Goal: Task Accomplishment & Management: Manage account settings

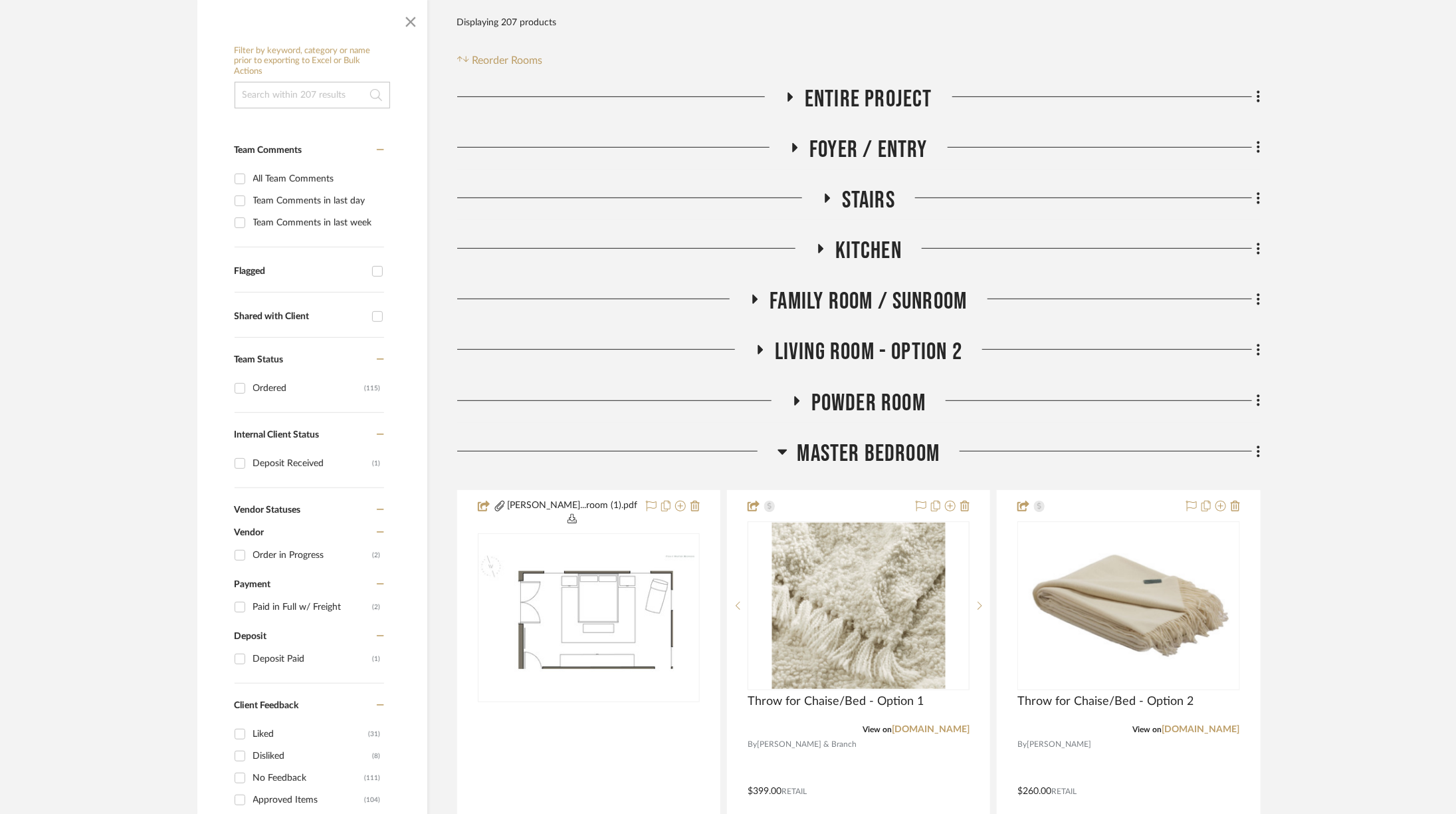
scroll to position [230, 0]
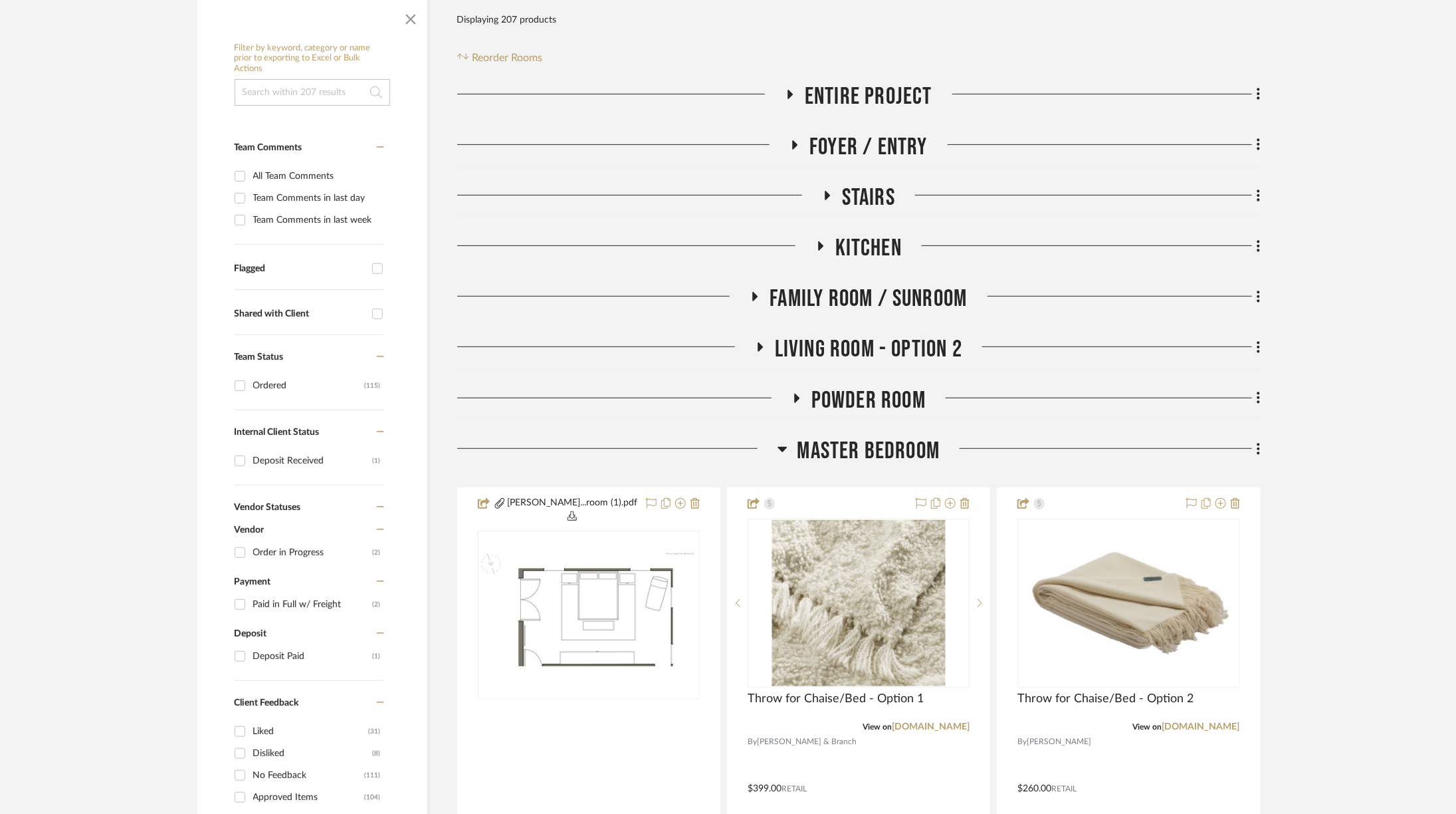
click at [880, 455] on span "Master Bedroom" at bounding box center [869, 451] width 143 height 29
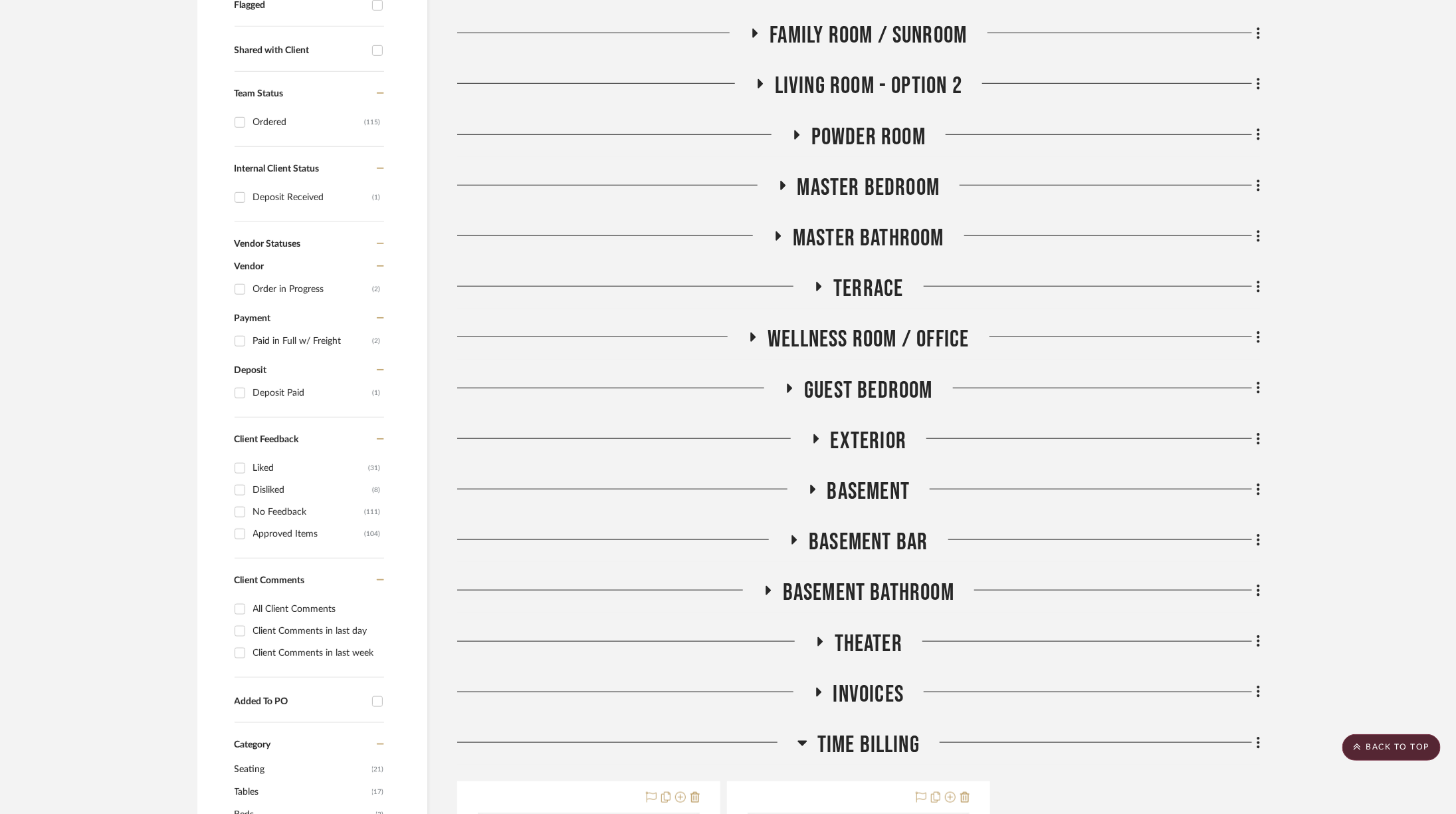
scroll to position [495, 0]
click at [849, 389] on span "Guest Bedroom" at bounding box center [869, 389] width 129 height 29
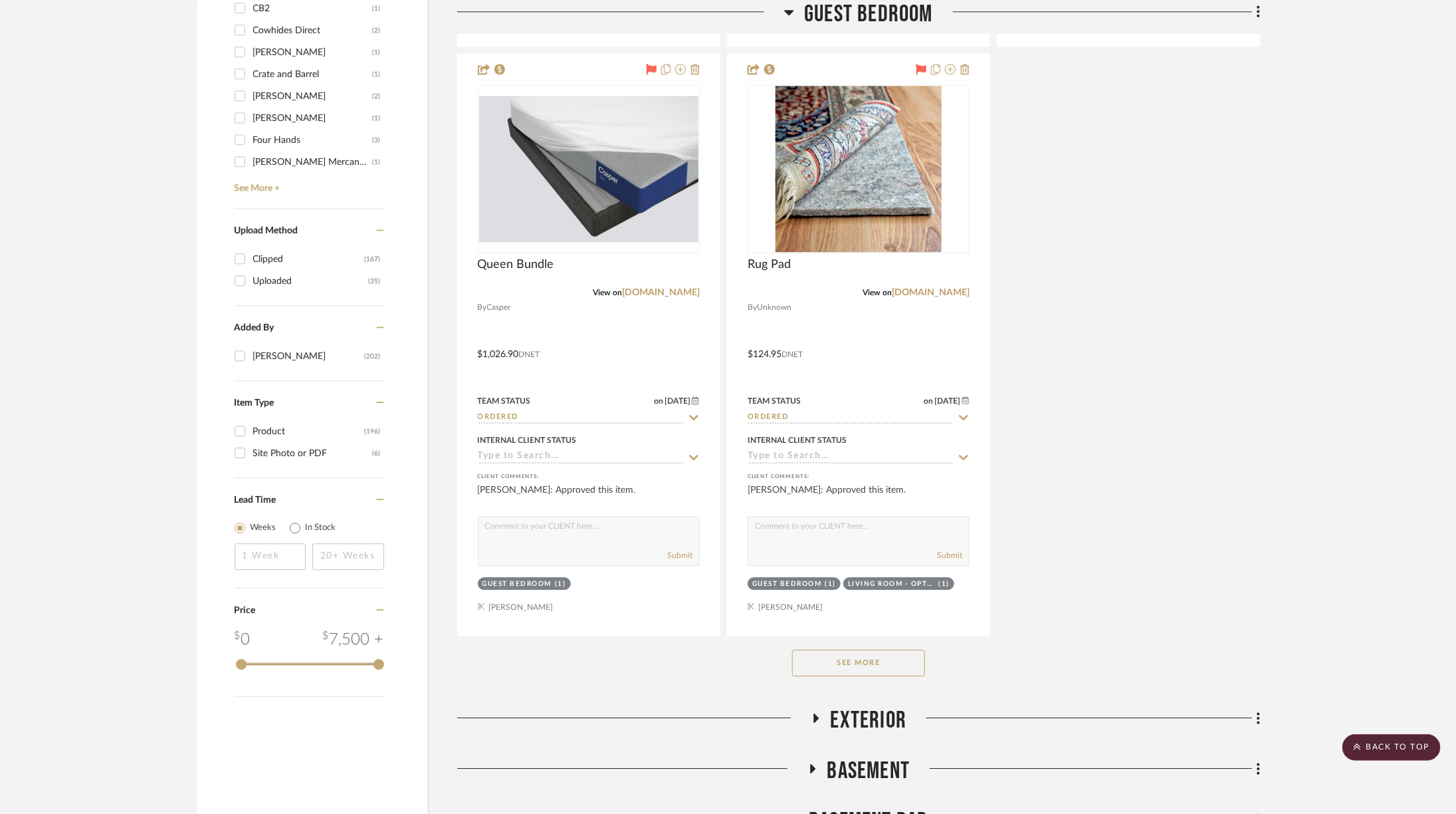
scroll to position [2048, 0]
click at [894, 674] on div "See More" at bounding box center [859, 662] width 804 height 53
click at [894, 662] on button "See More" at bounding box center [859, 662] width 133 height 27
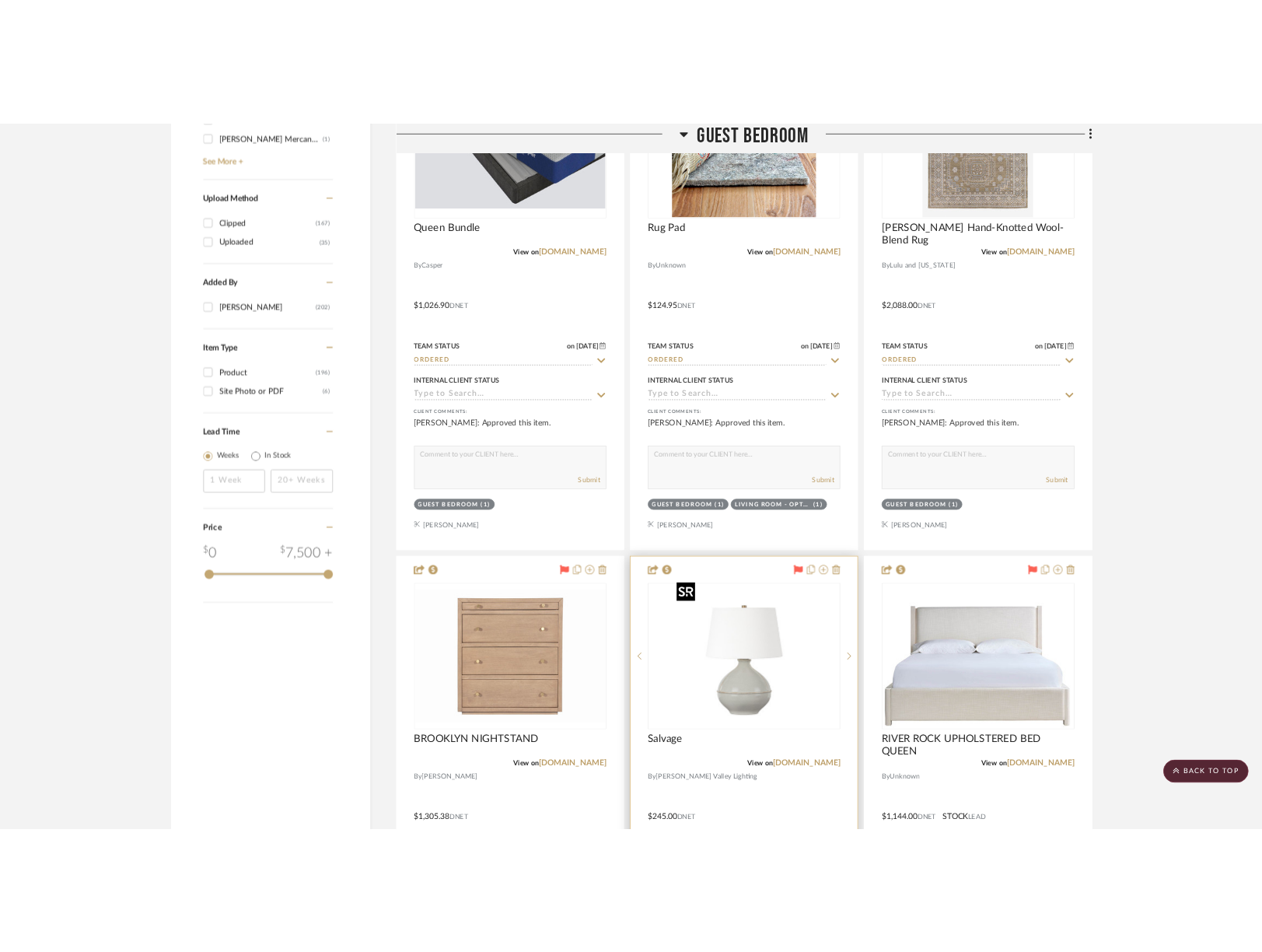
scroll to position [2611, 0]
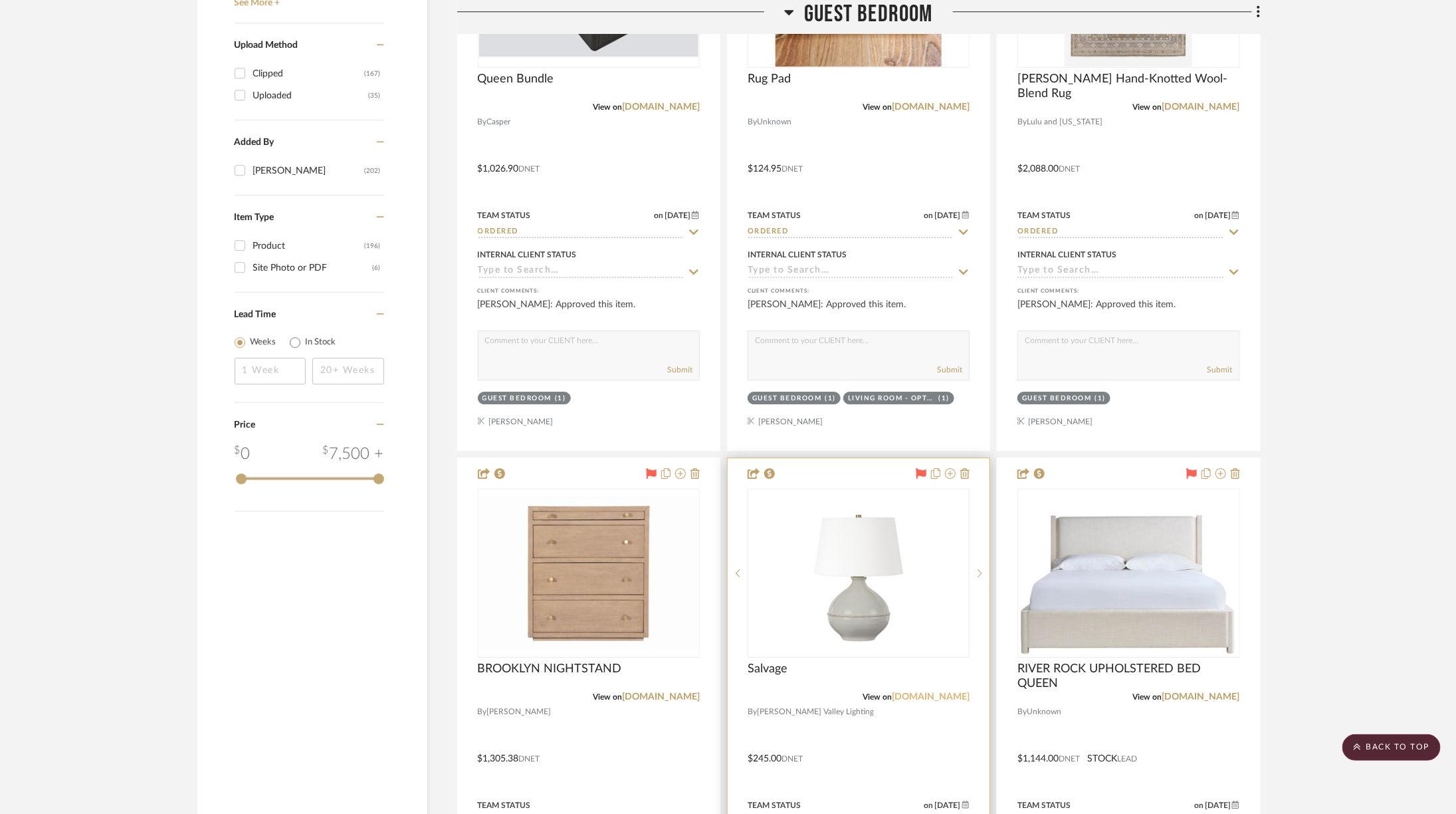
click at [928, 693] on link "hvlgroup.com" at bounding box center [931, 697] width 78 height 9
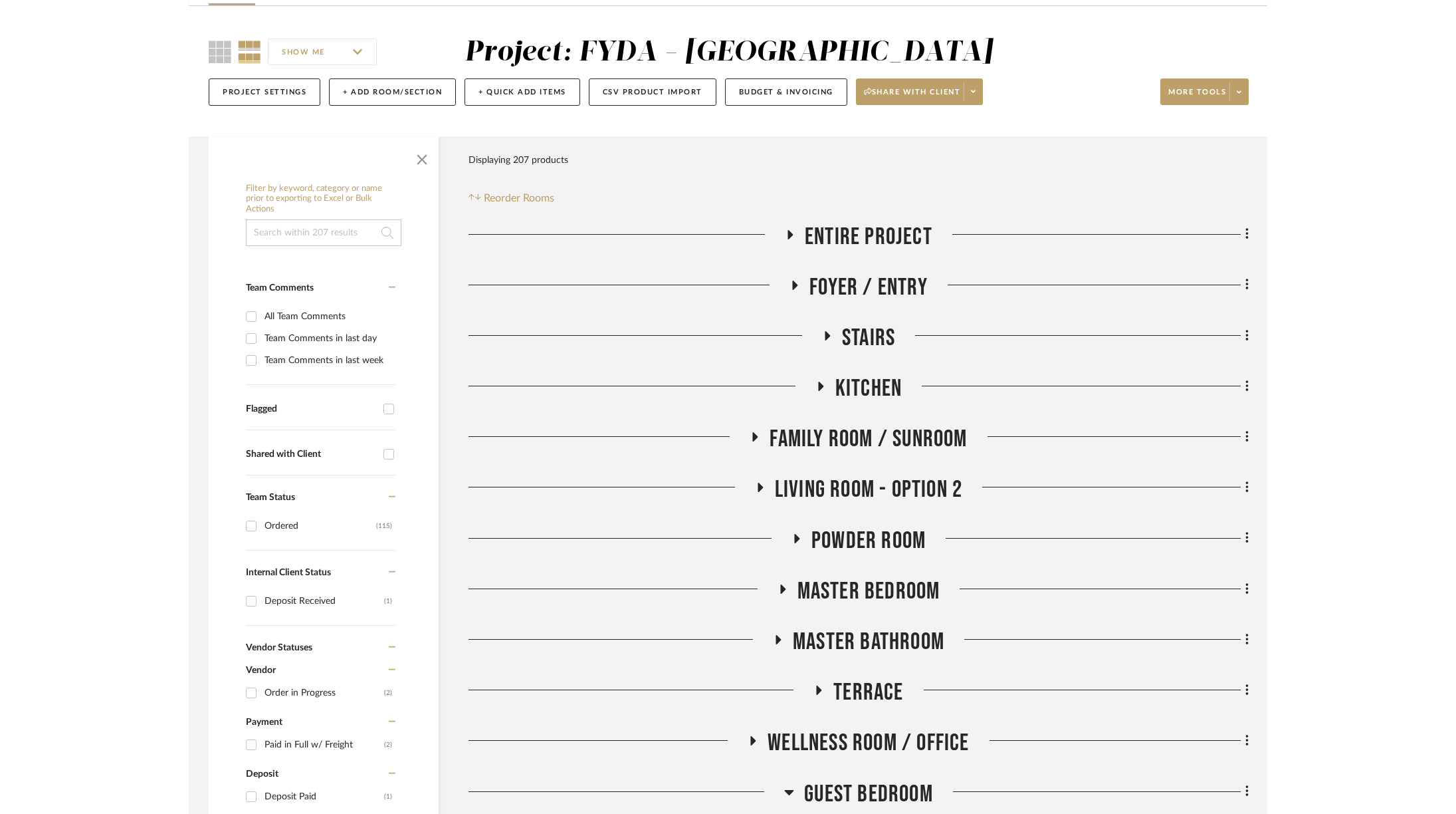
scroll to position [0, 0]
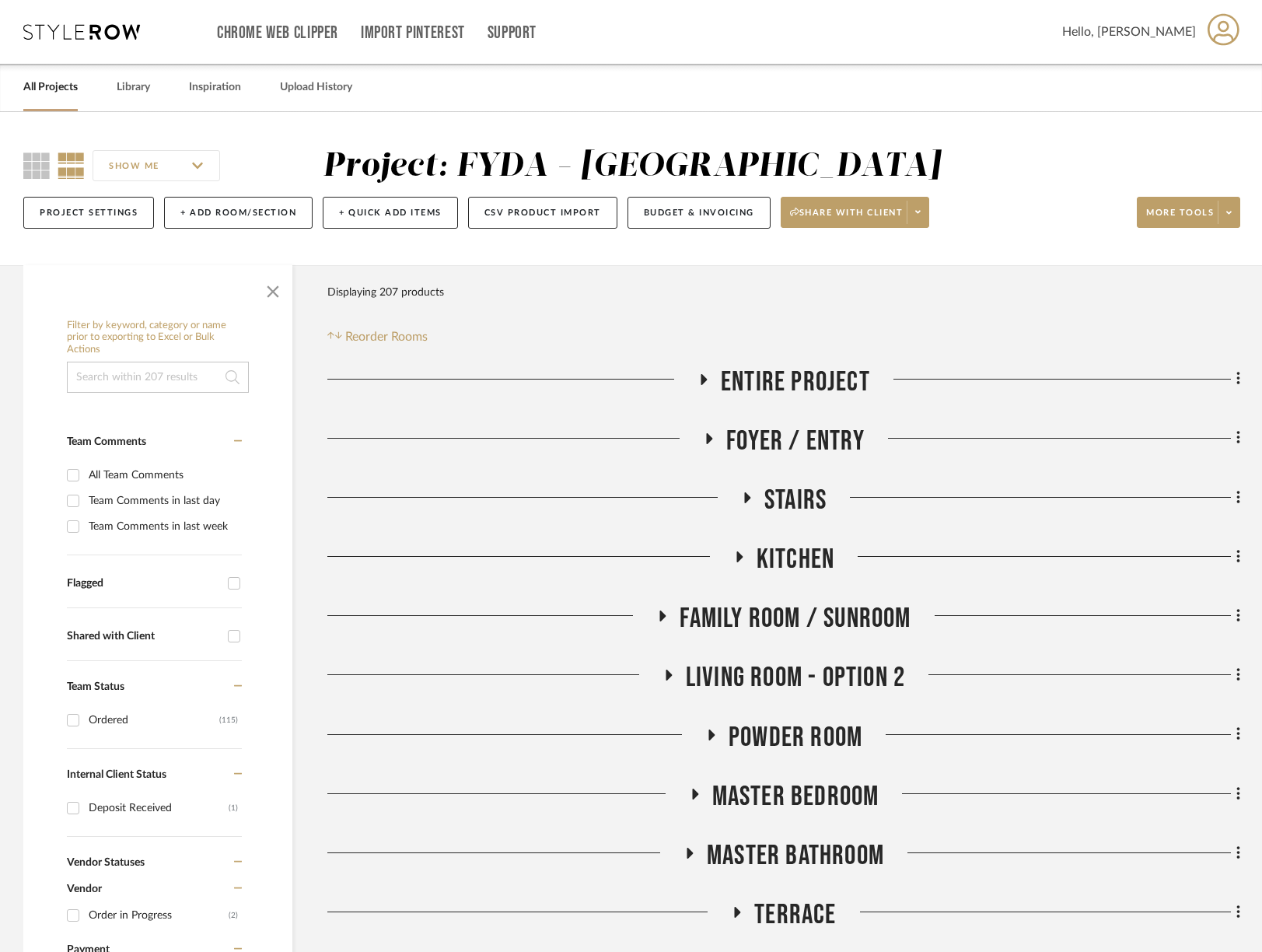
click at [98, 43] on div "Chrome Web Clipper Import Pinterest Support All Projects Library Inspiration Up…" at bounding box center [631, 32] width 1217 height 64
click at [95, 34] on icon at bounding box center [81, 31] width 117 height 16
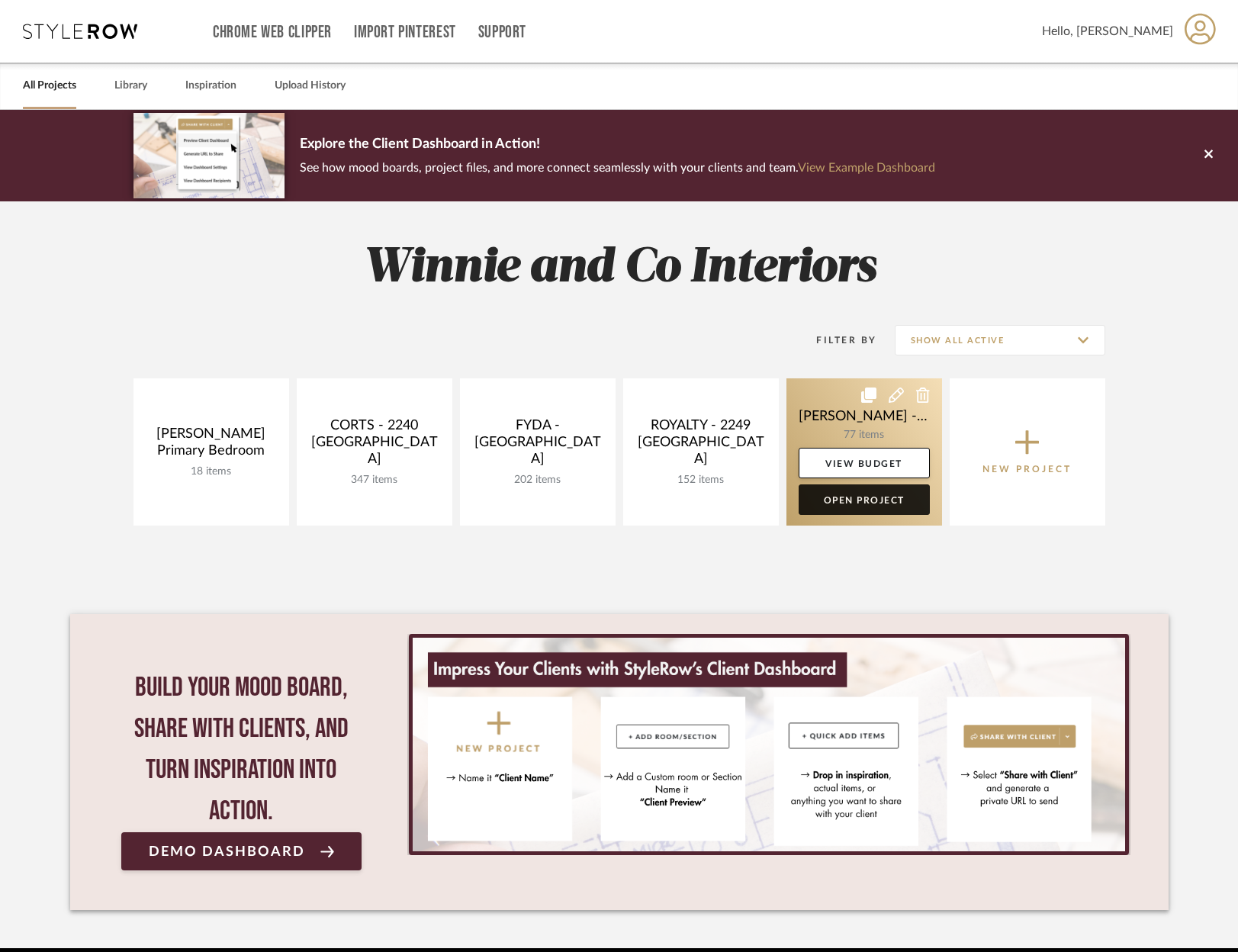
click at [877, 492] on link "Open Project" at bounding box center [864, 500] width 131 height 31
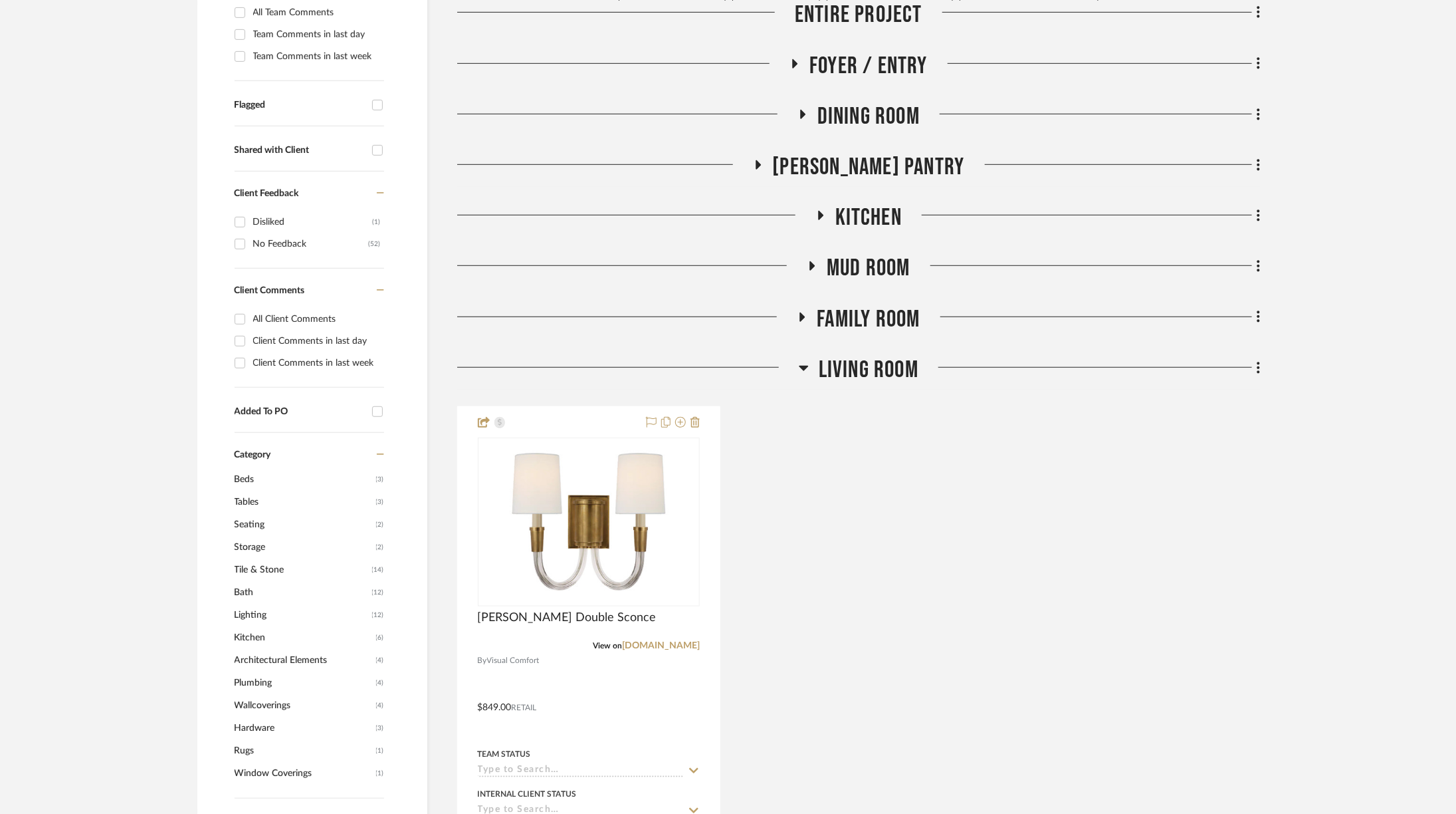
scroll to position [519, 0]
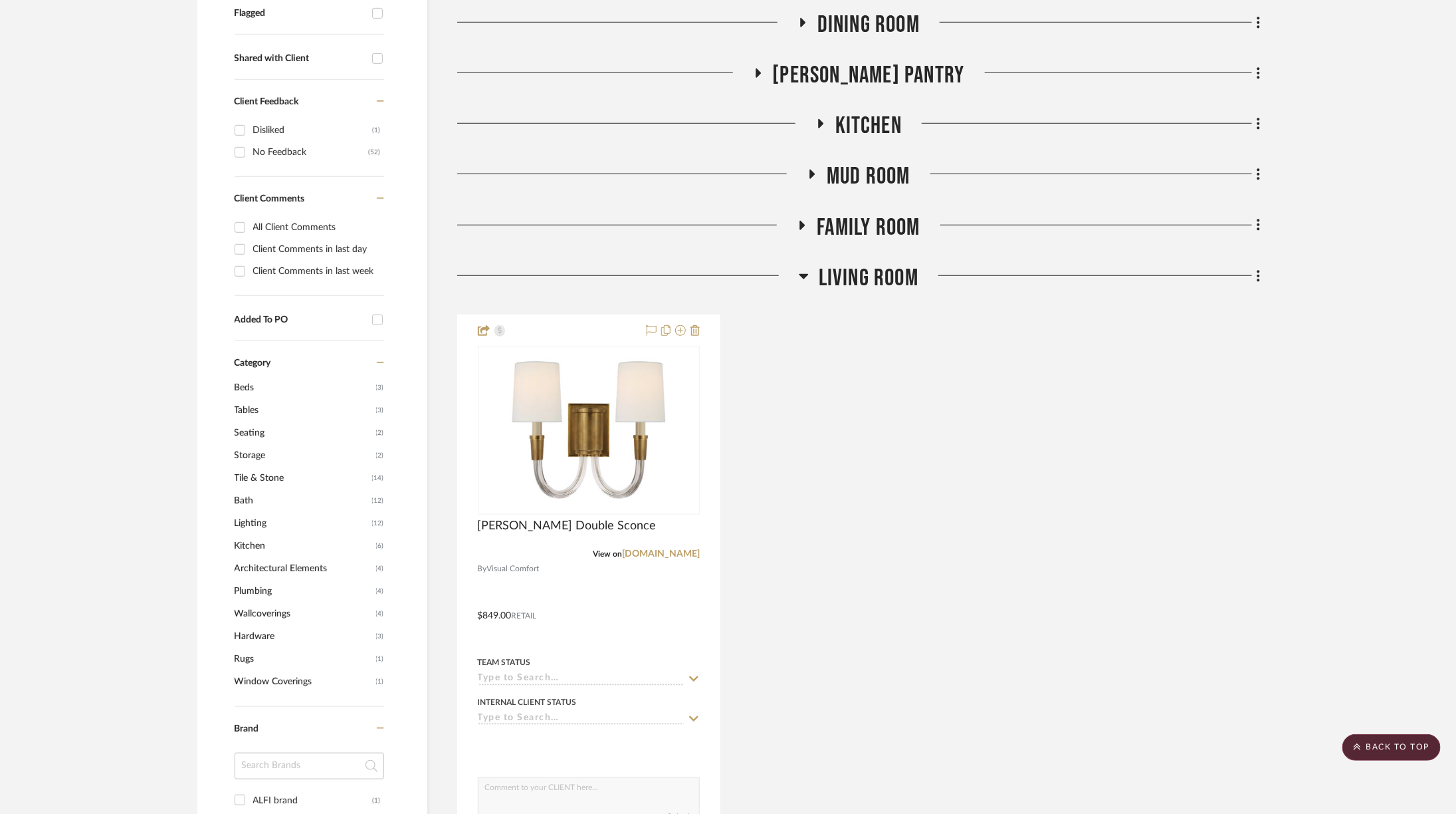
click at [821, 264] on span "Living Room" at bounding box center [869, 278] width 100 height 29
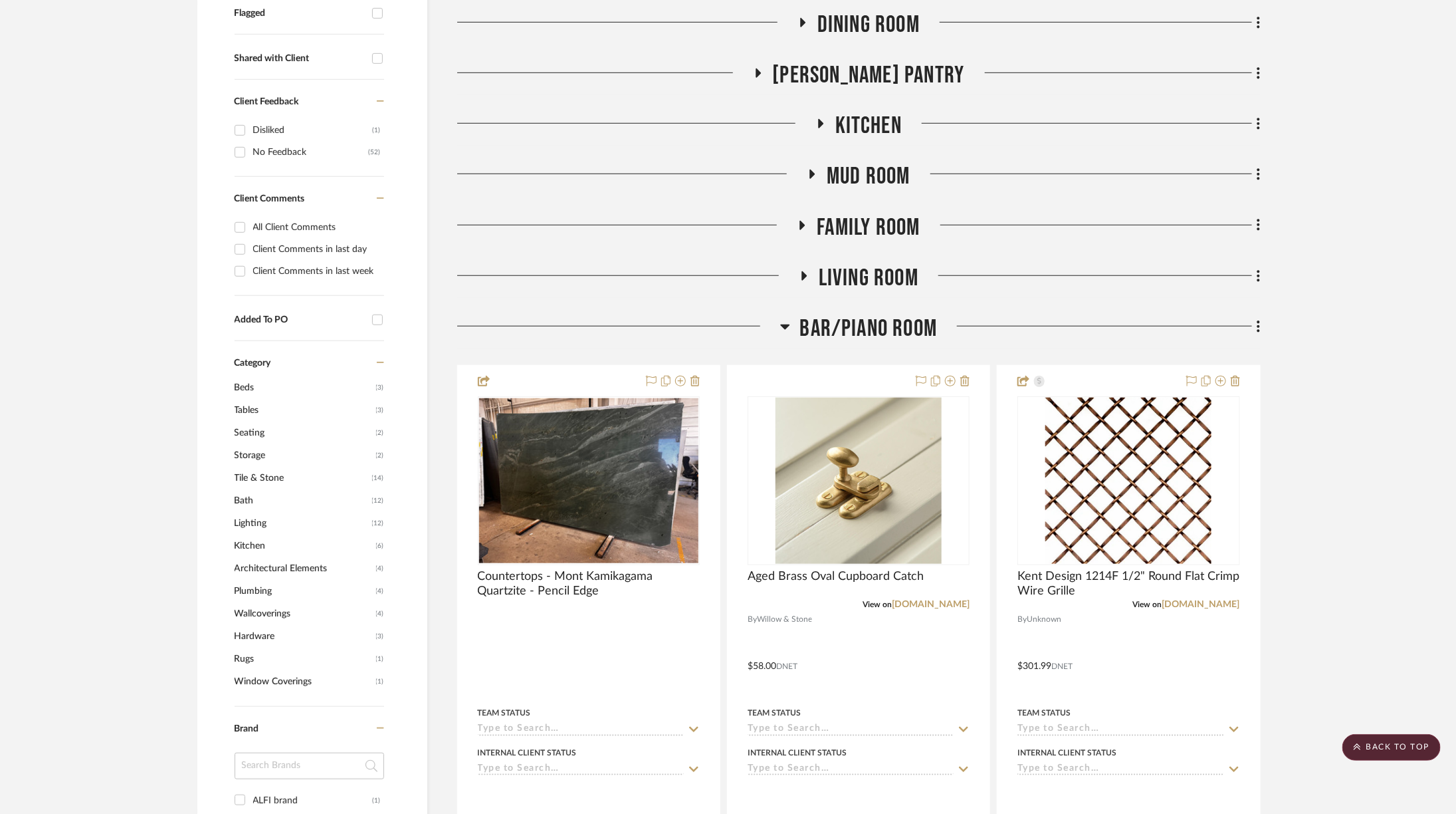
click at [820, 314] on span "Bar/Piano Room" at bounding box center [869, 328] width 137 height 29
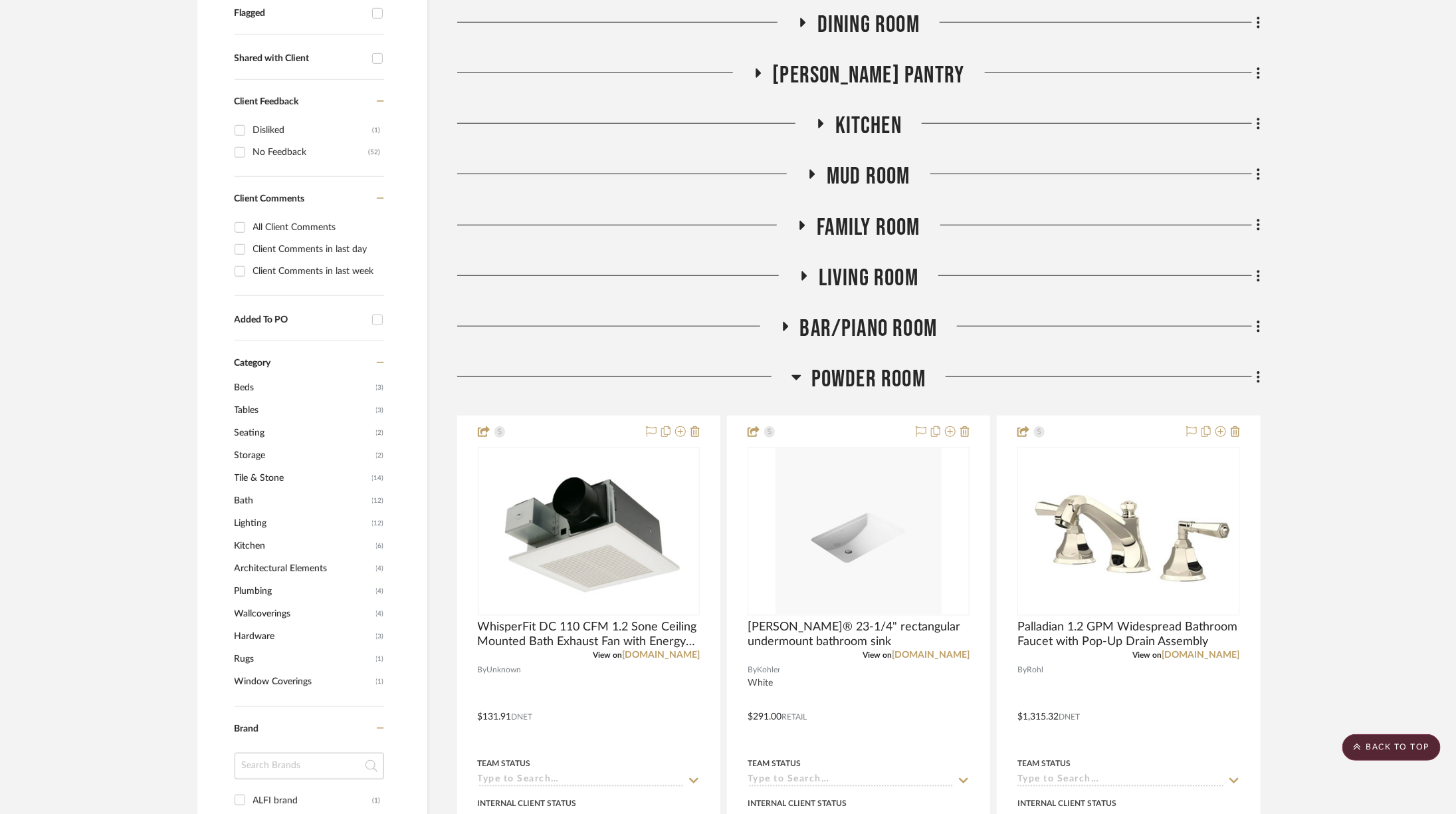
click at [832, 365] on span "Powder Room" at bounding box center [868, 379] width 114 height 29
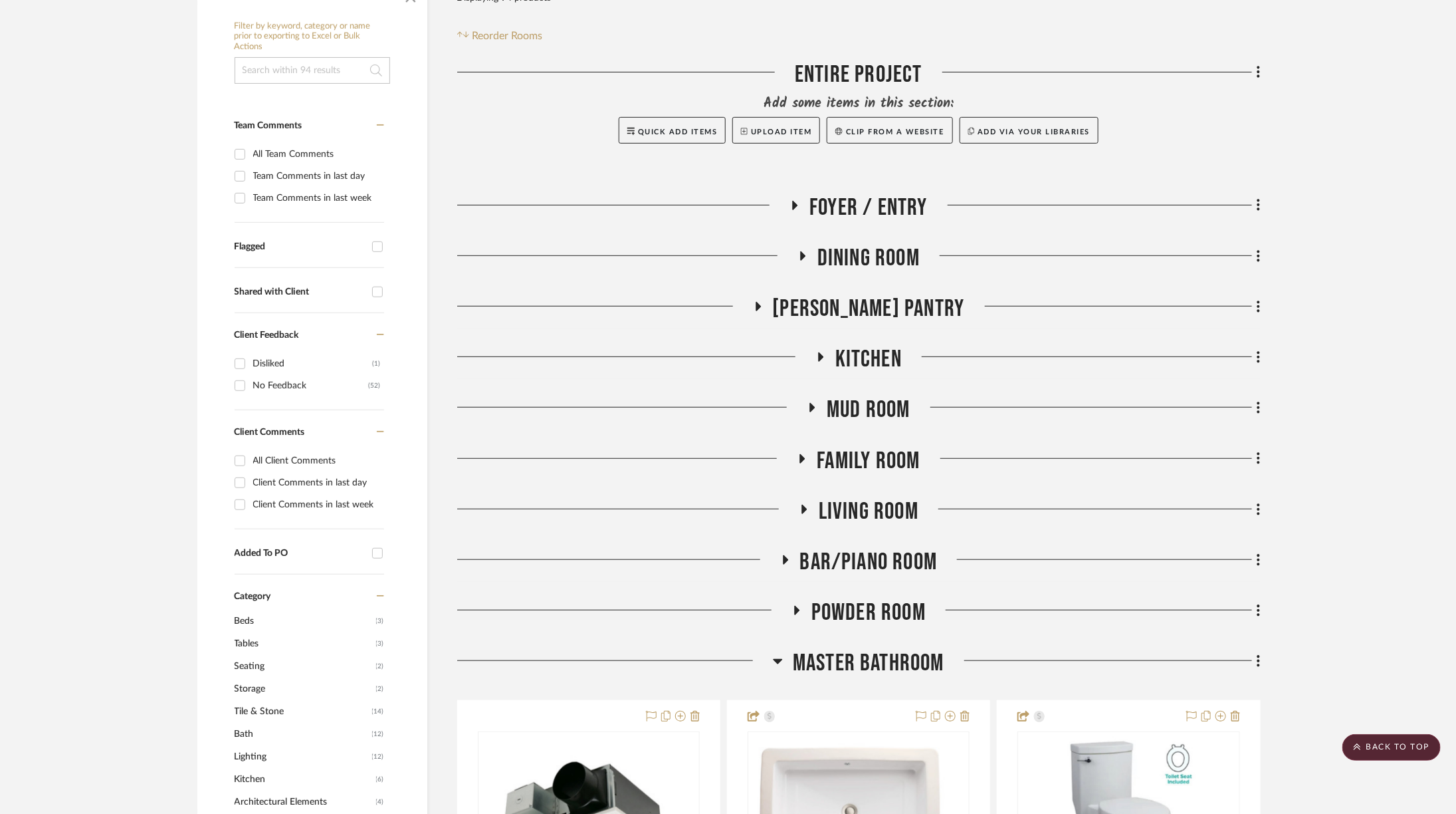
scroll to position [397, 0]
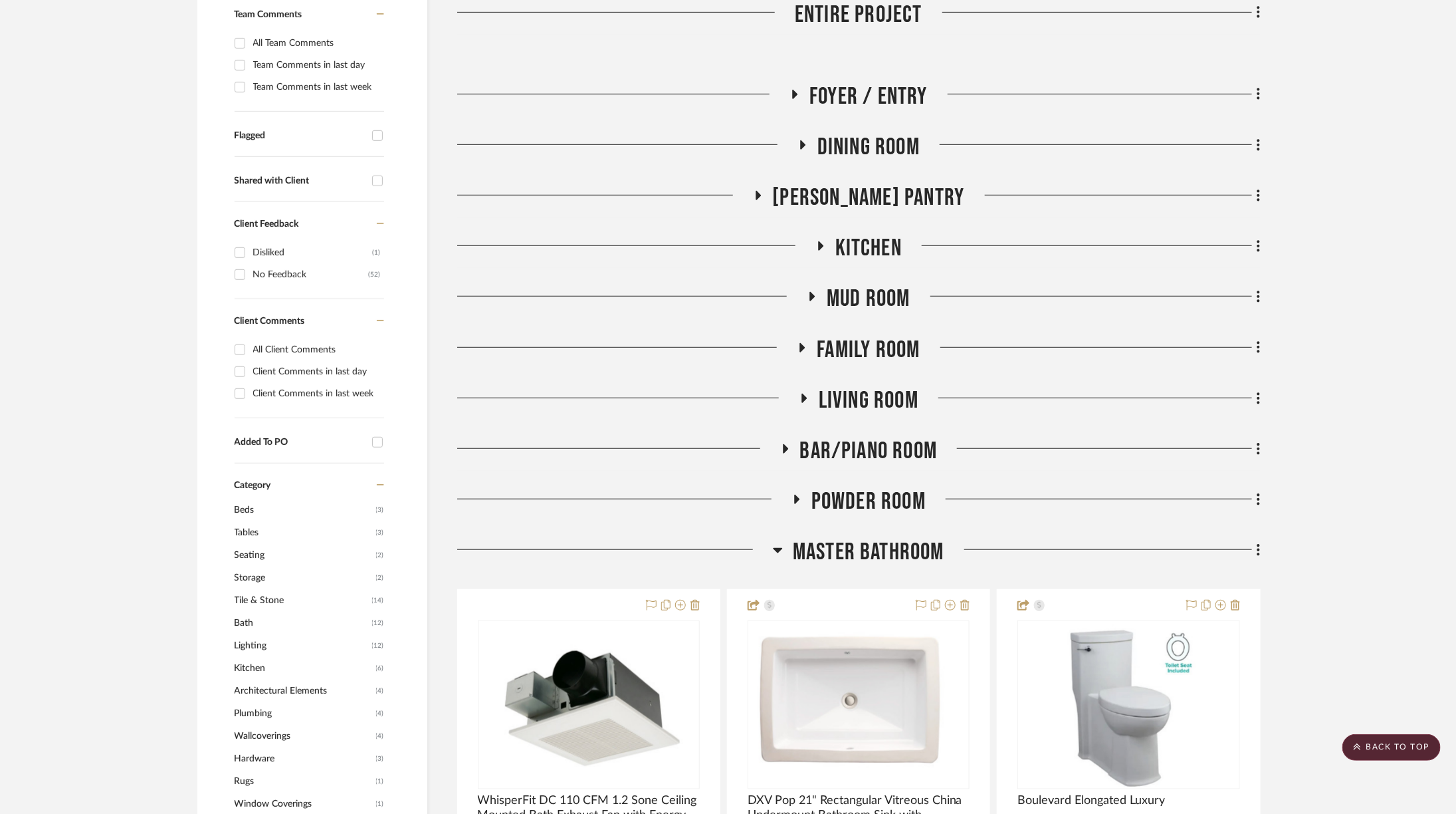
click at [831, 488] on span "Powder Room" at bounding box center [868, 502] width 114 height 29
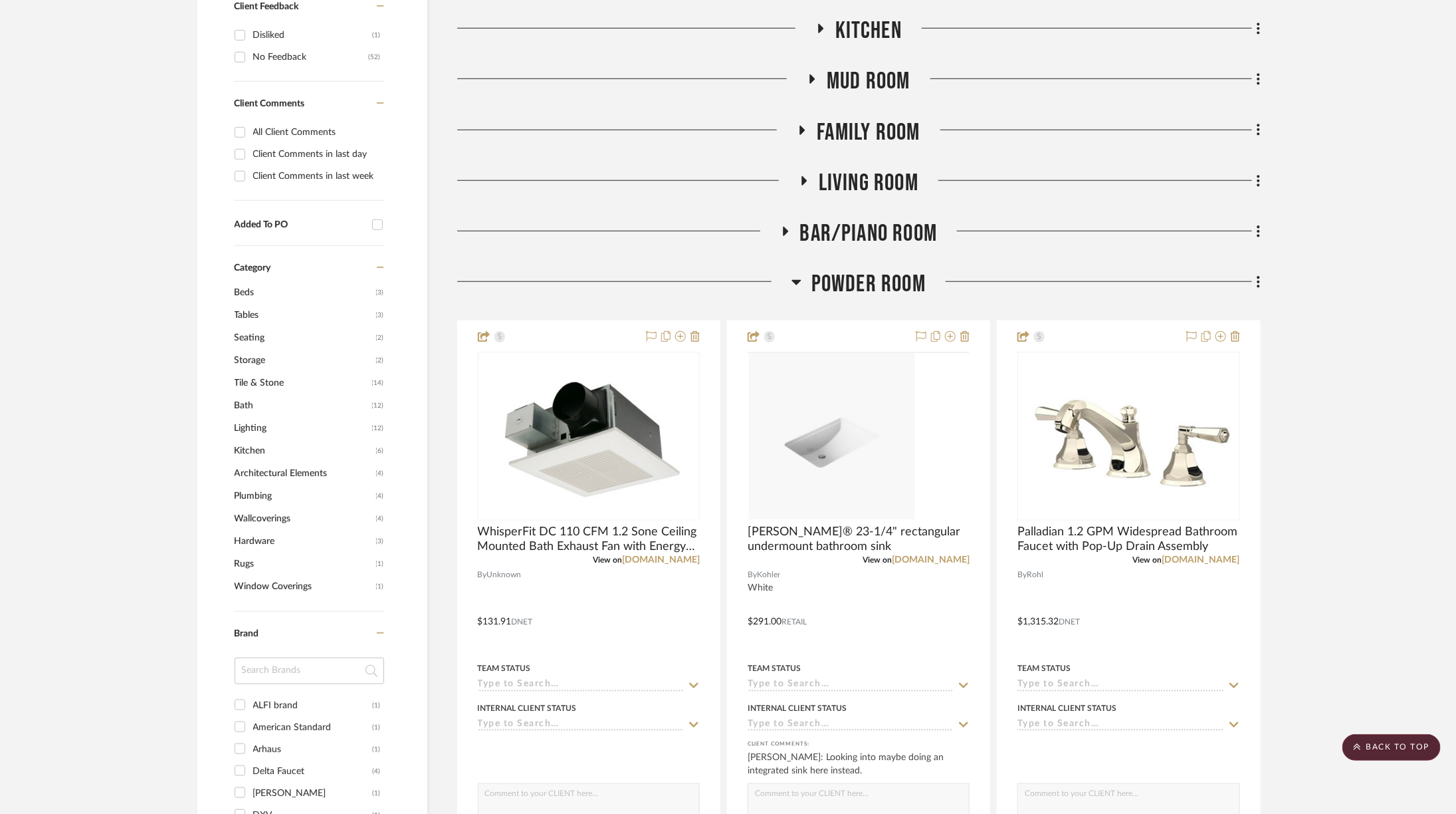
scroll to position [617, 0]
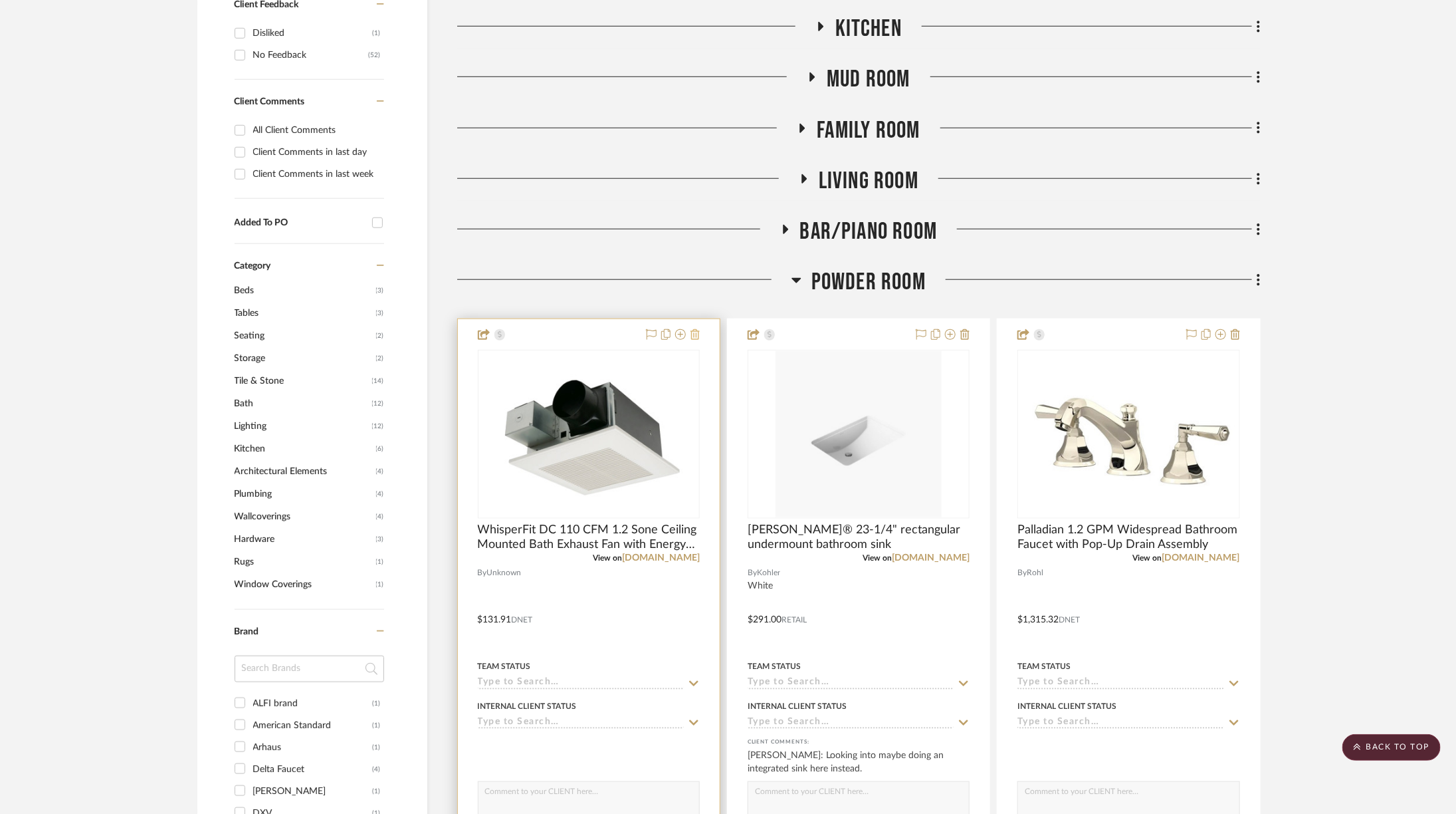
click at [696, 329] on icon at bounding box center [695, 334] width 9 height 11
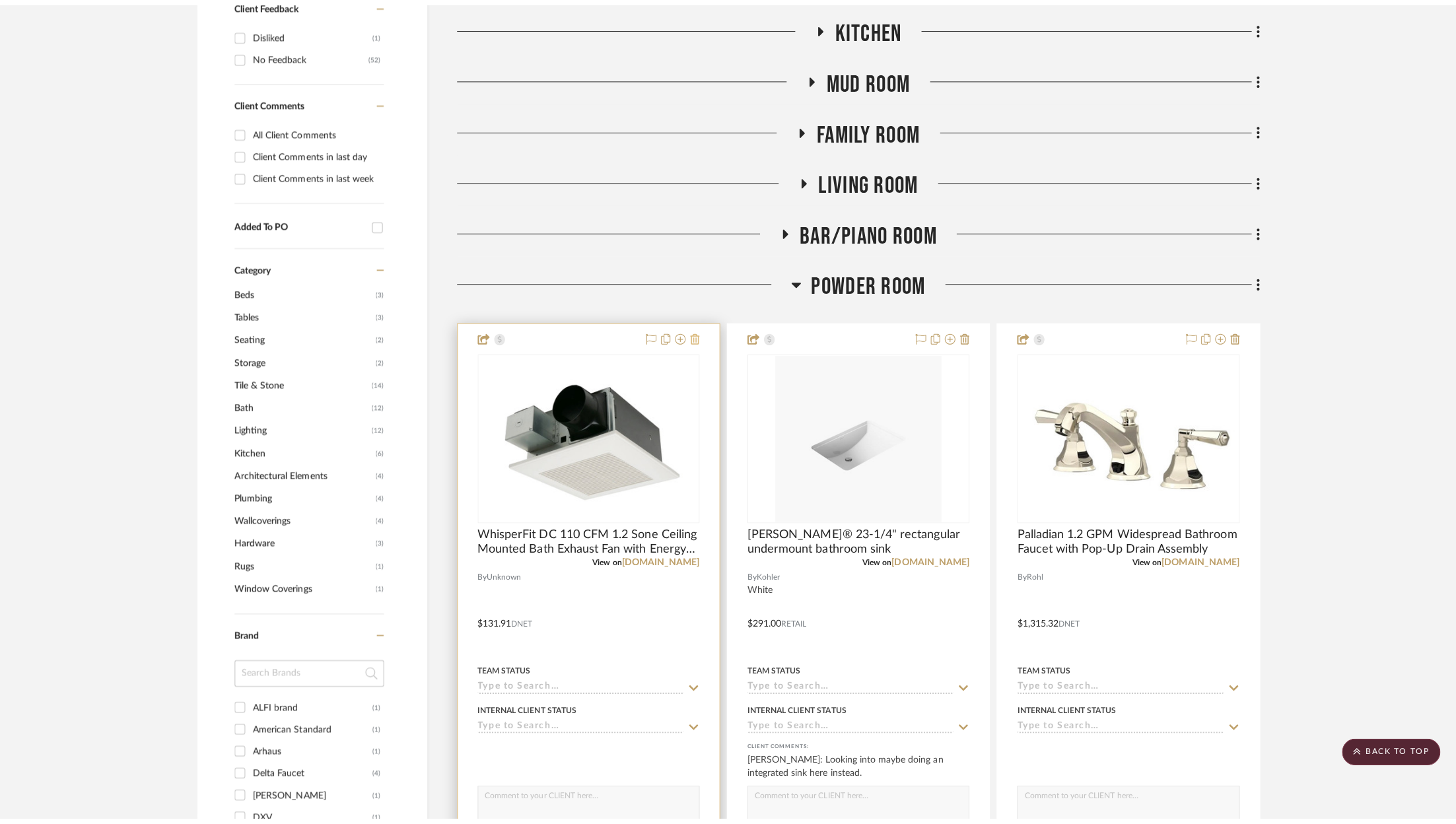
scroll to position [0, 0]
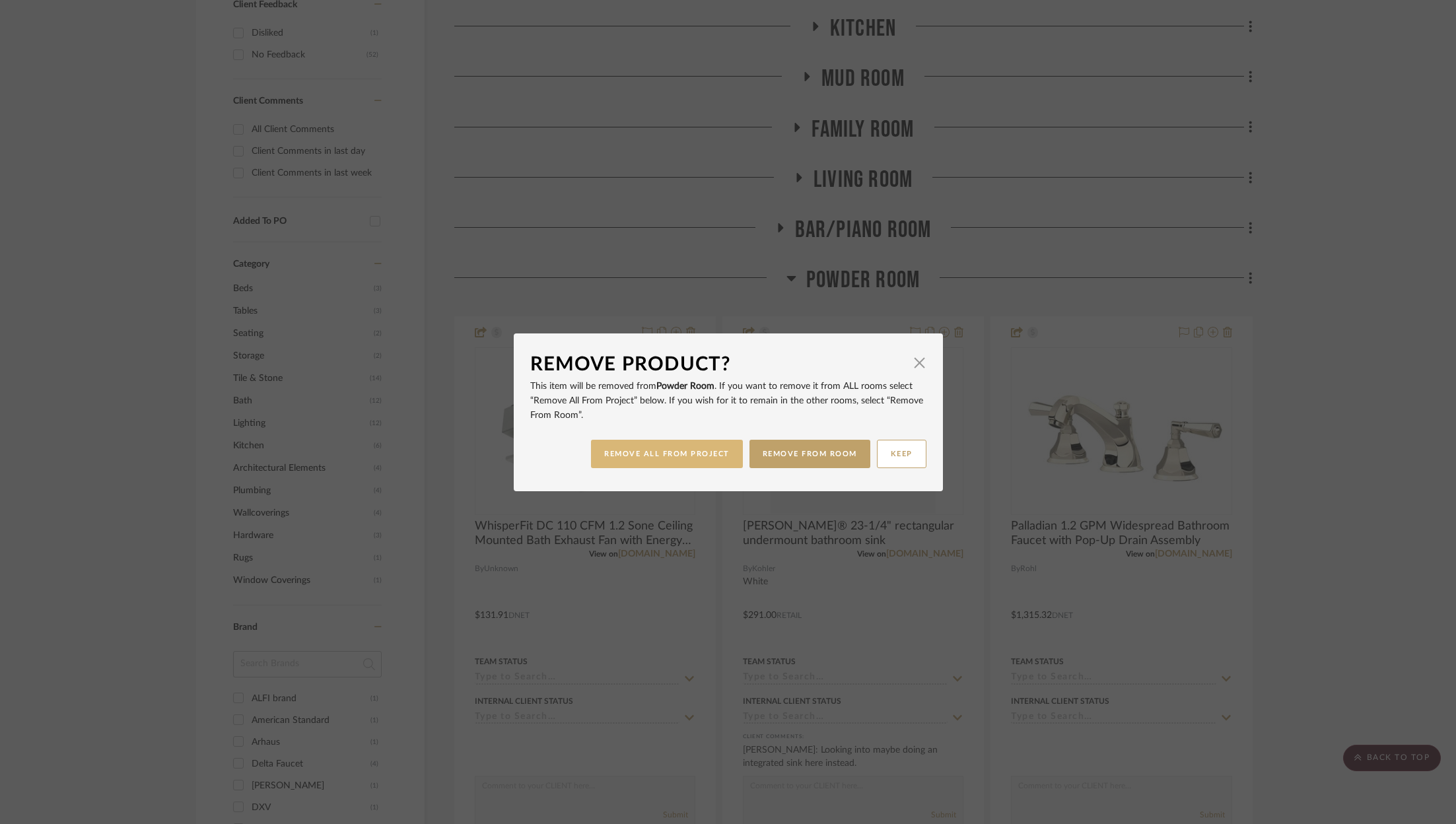
click at [705, 461] on button "REMOVE ALL FROM PROJECT" at bounding box center [667, 453] width 152 height 29
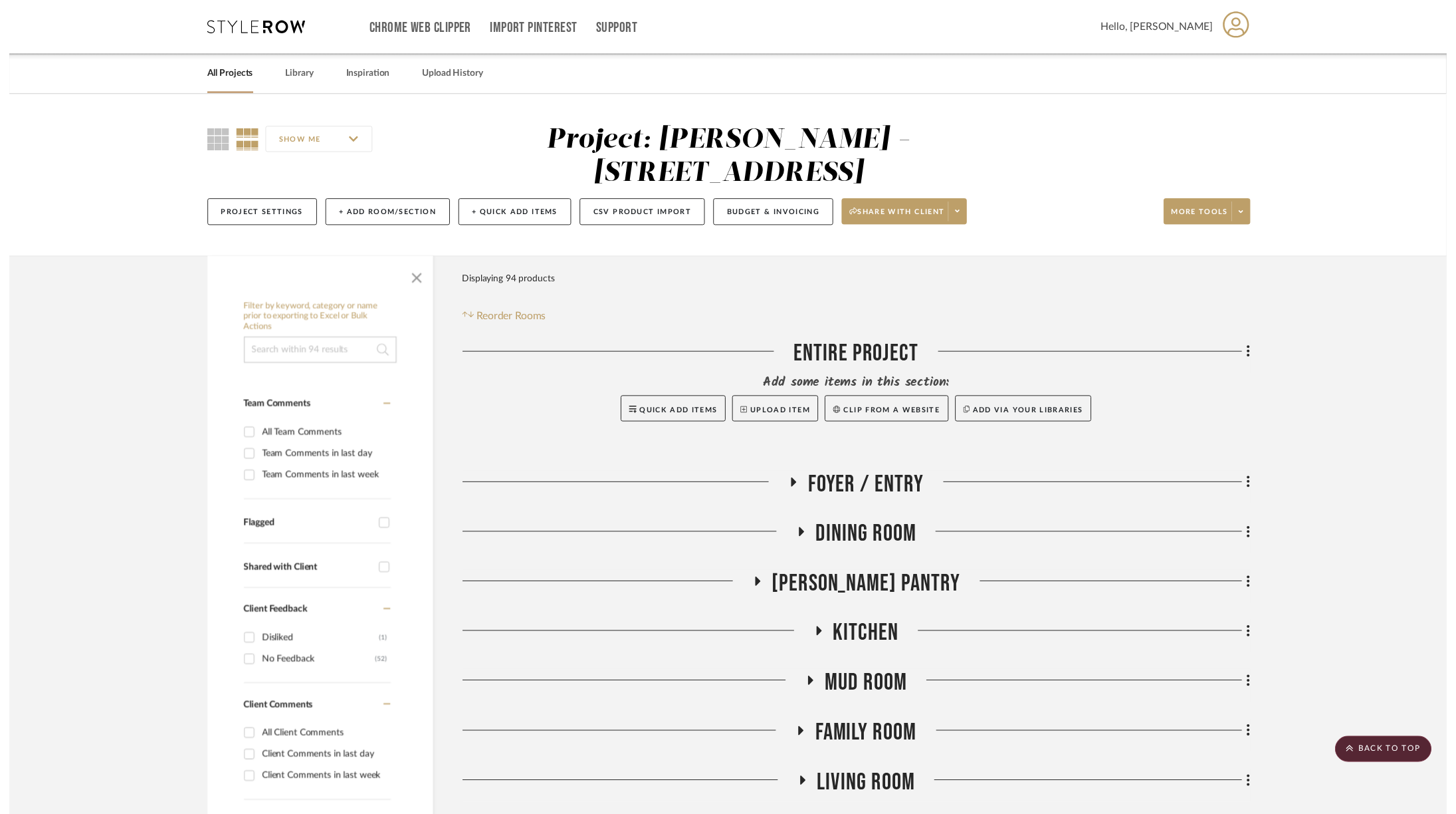
scroll to position [617, 0]
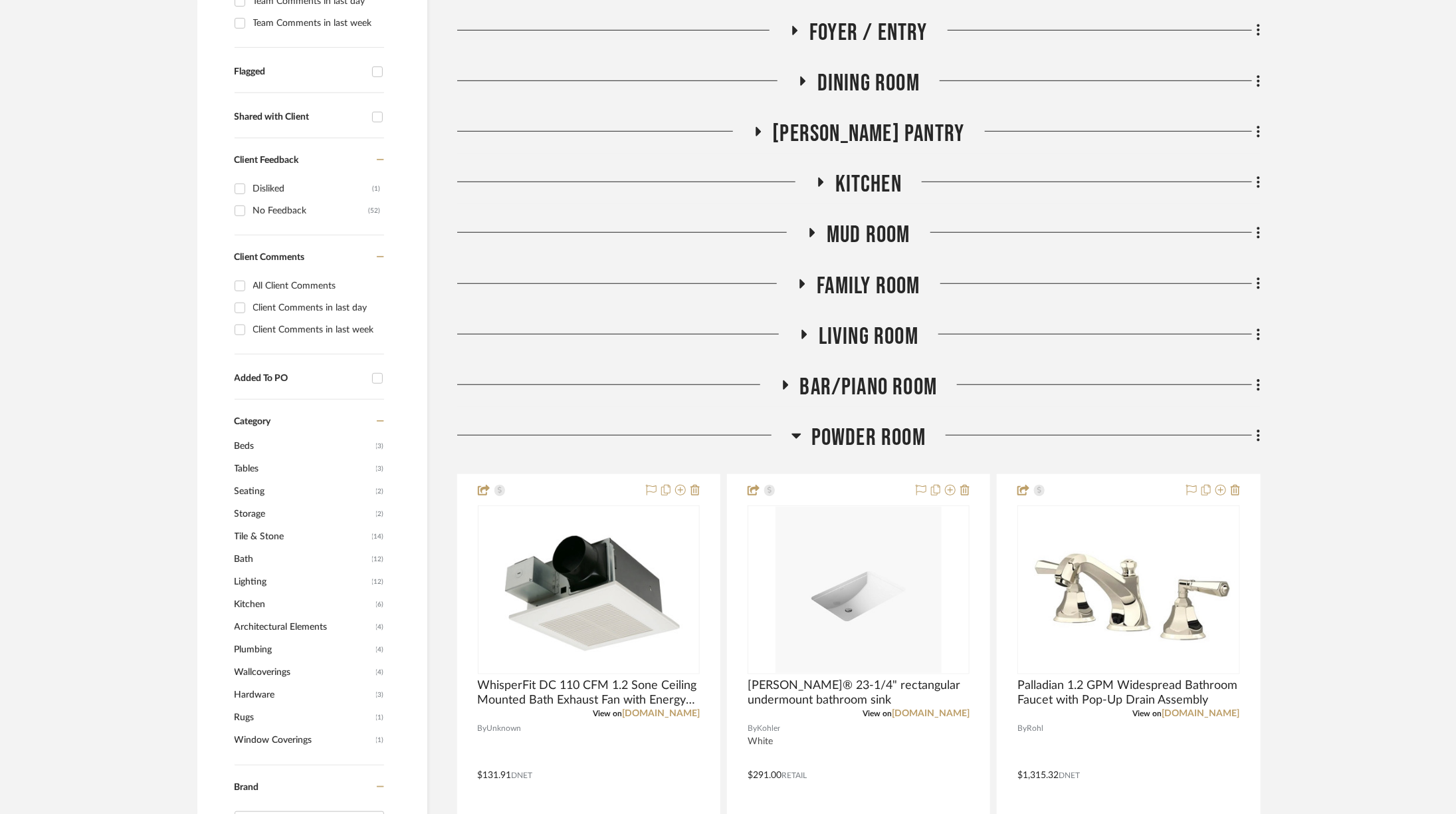
scroll to position [472, 0]
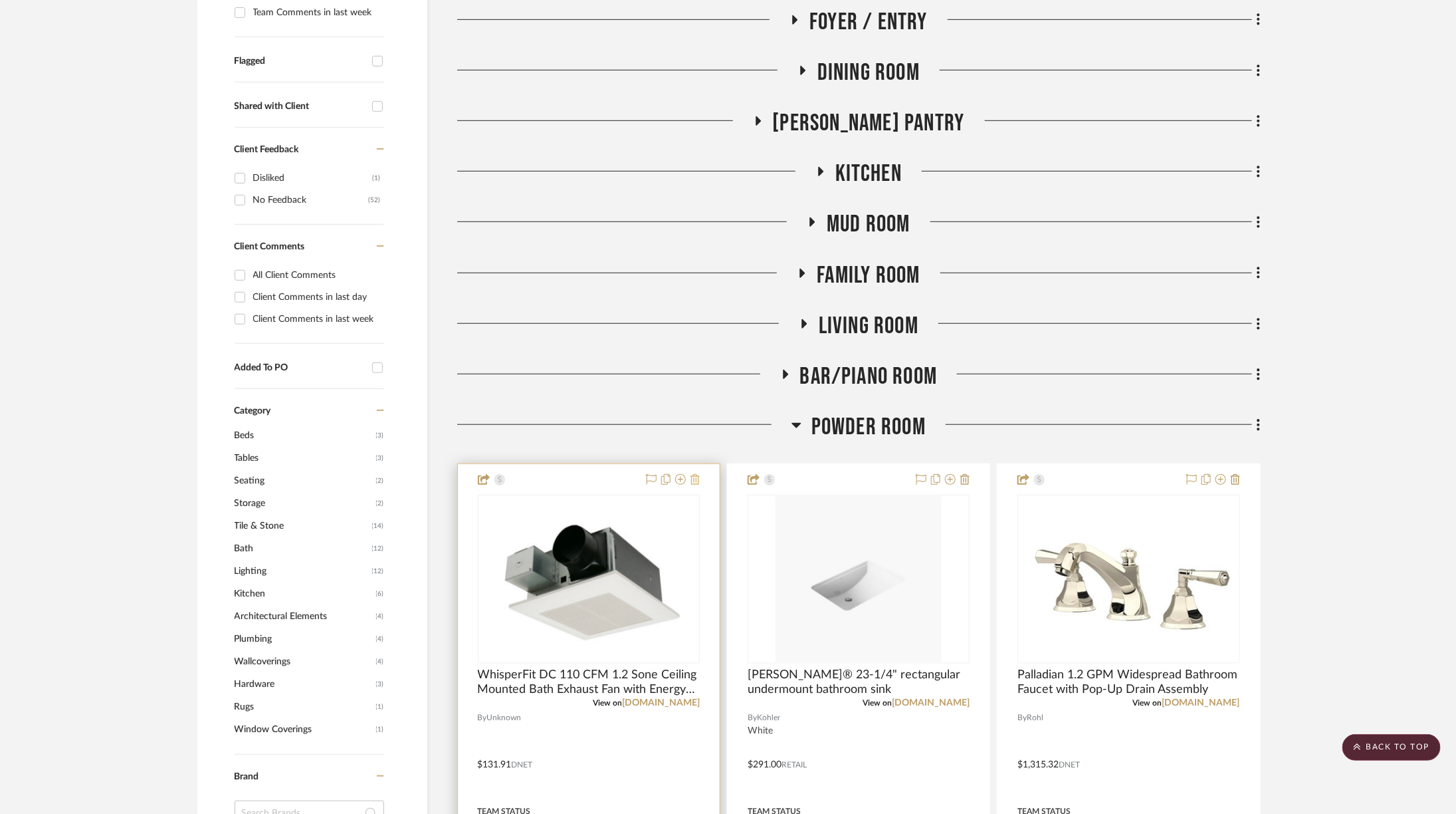
click at [693, 474] on icon at bounding box center [695, 479] width 9 height 11
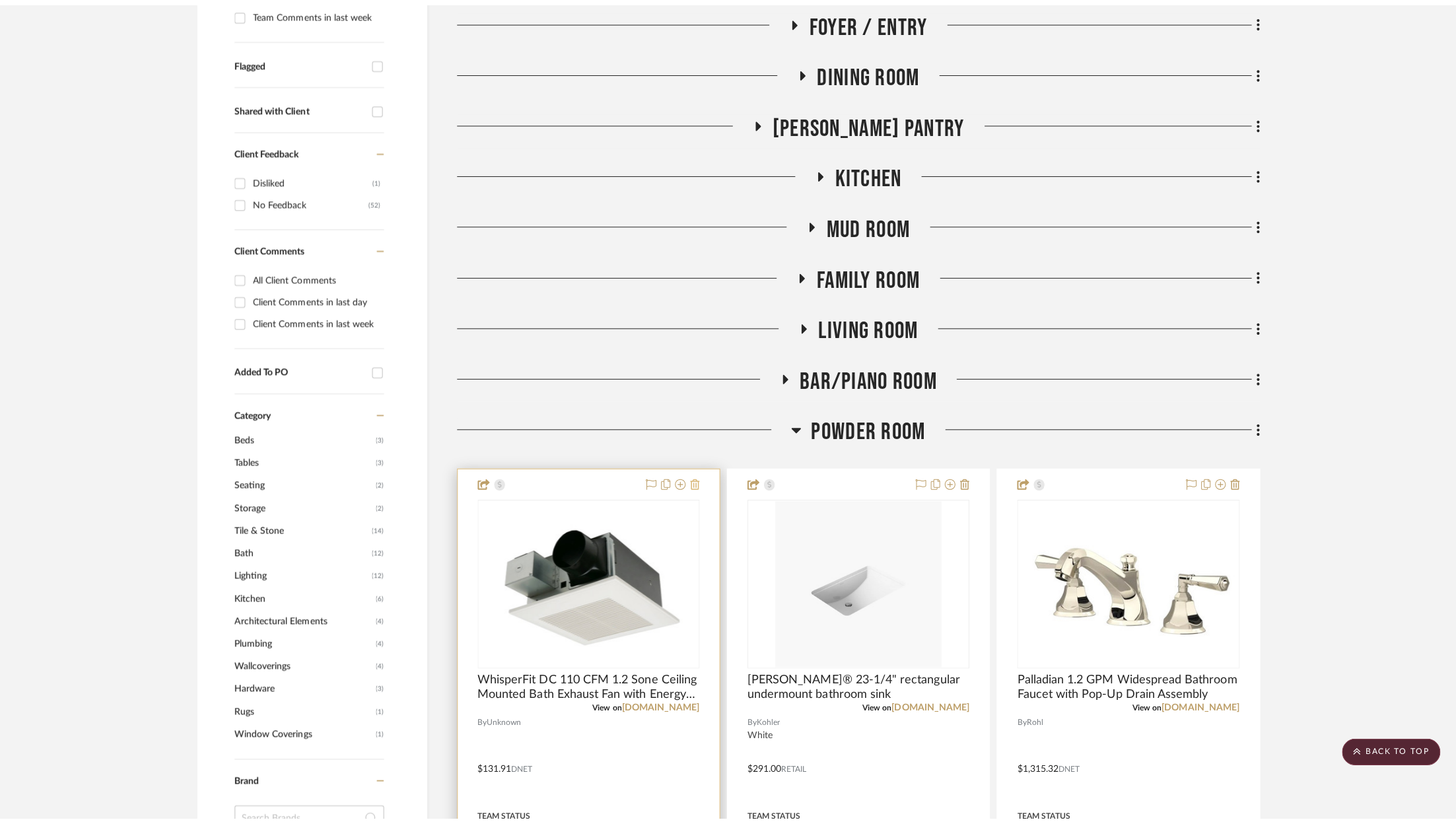
scroll to position [0, 0]
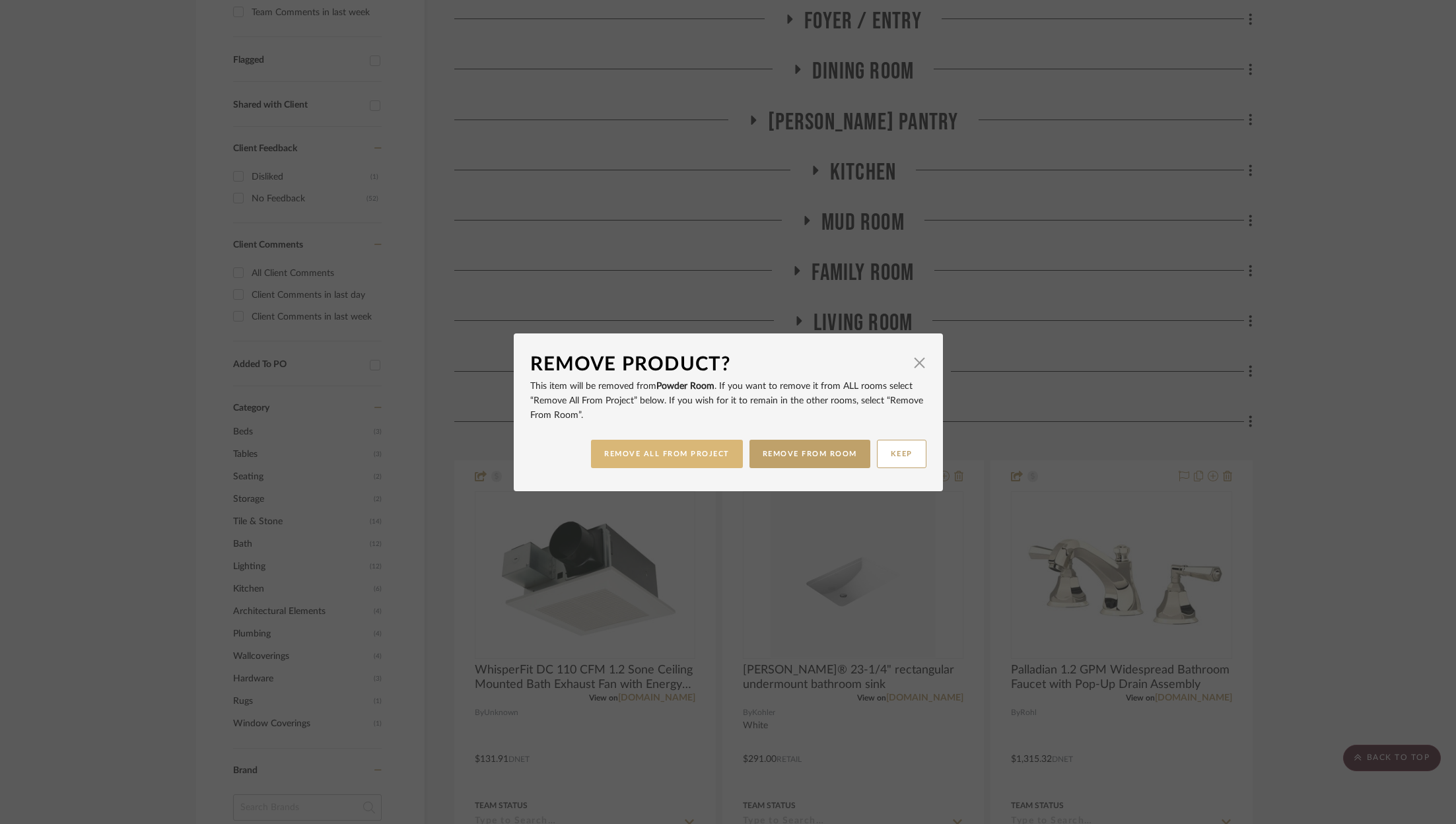
click at [694, 461] on button "REMOVE ALL FROM PROJECT" at bounding box center [667, 453] width 152 height 29
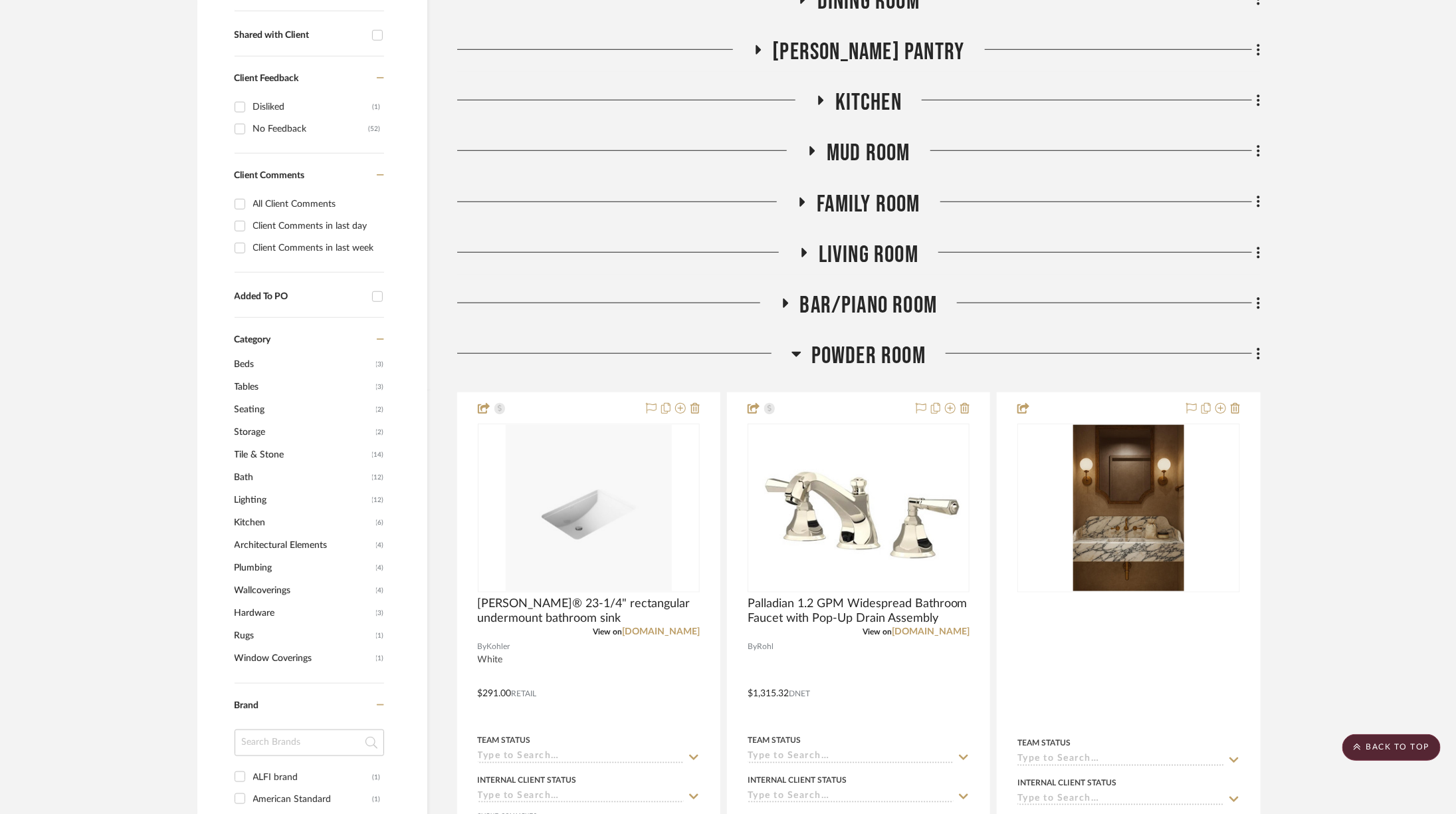
scroll to position [547, 0]
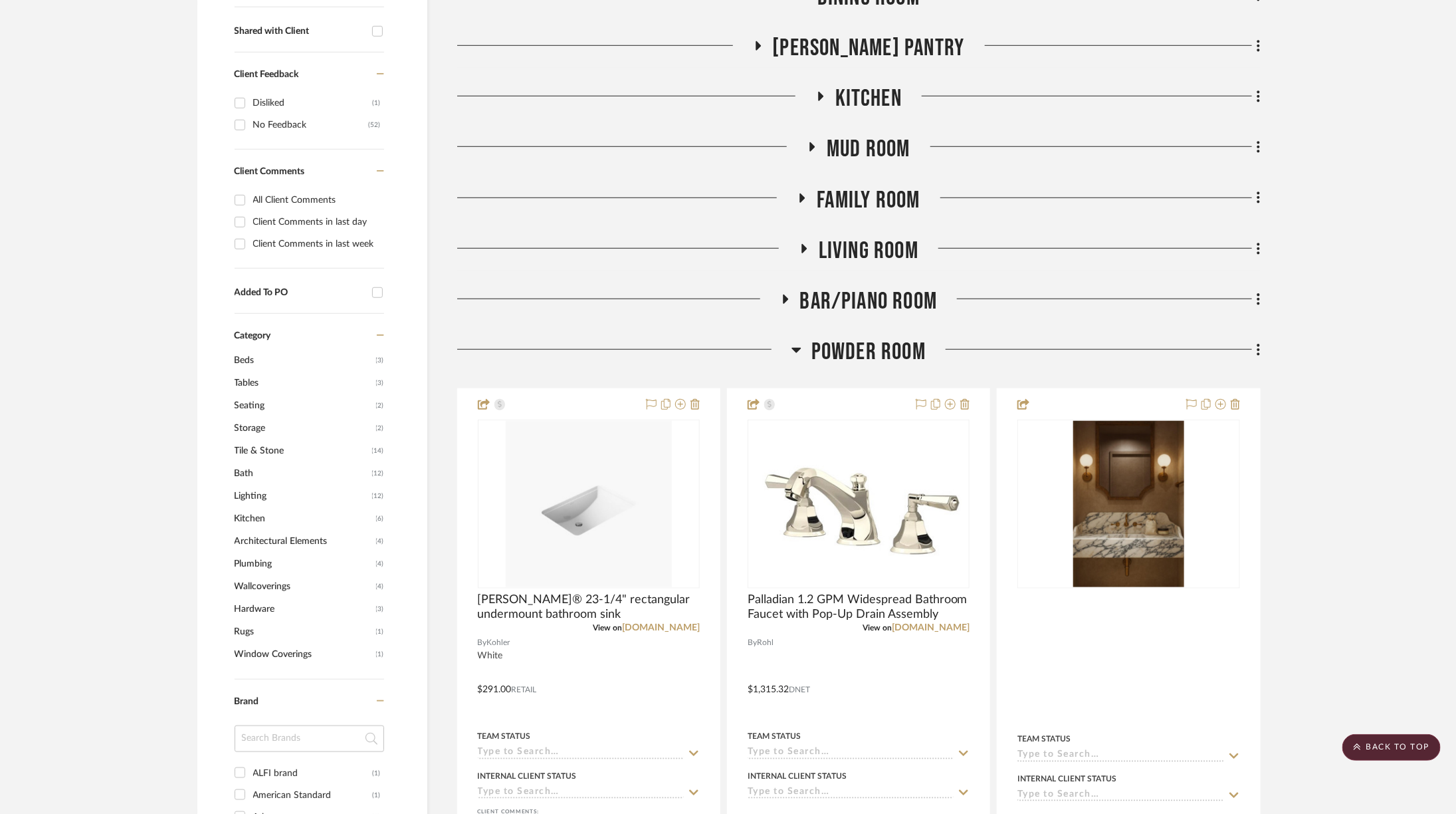
click at [814, 338] on span "Powder Room" at bounding box center [868, 352] width 114 height 29
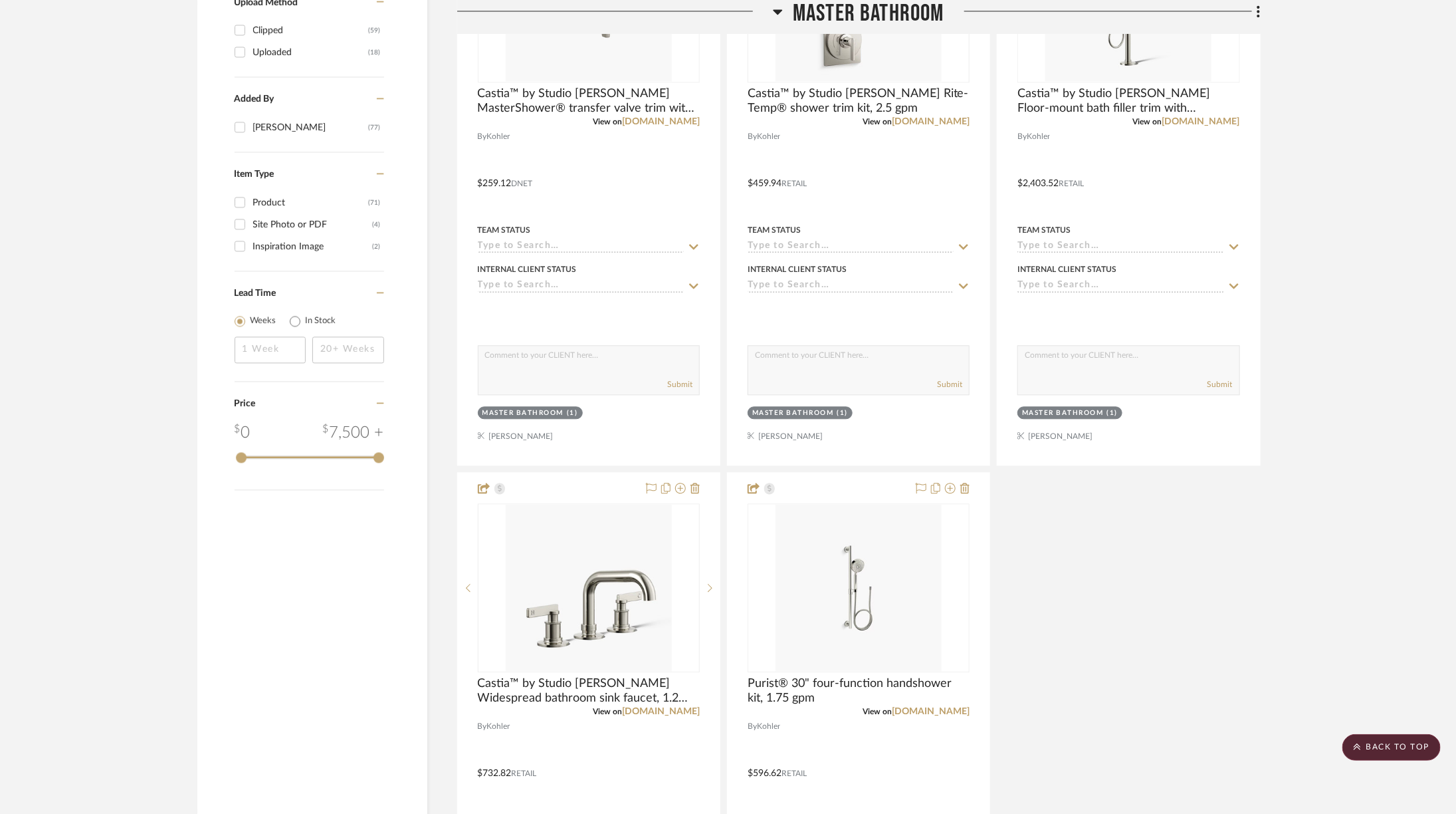
scroll to position [1695, 0]
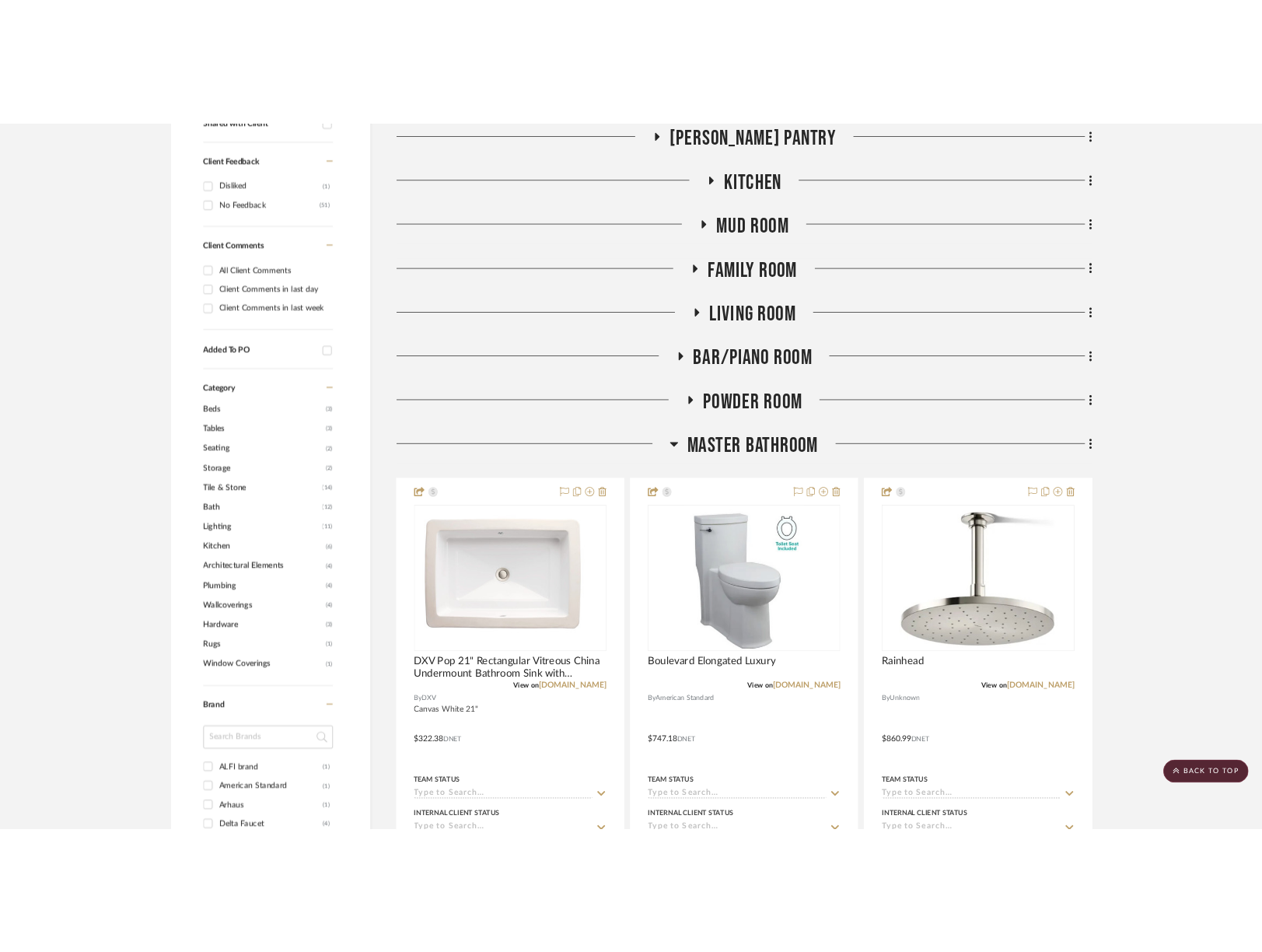
scroll to position [715, 0]
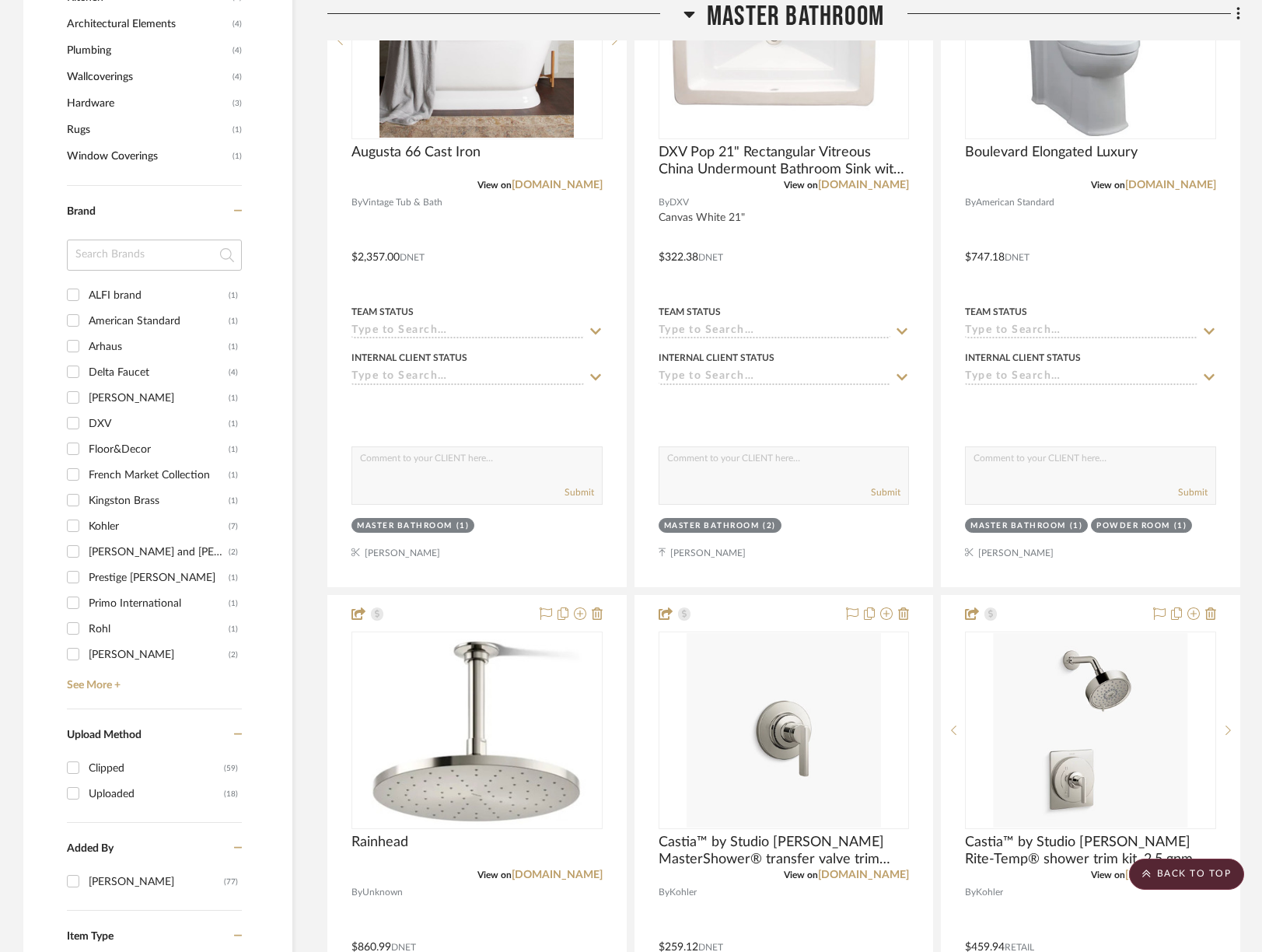
scroll to position [948, 0]
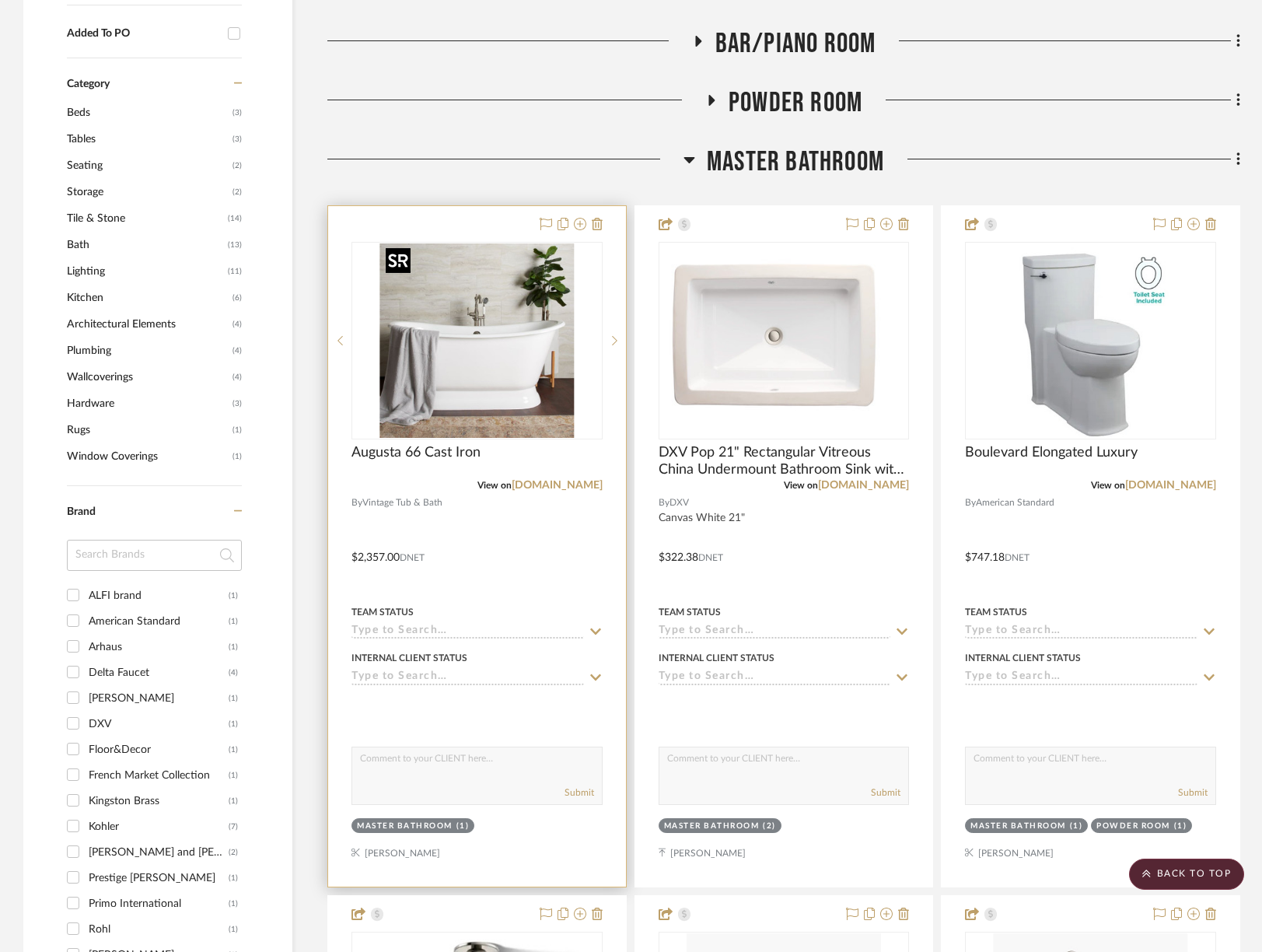
click at [0, 0] on img at bounding box center [0, 0] width 0 height 0
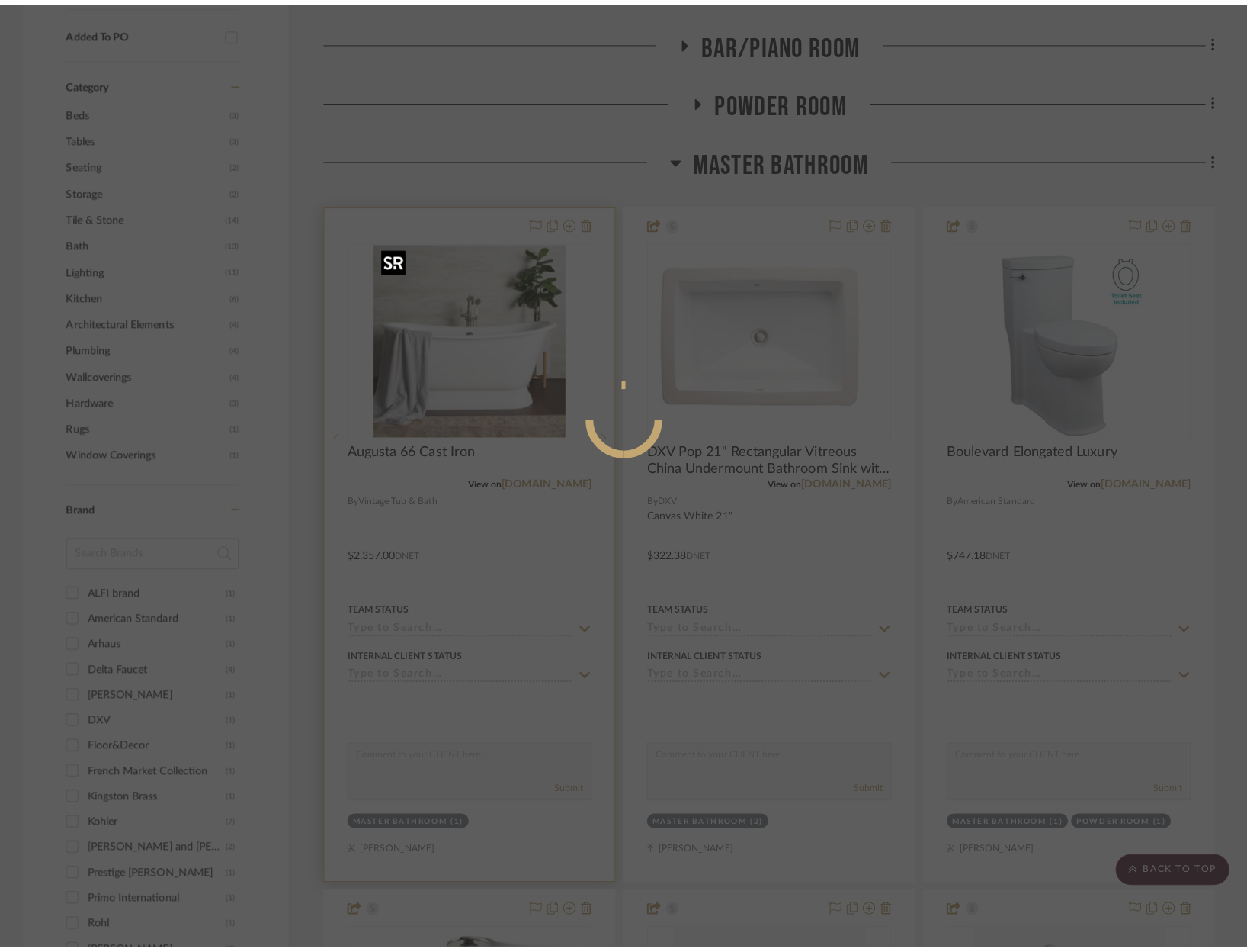
scroll to position [0, 0]
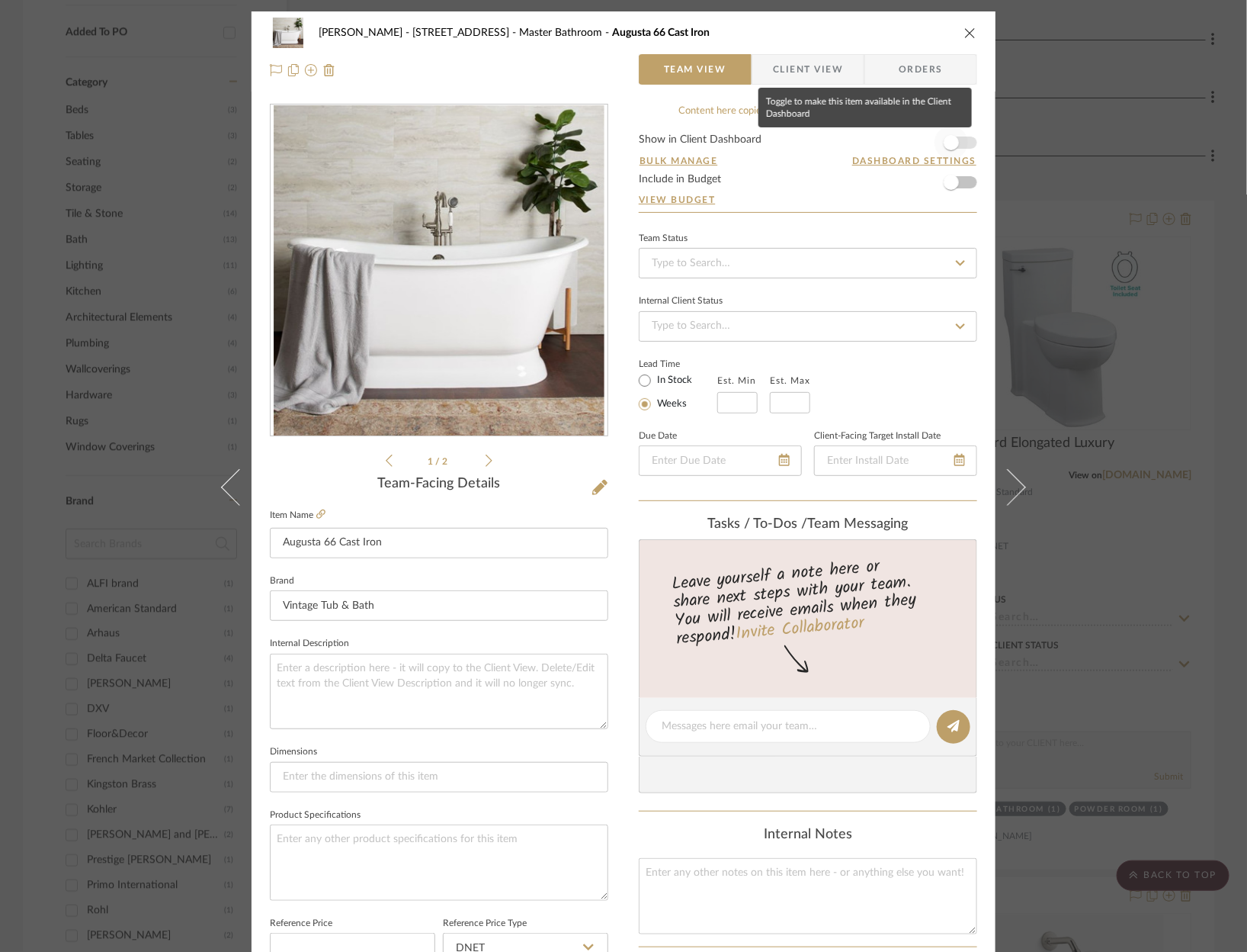
click at [963, 140] on span "button" at bounding box center [952, 142] width 34 height 34
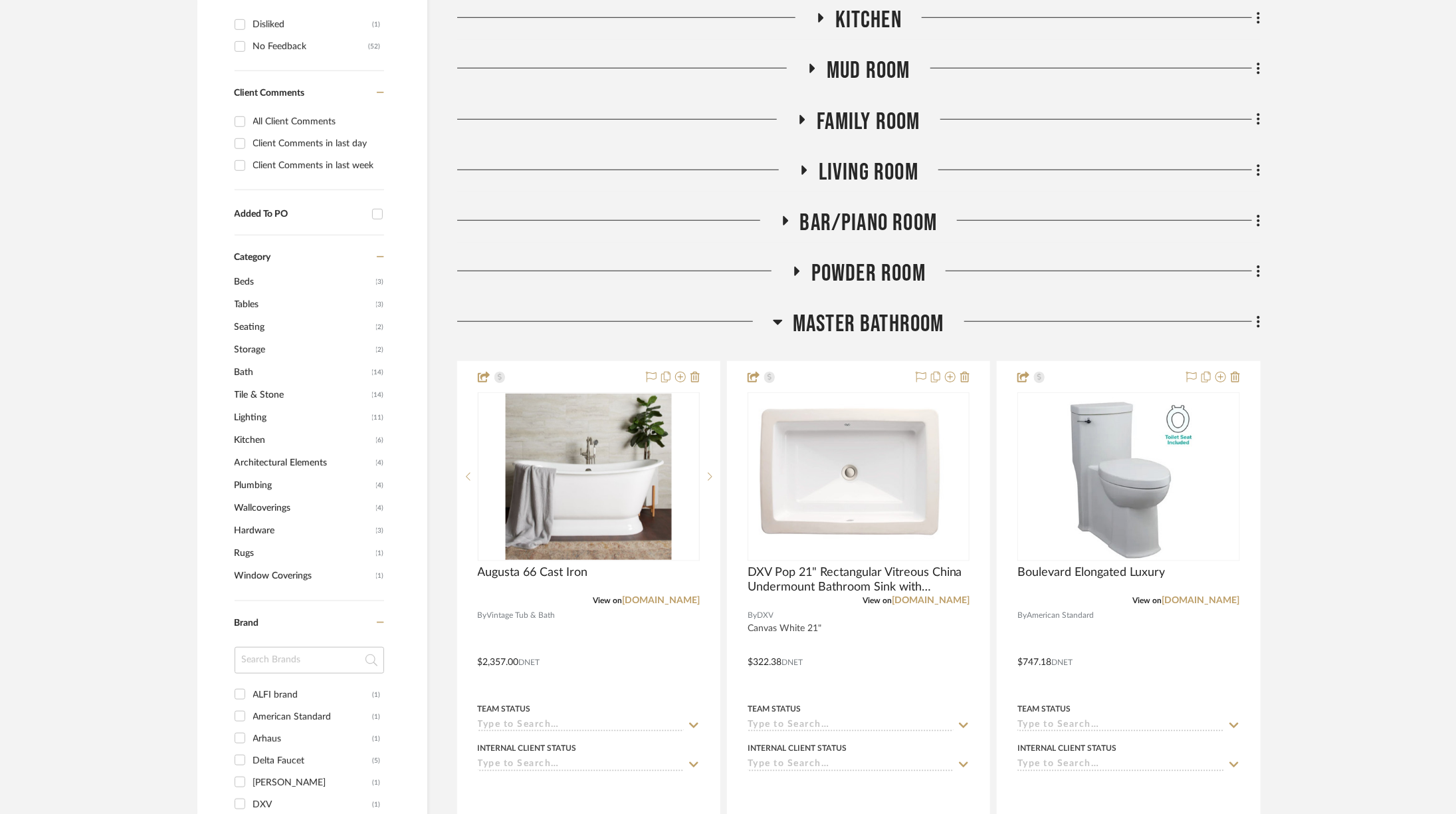
scroll to position [743, 0]
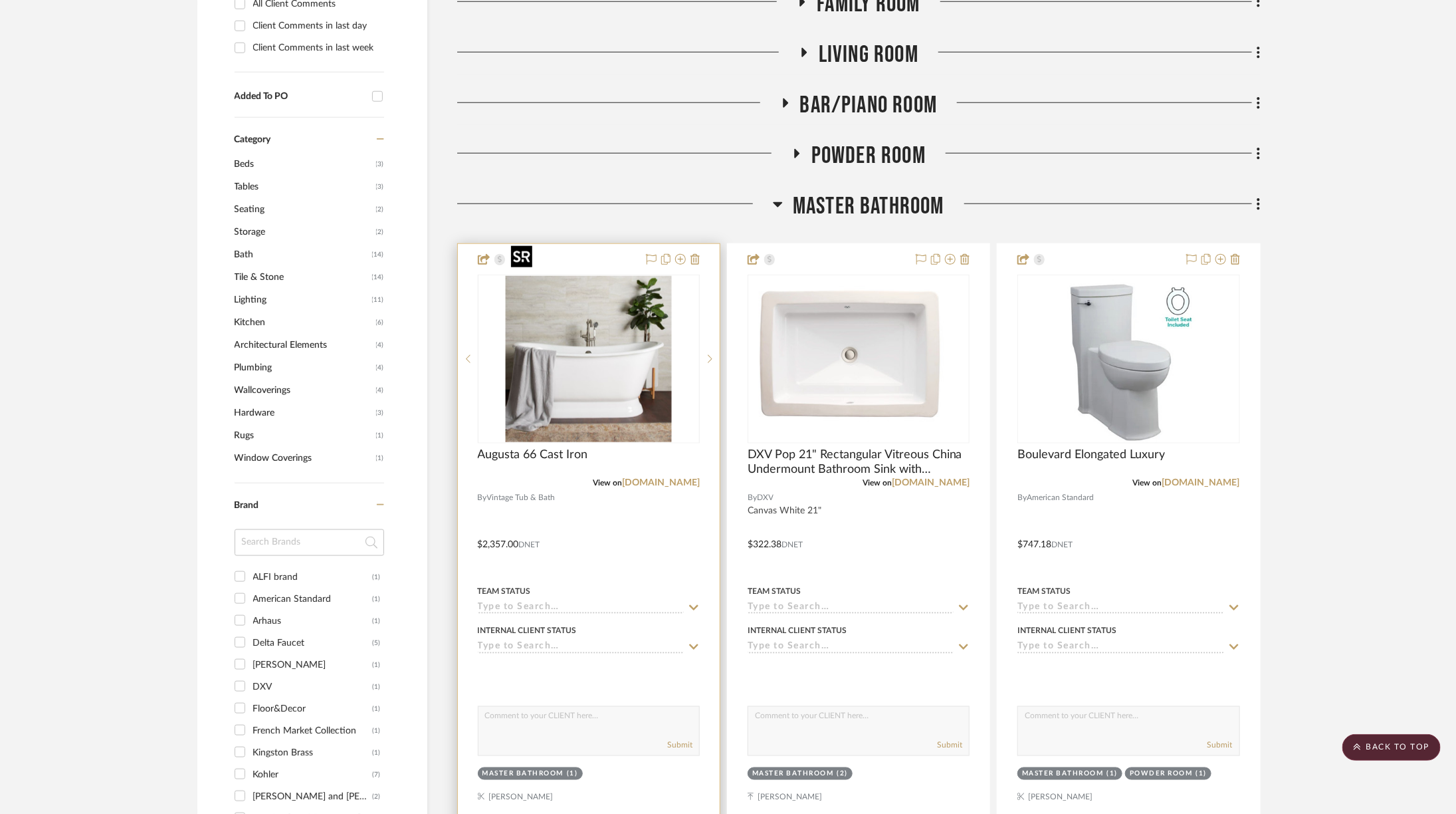
click at [651, 359] on img "0" at bounding box center [588, 359] width 166 height 166
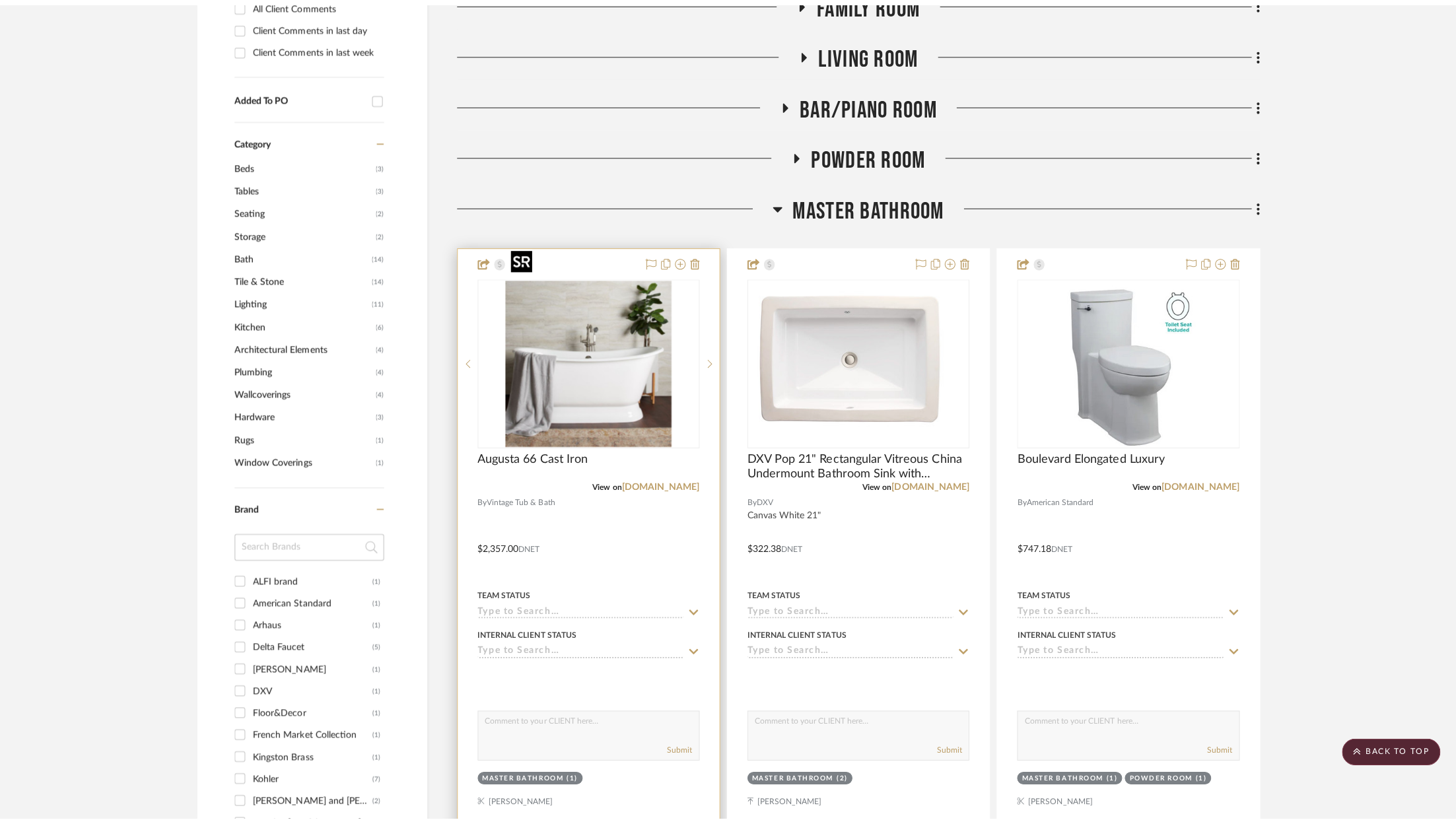
scroll to position [0, 0]
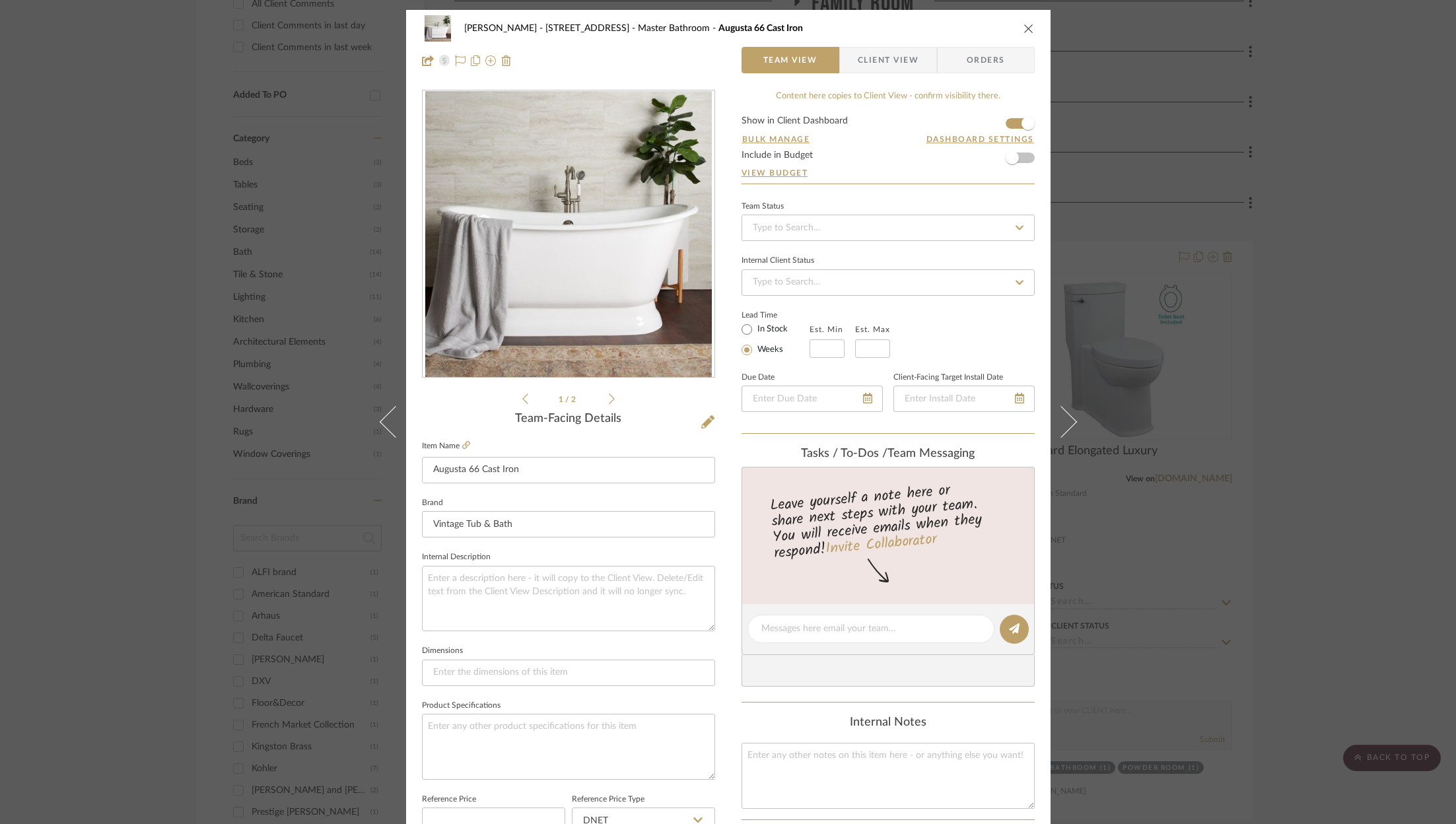
click at [1028, 27] on icon "close" at bounding box center [1028, 28] width 10 height 10
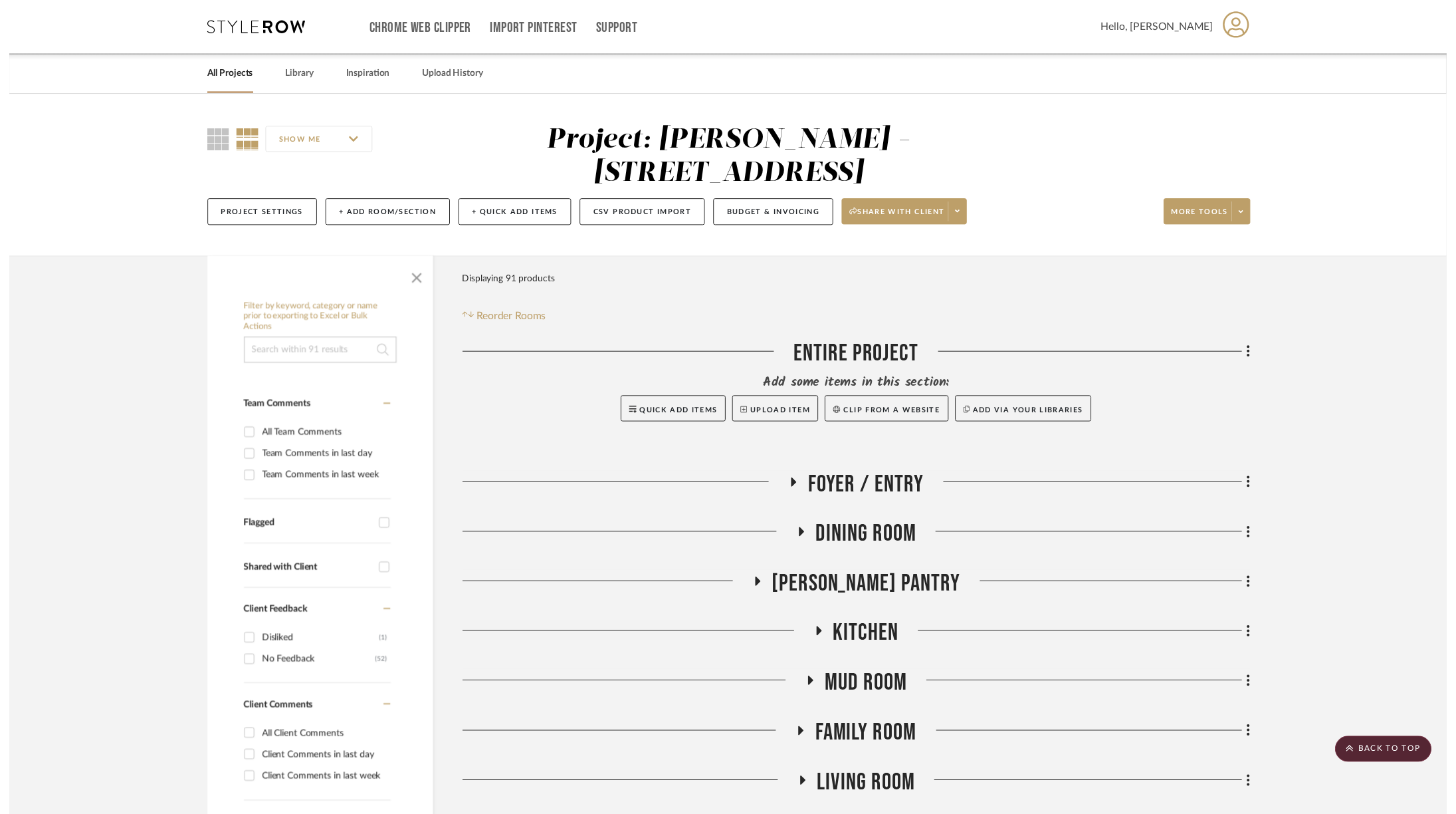
scroll to position [743, 0]
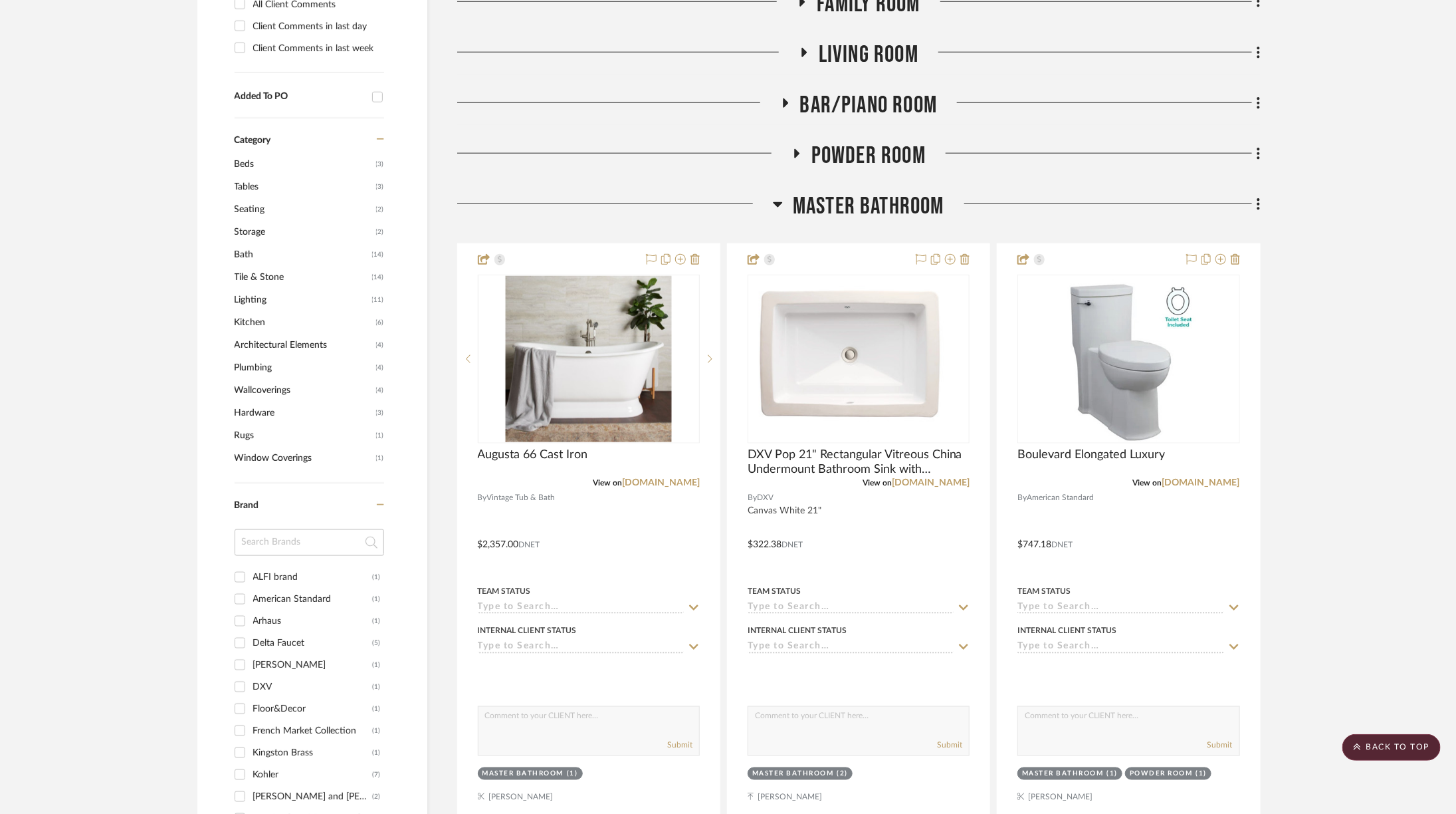
click at [922, 192] on span "Master Bathroom" at bounding box center [869, 206] width 151 height 29
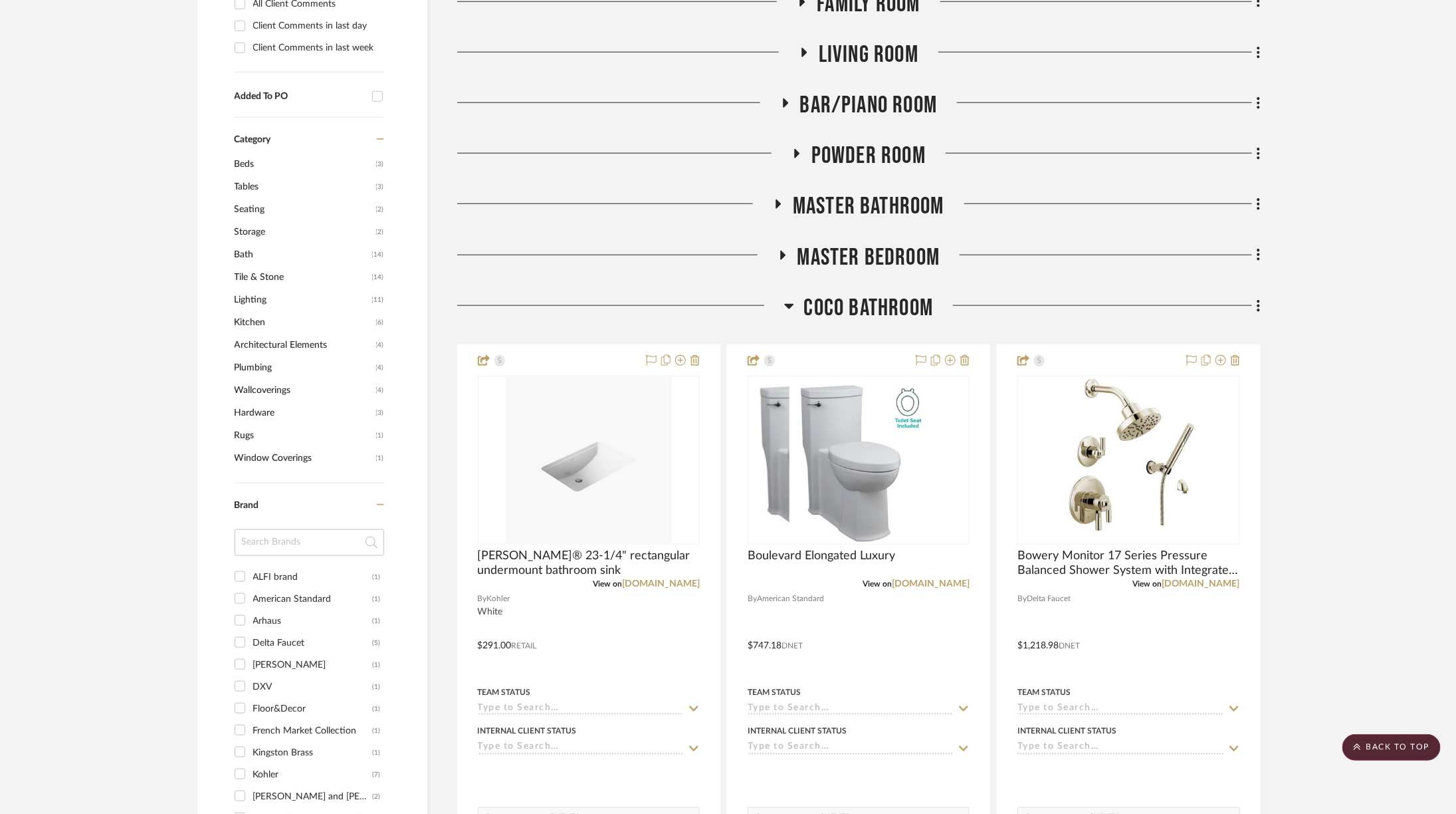
click at [856, 294] on div "Coco Bathroom" at bounding box center [859, 311] width 804 height 34
click at [855, 294] on span "Coco Bathroom" at bounding box center [869, 308] width 130 height 29
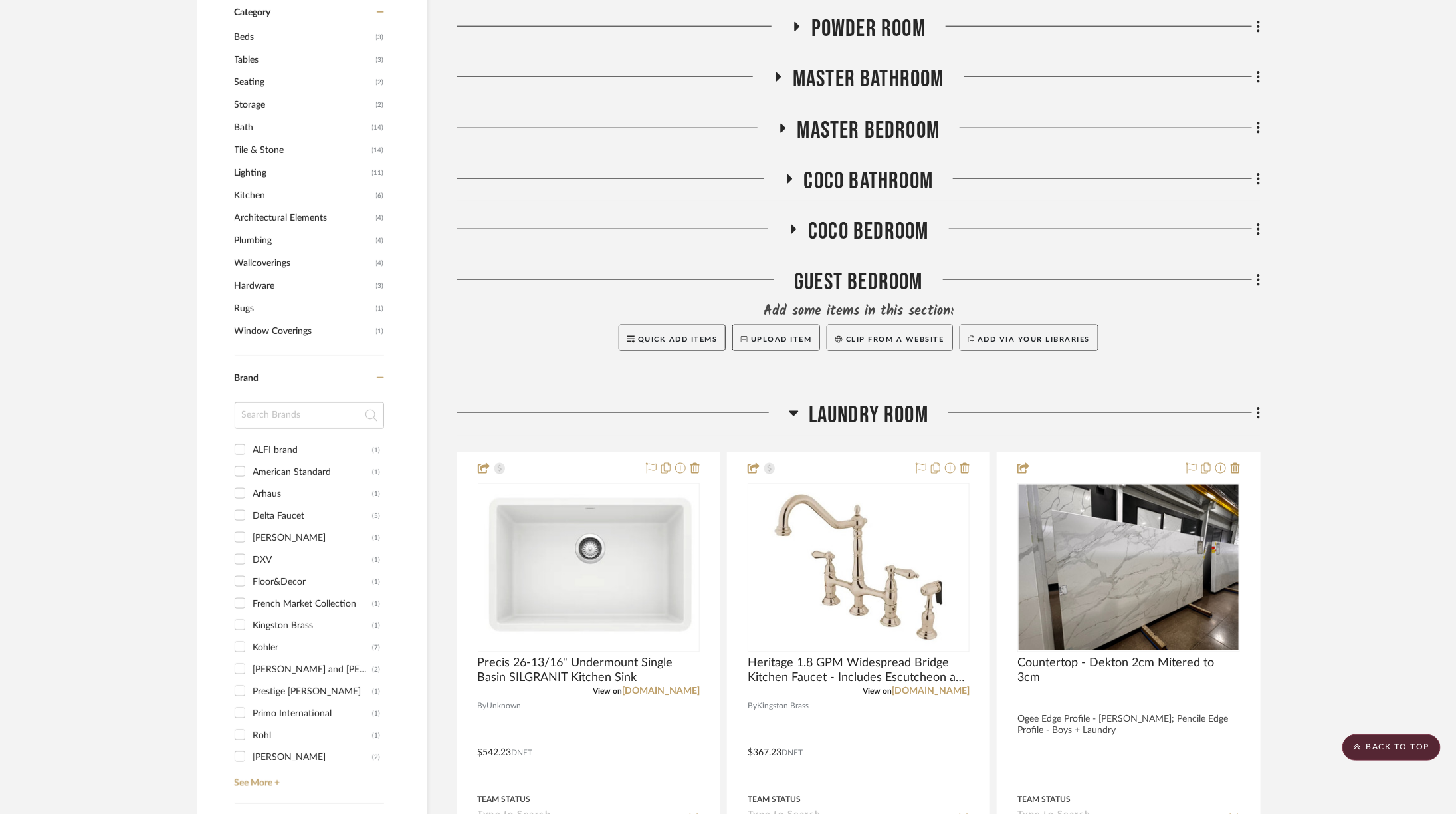
click at [840, 401] on span "Laundry Room" at bounding box center [868, 415] width 120 height 29
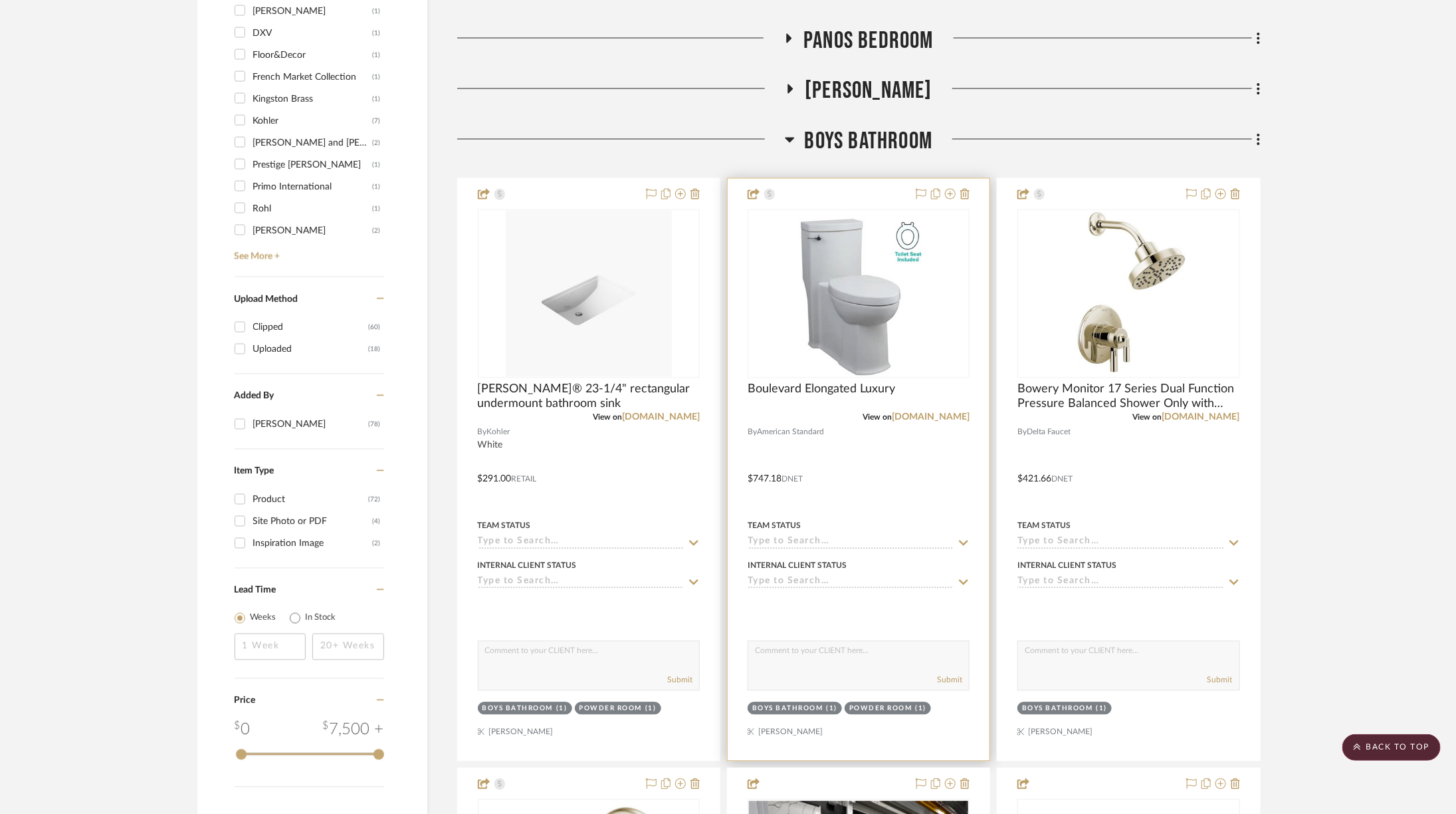
scroll to position [1283, 0]
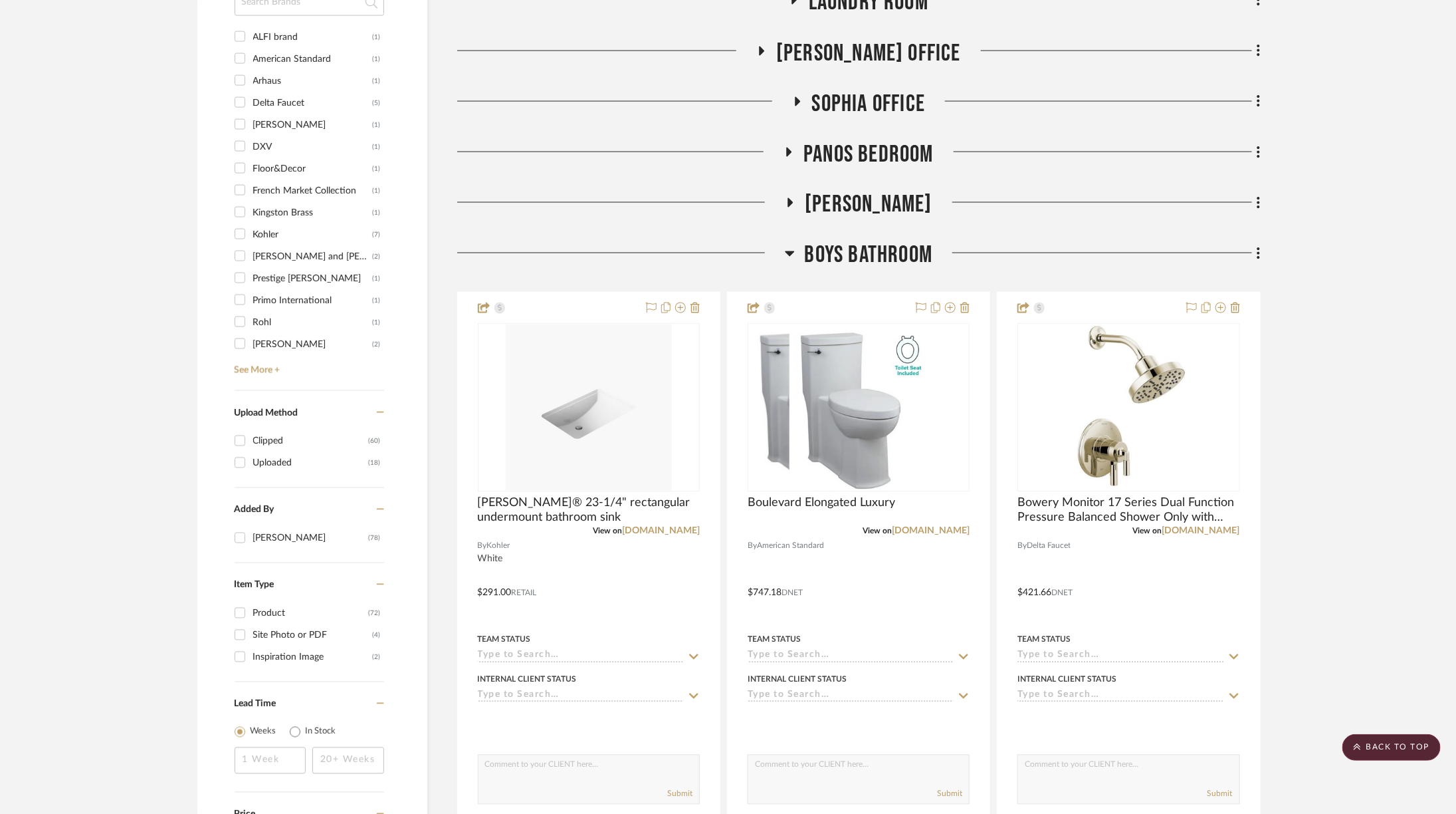
click at [830, 241] on span "Boys Bathroom" at bounding box center [869, 255] width 128 height 29
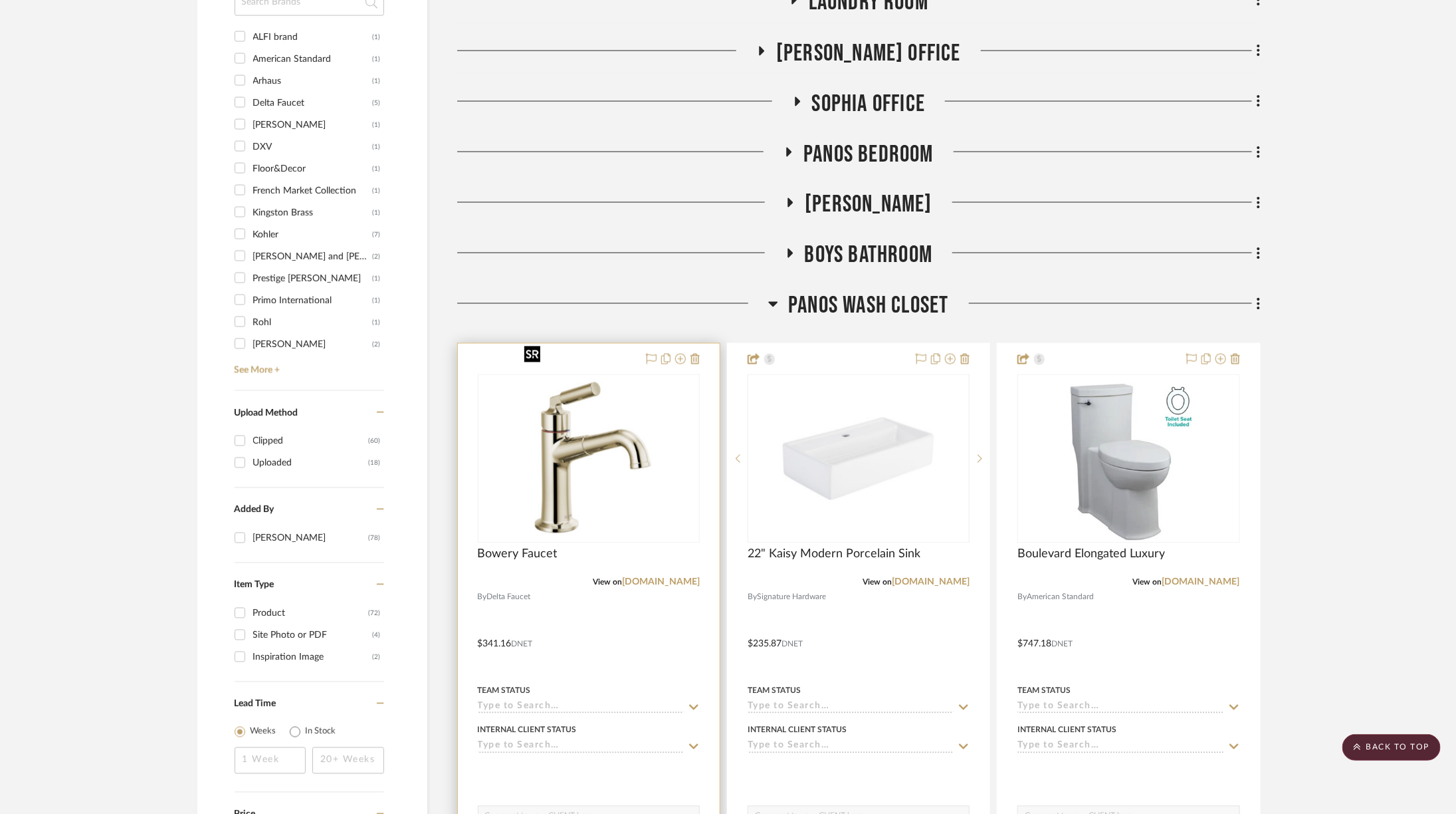
click at [0, 0] on img at bounding box center [0, 0] width 0 height 0
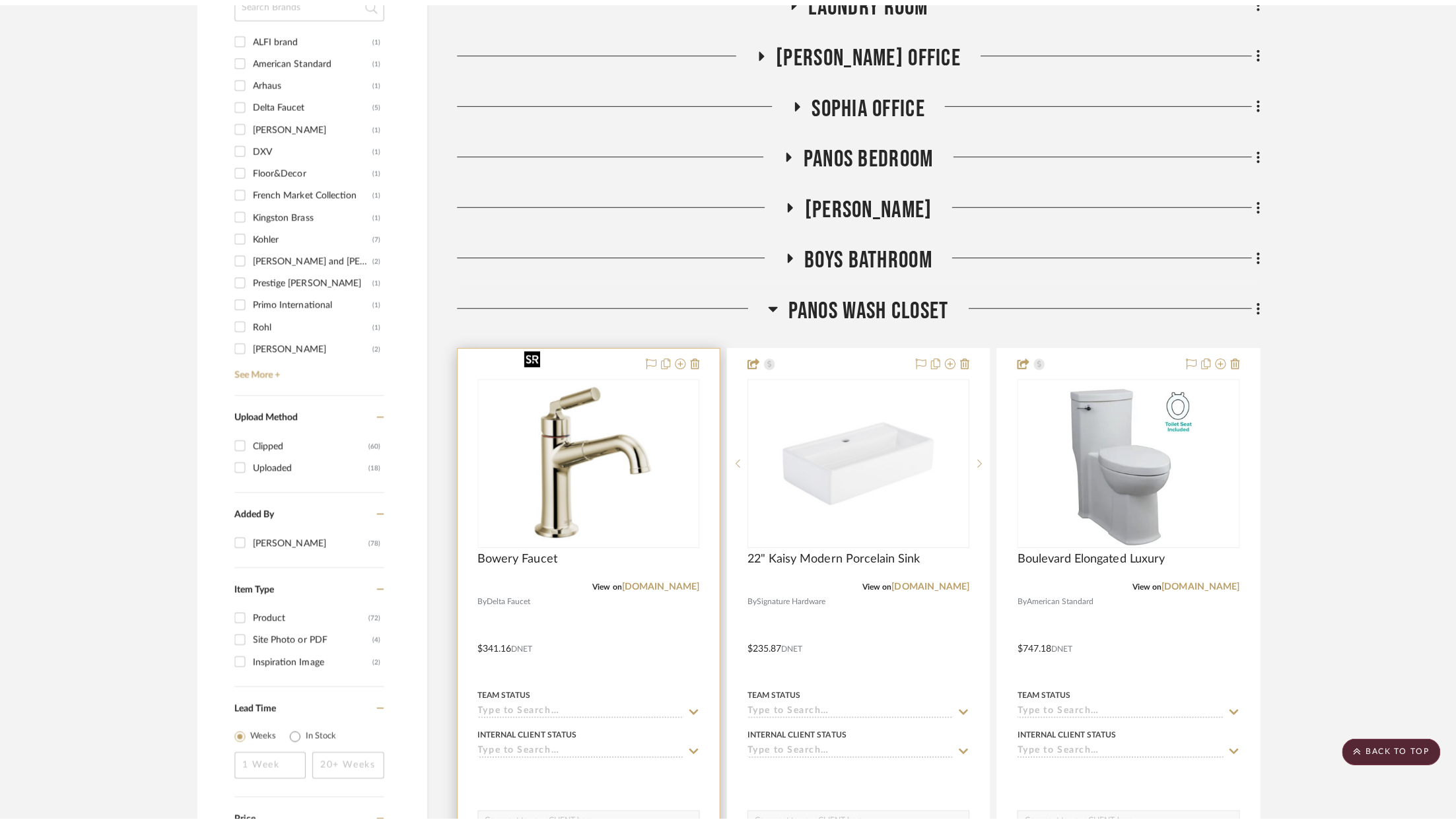
scroll to position [0, 0]
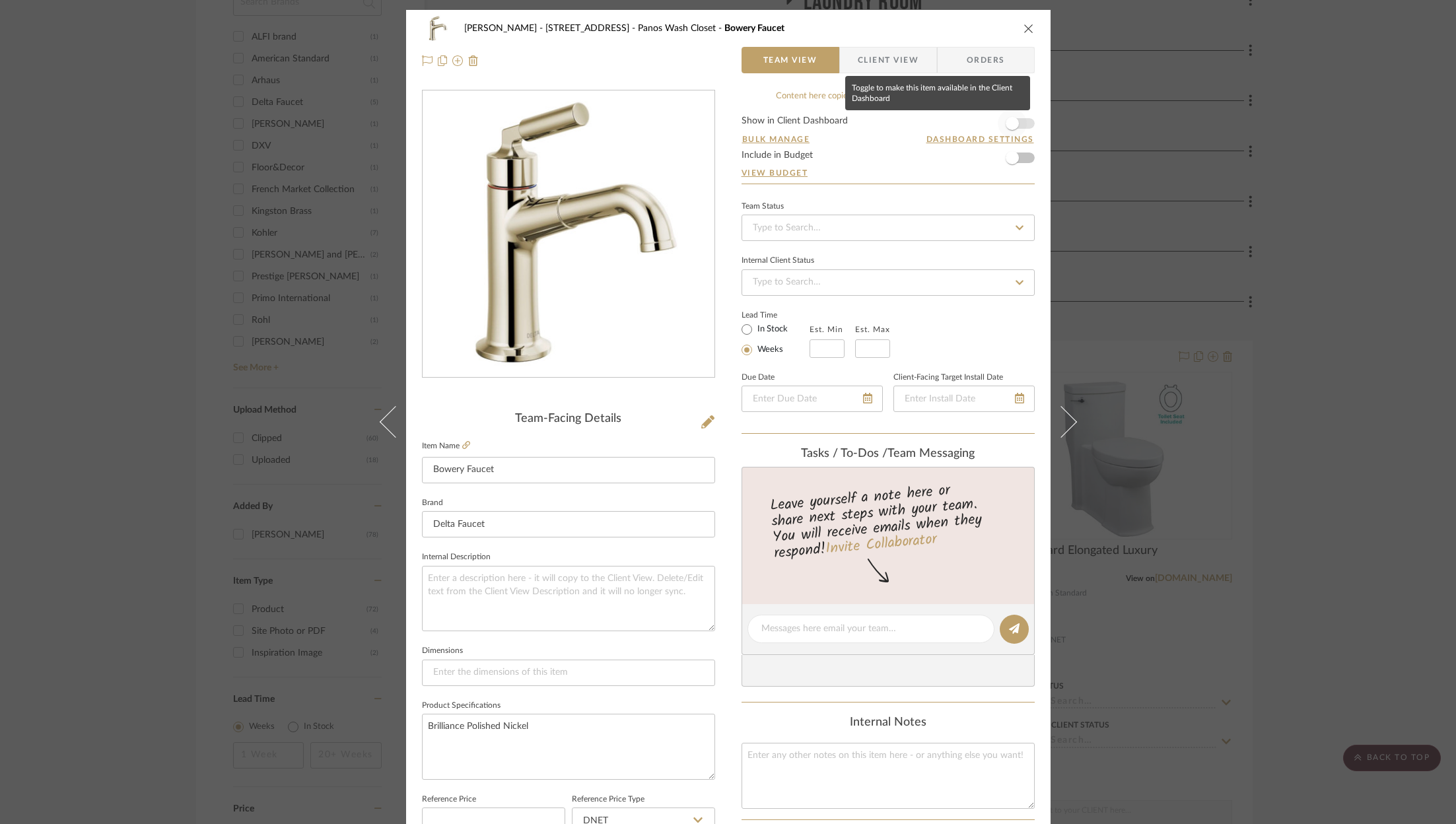
click at [1019, 120] on span "button" at bounding box center [1012, 123] width 29 height 29
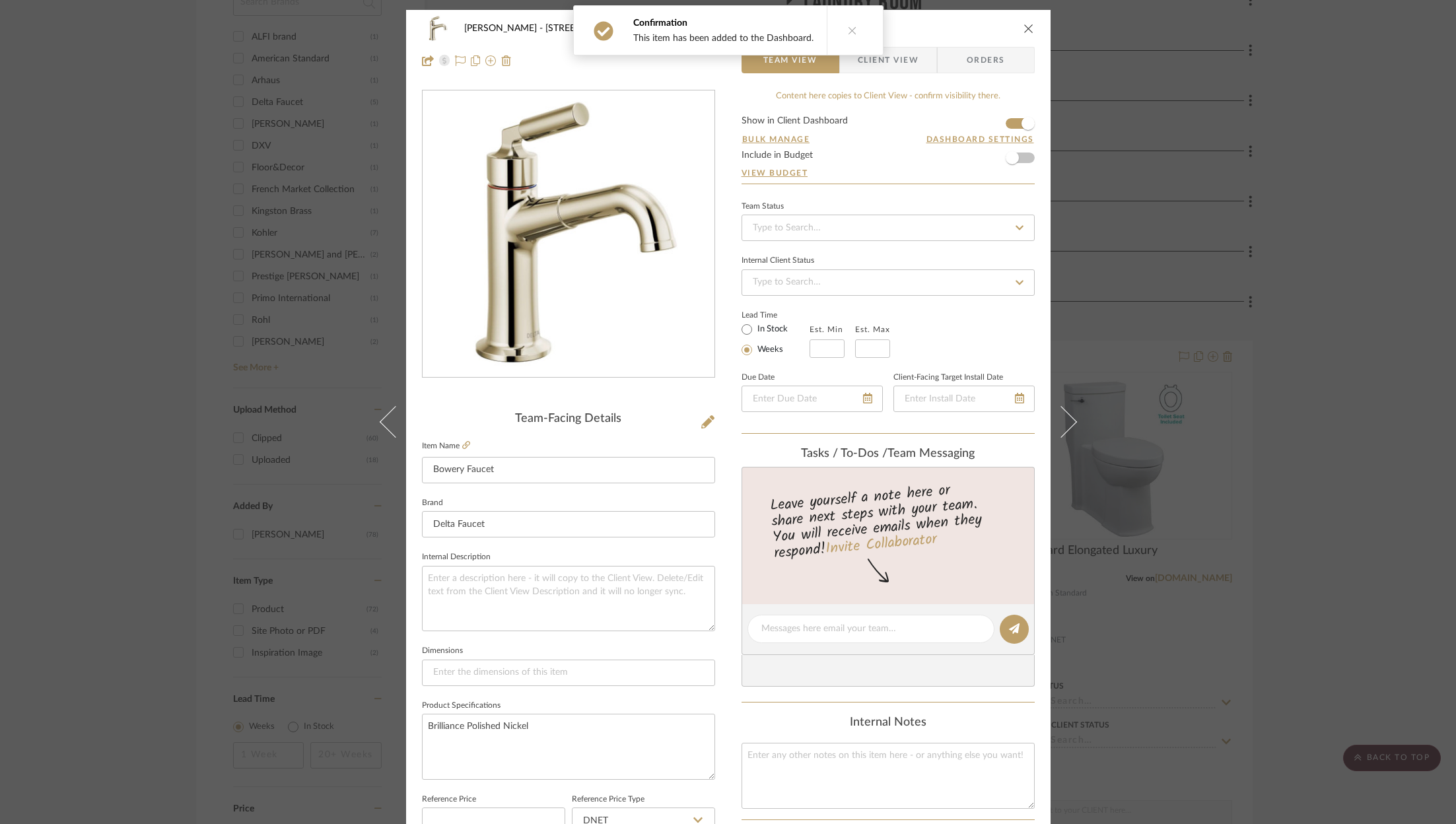
click at [1026, 24] on icon "close" at bounding box center [1028, 28] width 10 height 10
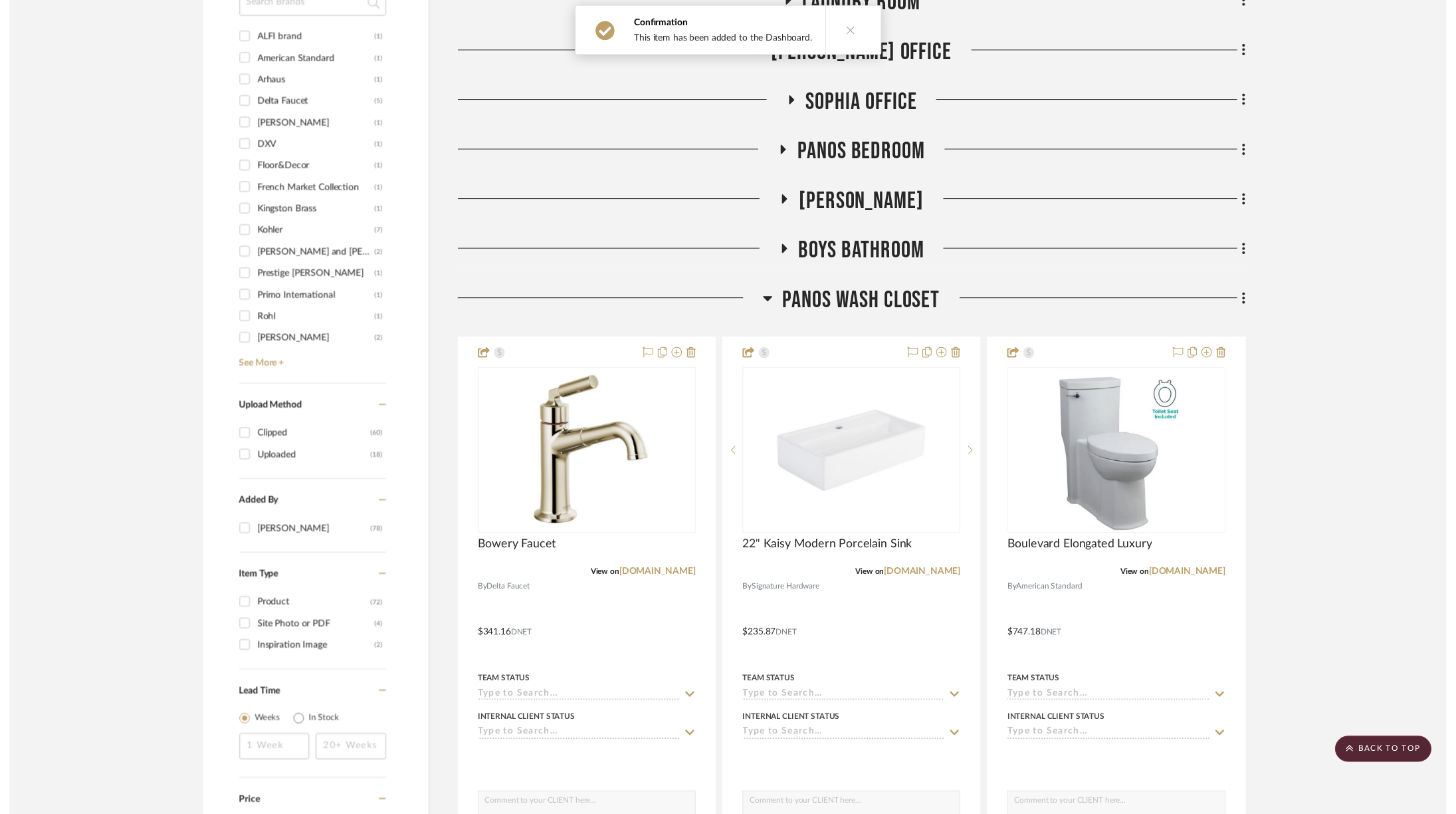
scroll to position [1283, 0]
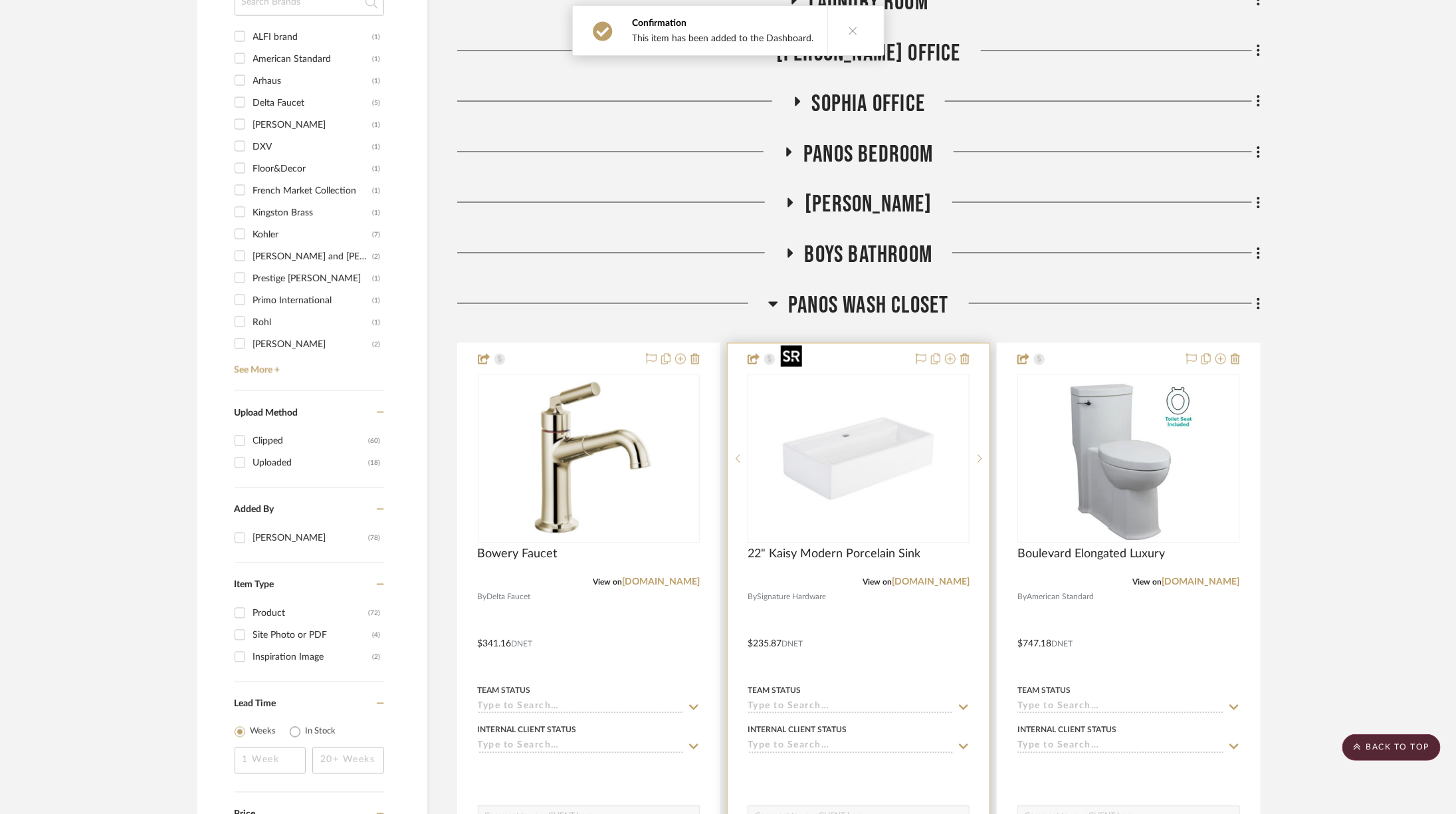
click at [912, 389] on img "0" at bounding box center [858, 458] width 166 height 166
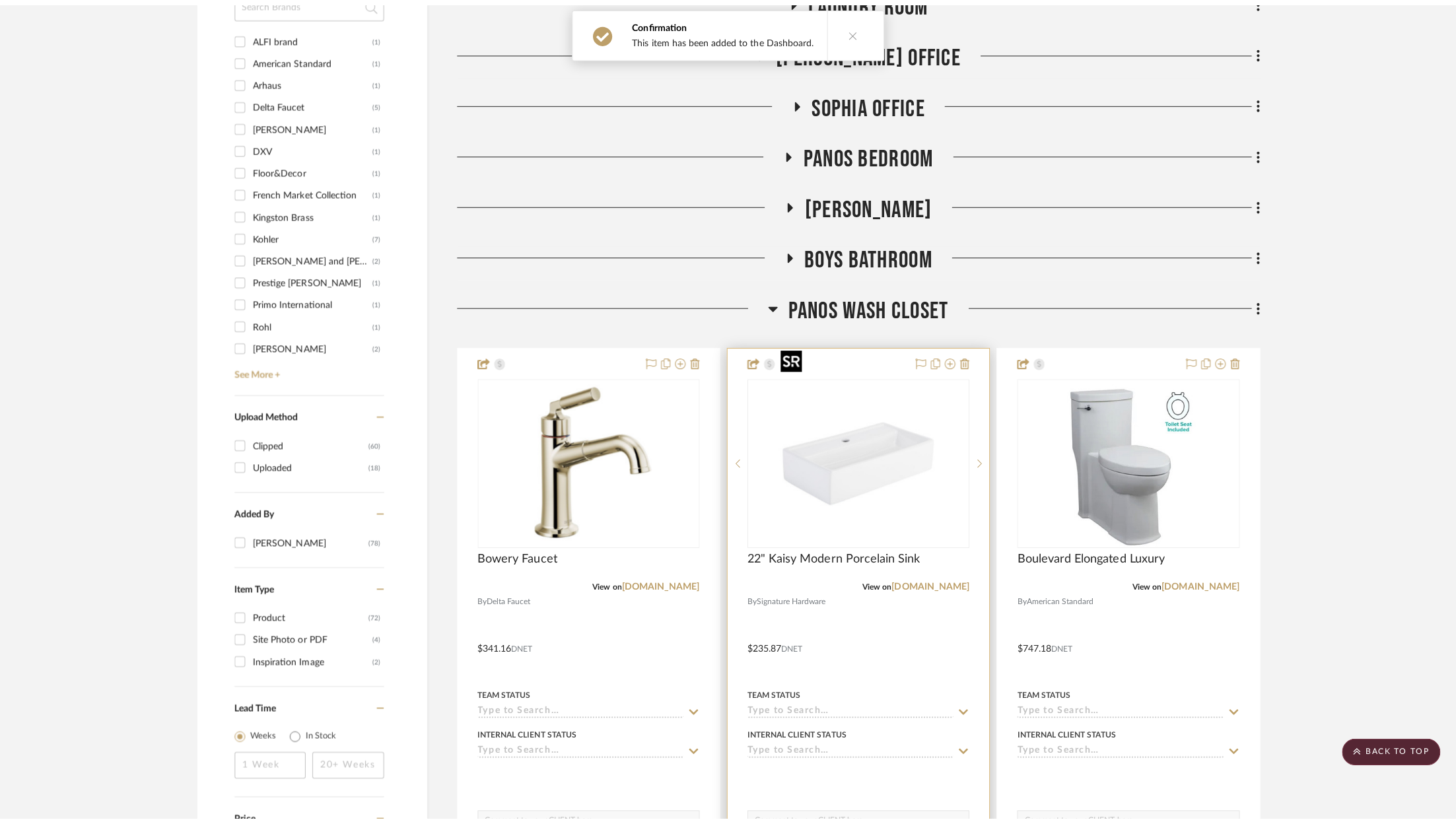
scroll to position [0, 0]
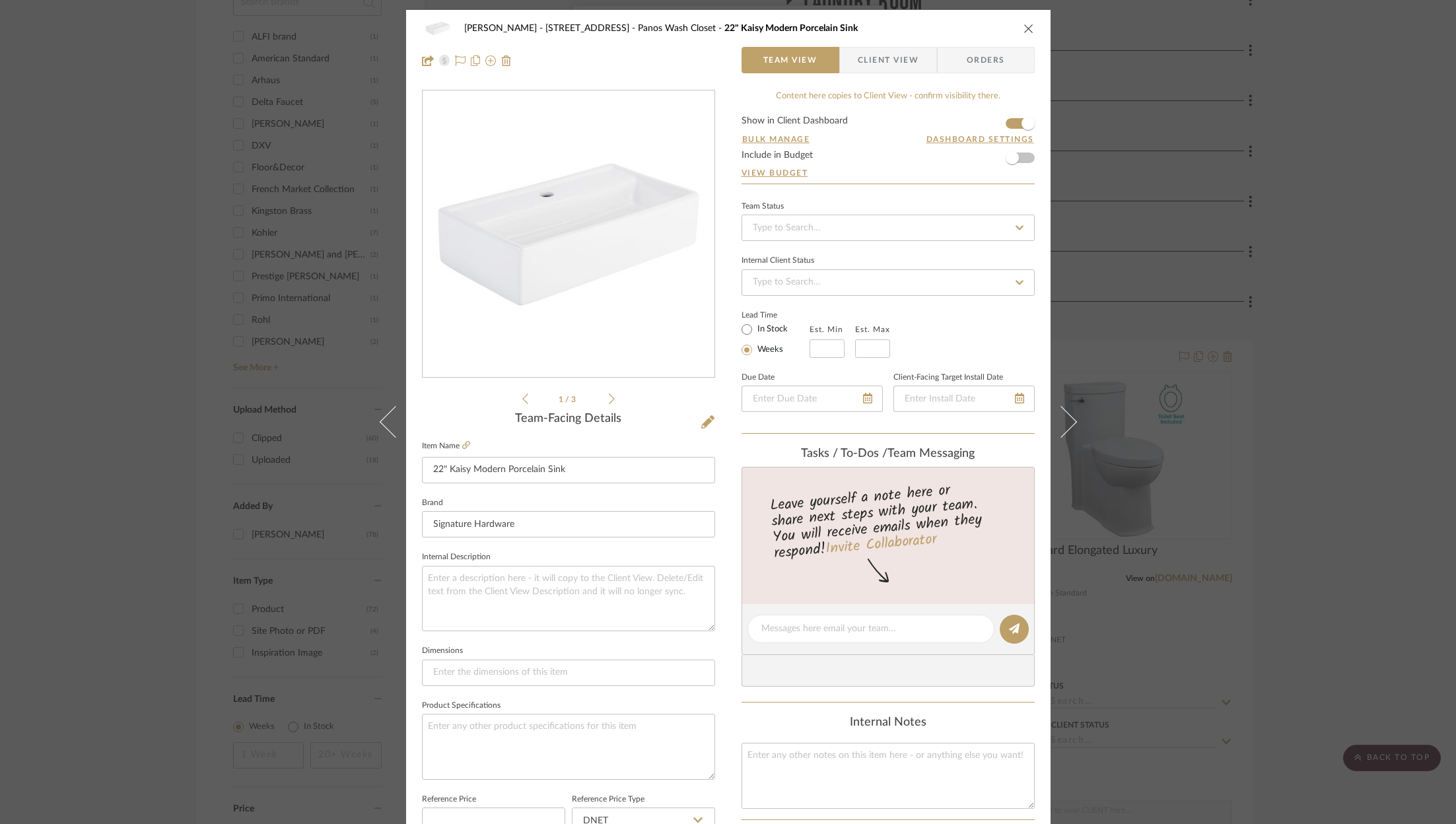
click at [1023, 27] on icon "close" at bounding box center [1028, 28] width 10 height 10
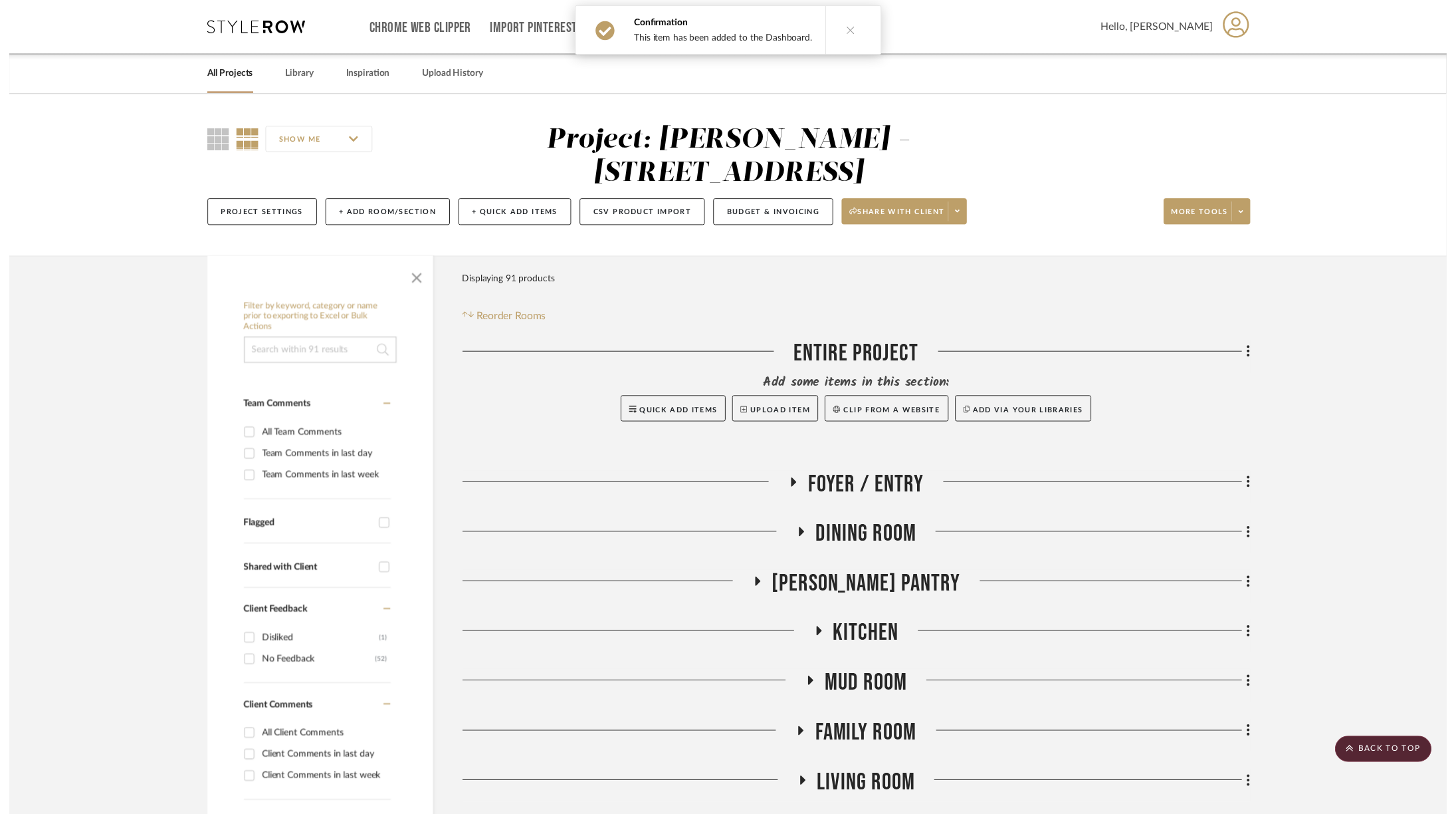
scroll to position [1283, 0]
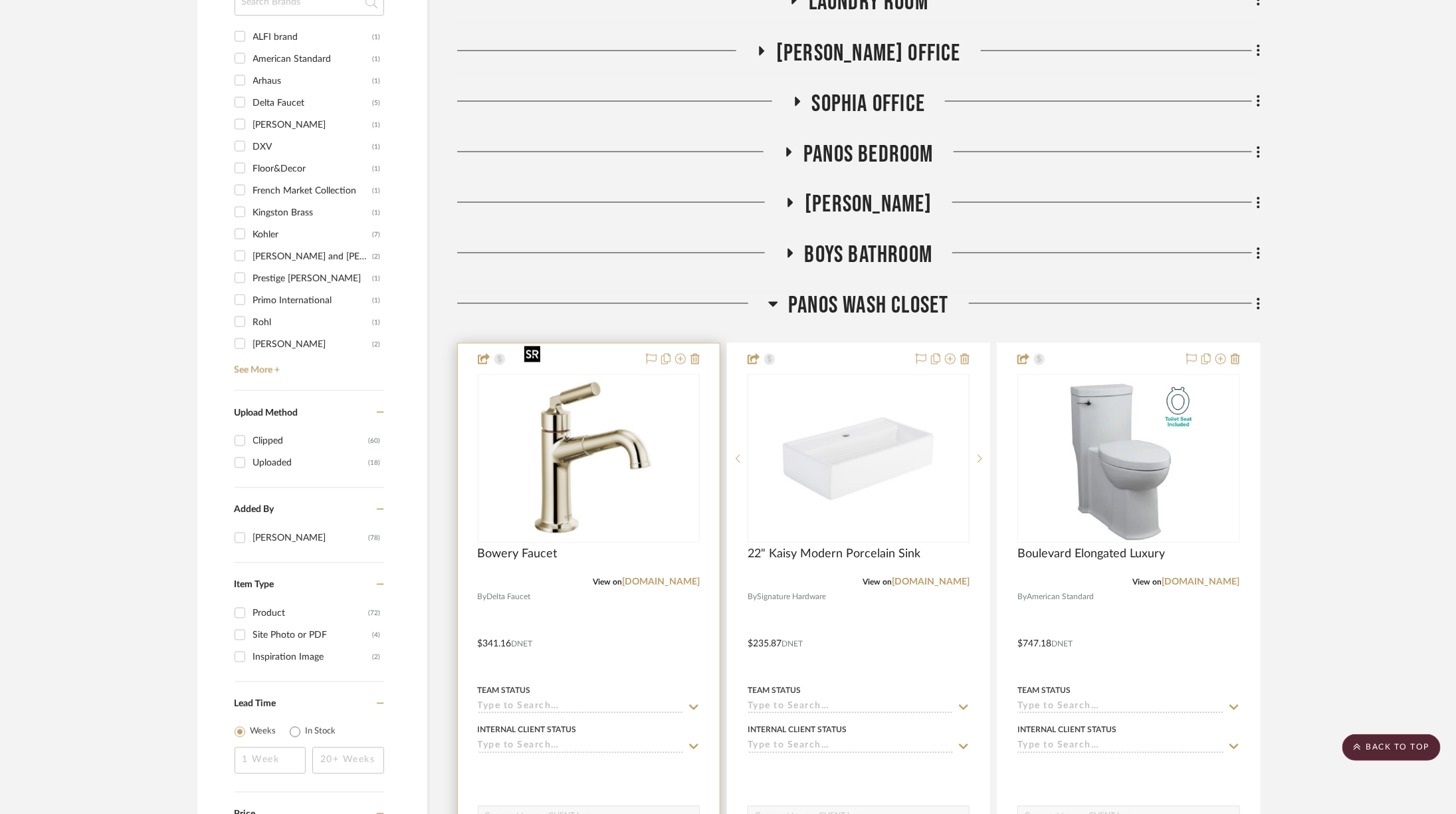
click at [615, 474] on img "0" at bounding box center [588, 458] width 139 height 166
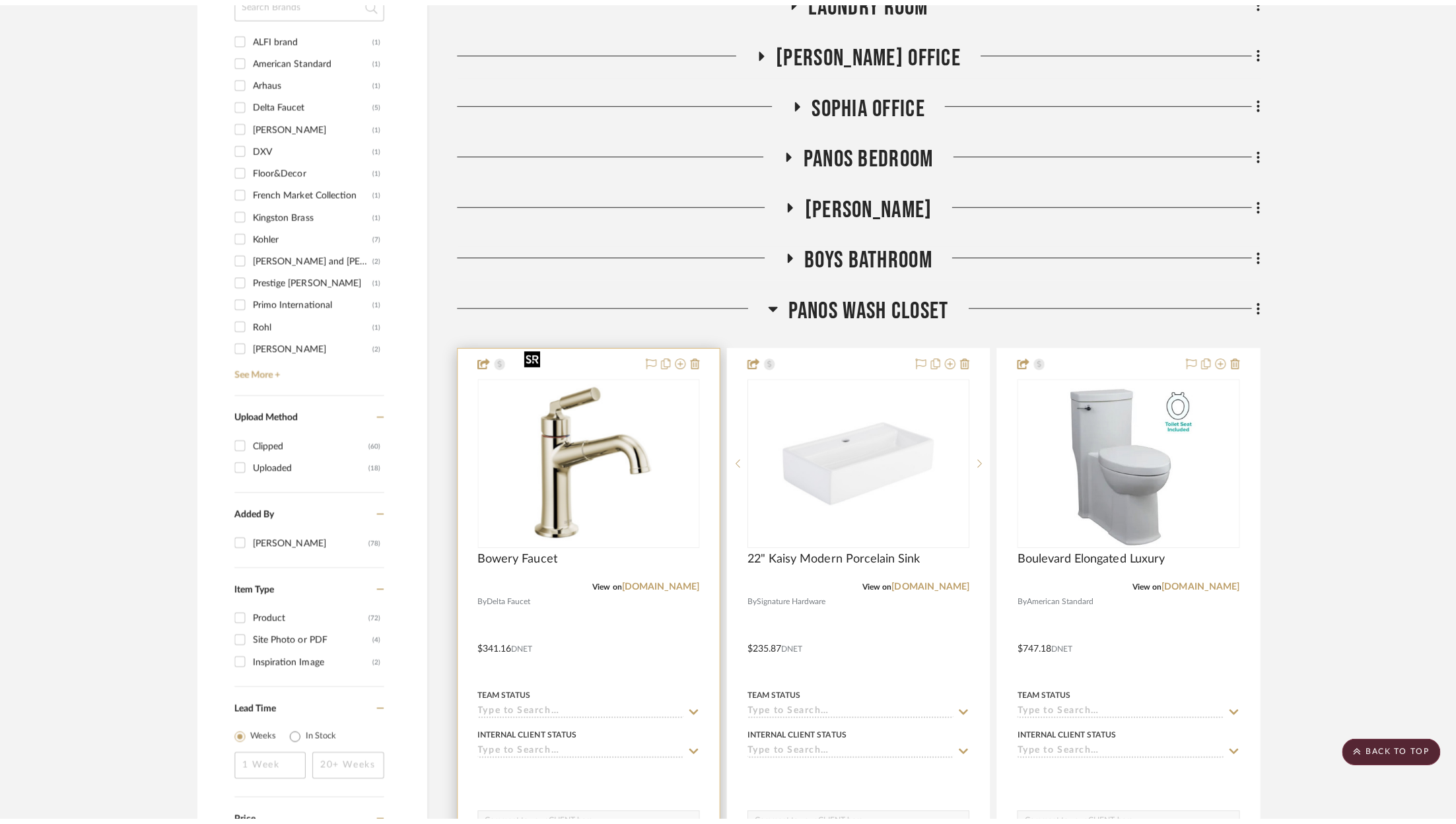
scroll to position [0, 0]
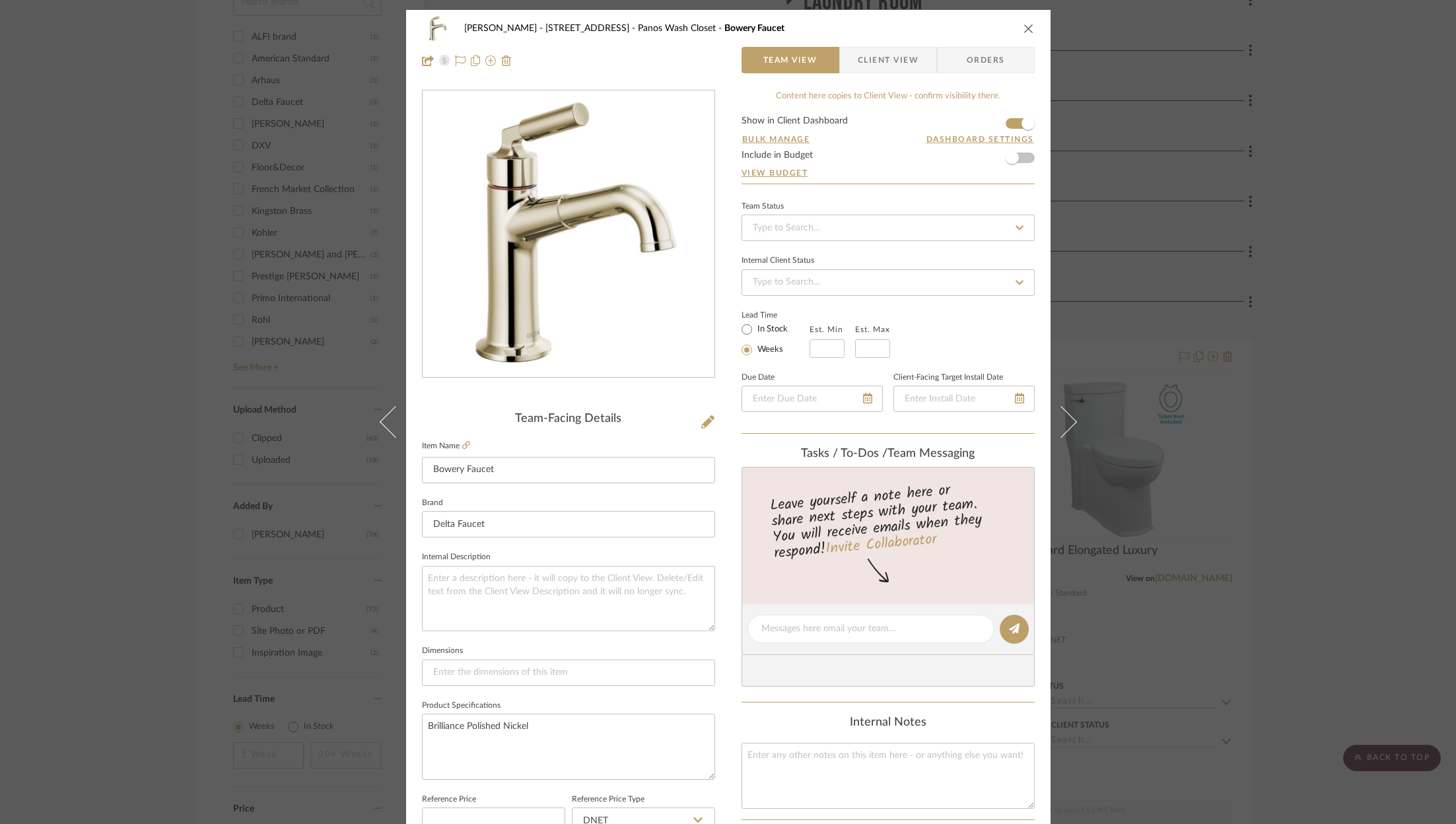
click at [1023, 30] on icon "close" at bounding box center [1028, 28] width 10 height 10
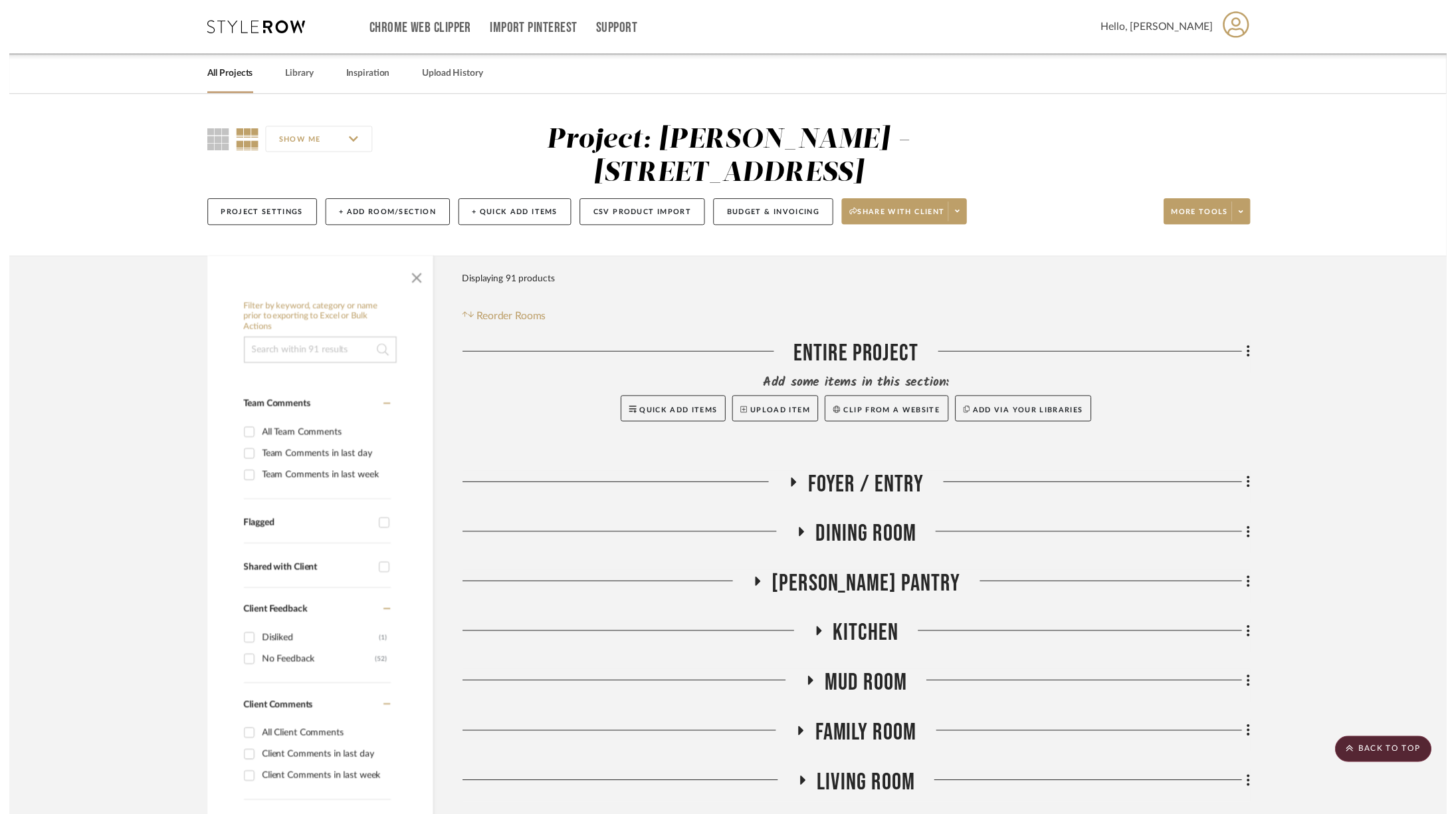
scroll to position [1283, 0]
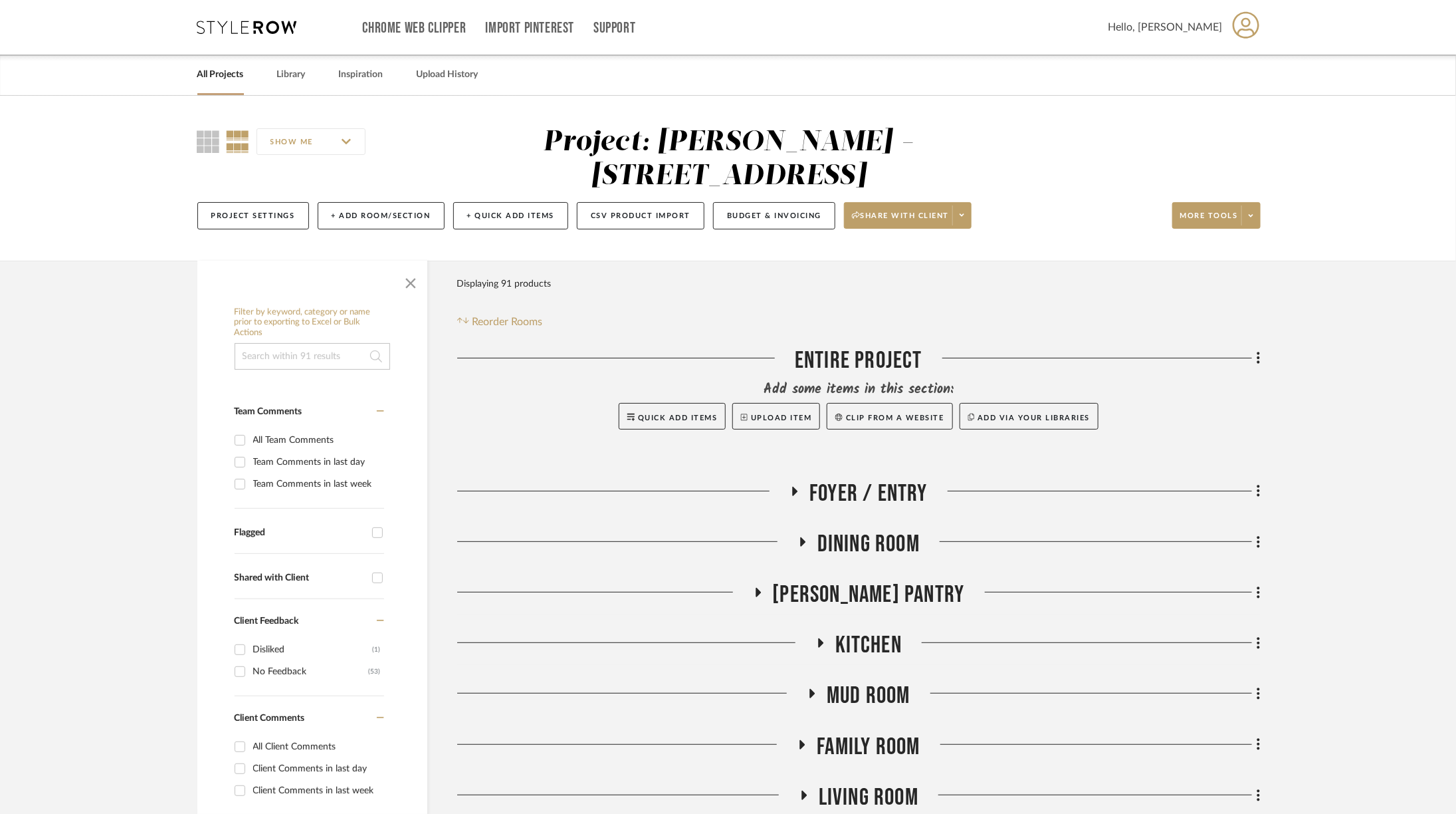
click at [261, 29] on icon at bounding box center [247, 27] width 100 height 13
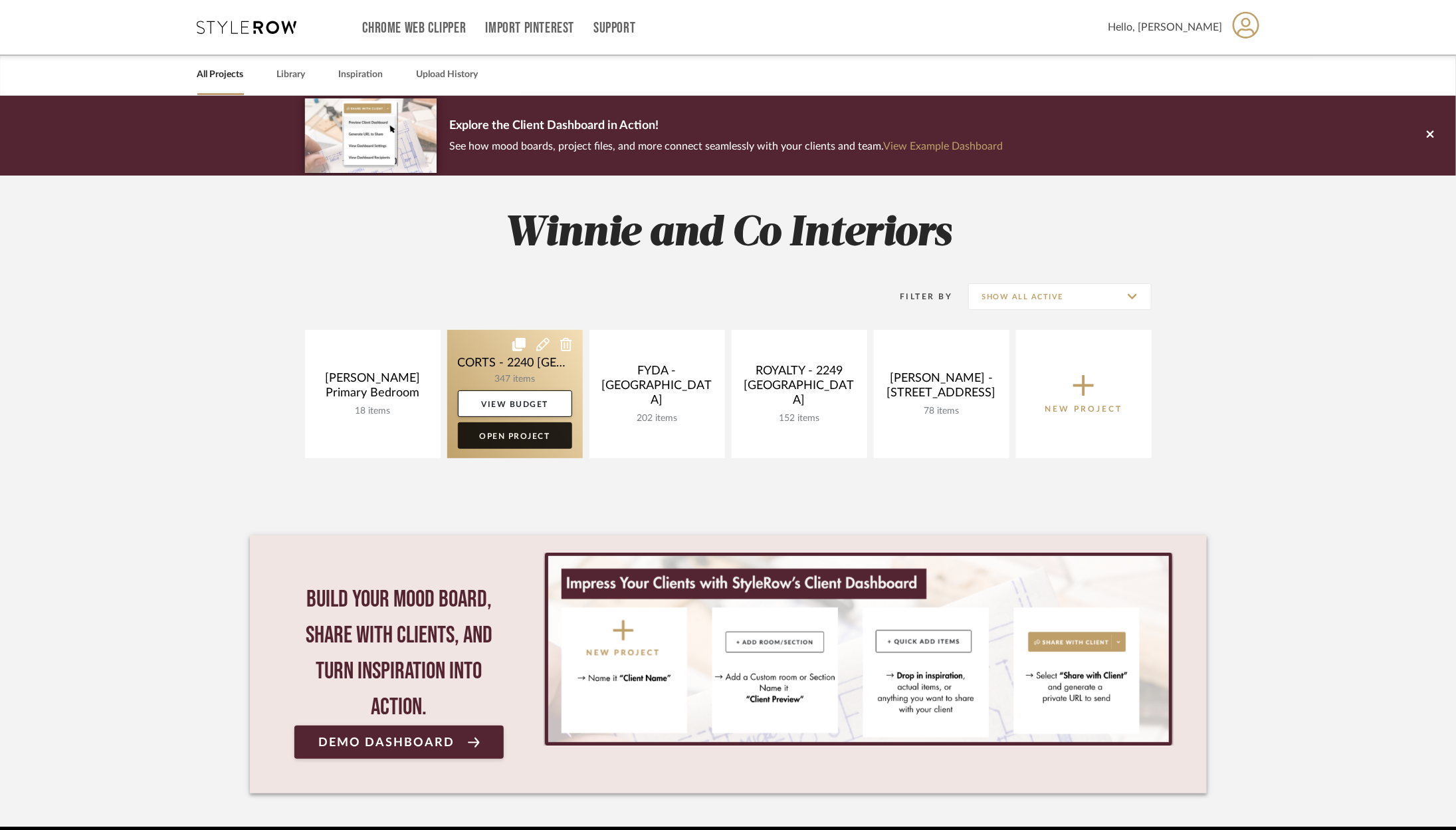
click at [529, 439] on link "Open Project" at bounding box center [515, 436] width 114 height 27
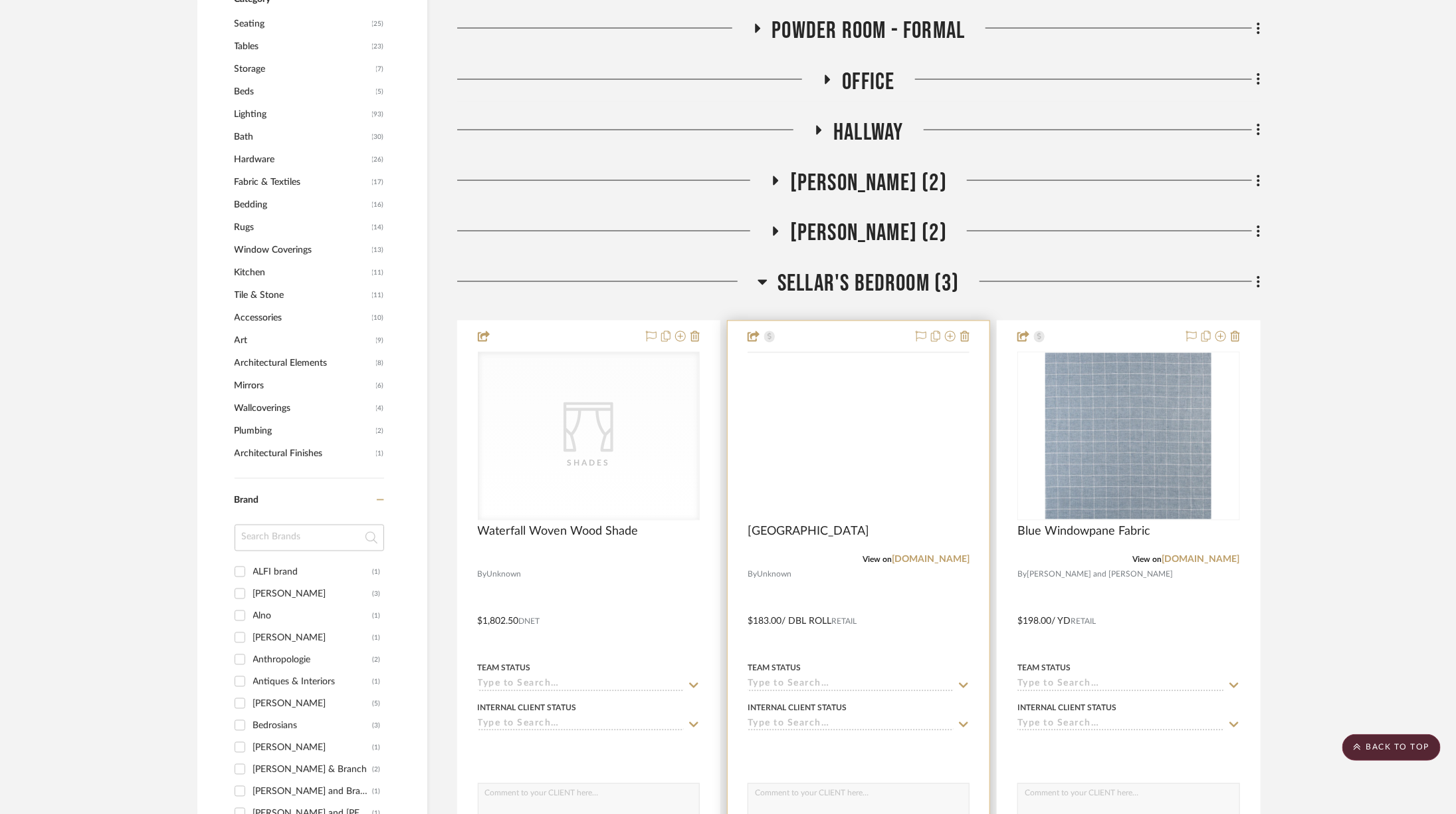
scroll to position [1109, 0]
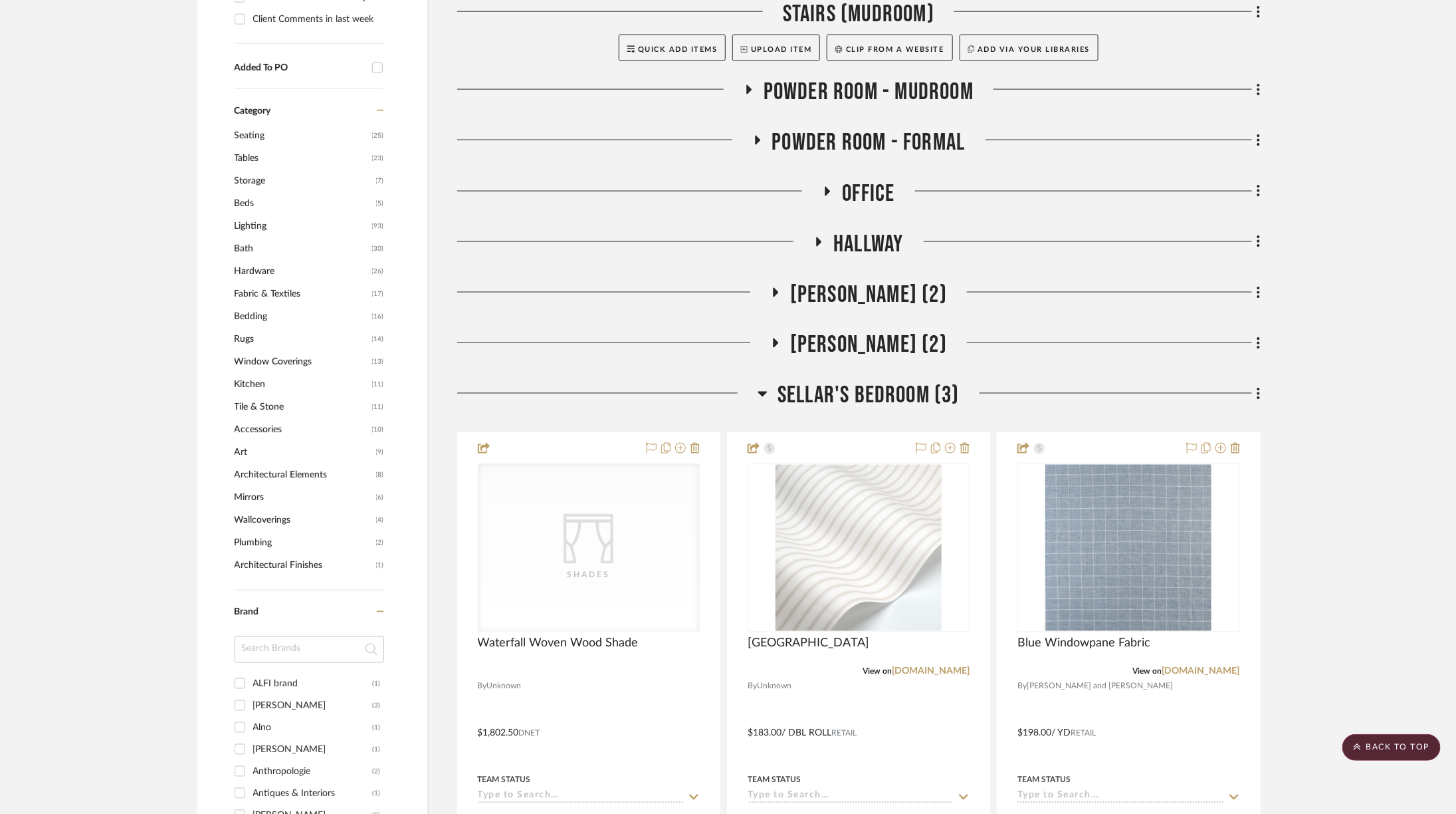
click at [834, 382] on span "Sellar's Bedroom (3)" at bounding box center [869, 396] width 182 height 29
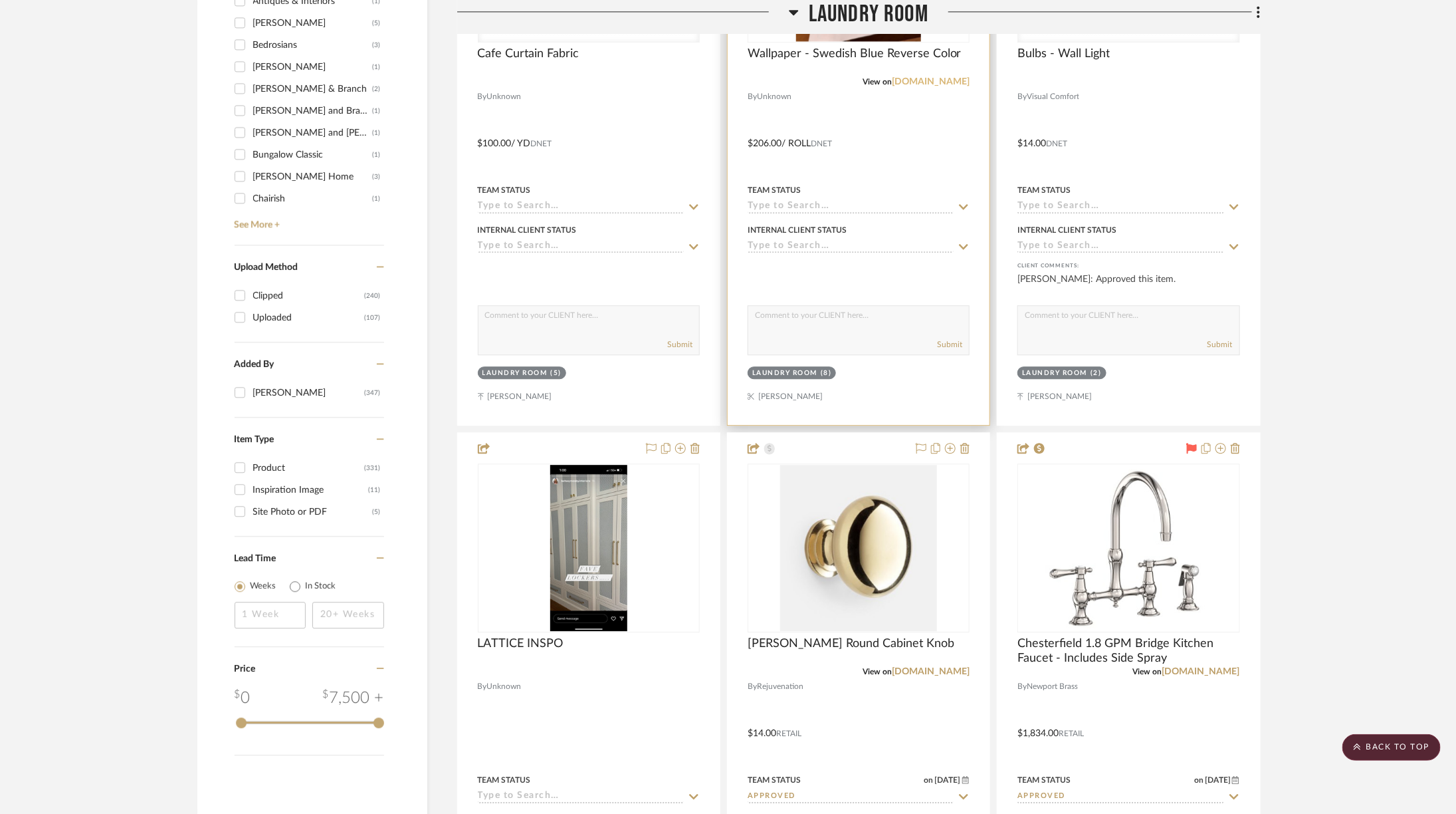
scroll to position [1907, 0]
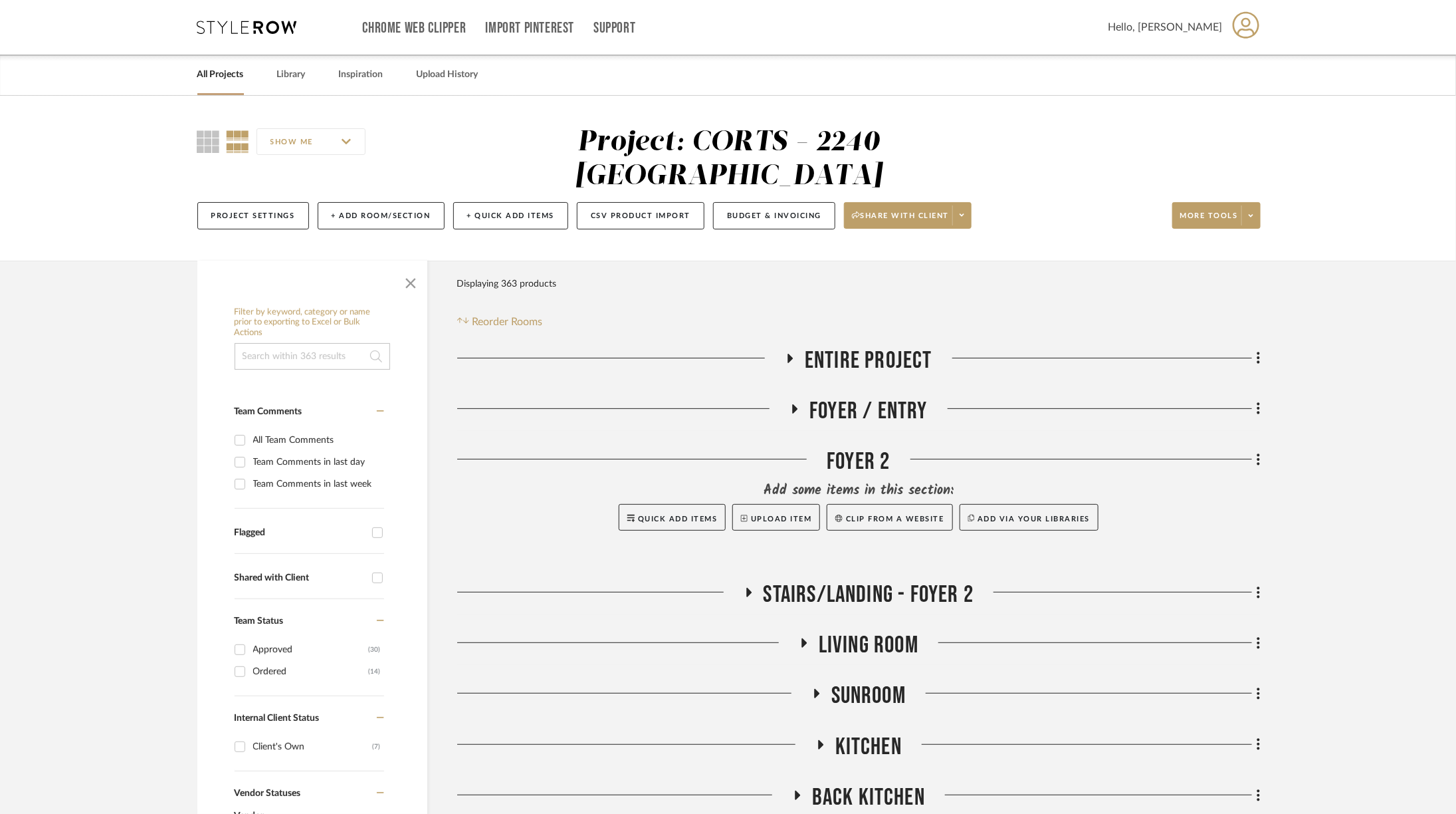
click at [261, 20] on icon at bounding box center [247, 27] width 100 height 13
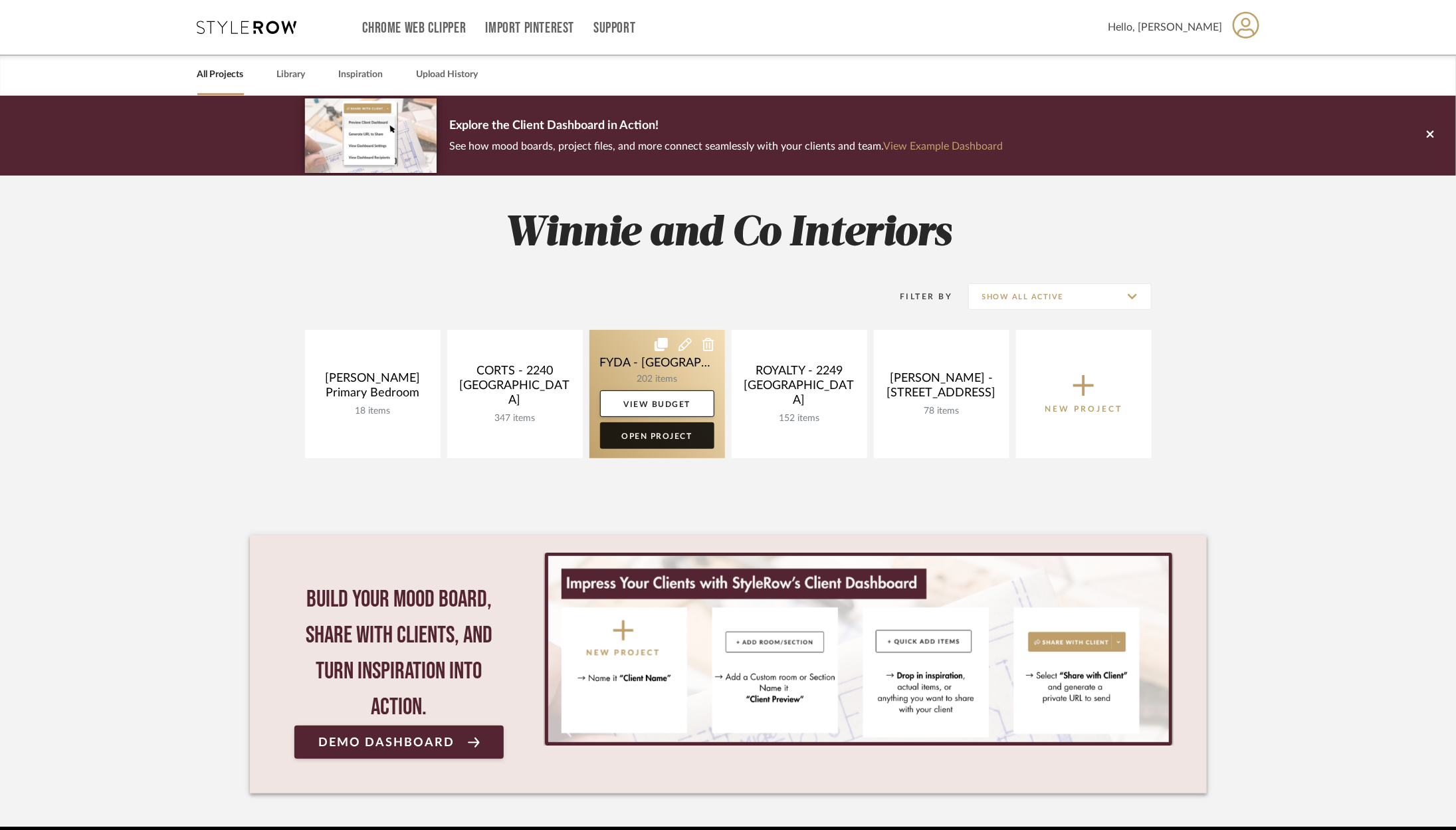
click at [652, 439] on link "Open Project" at bounding box center [657, 436] width 114 height 27
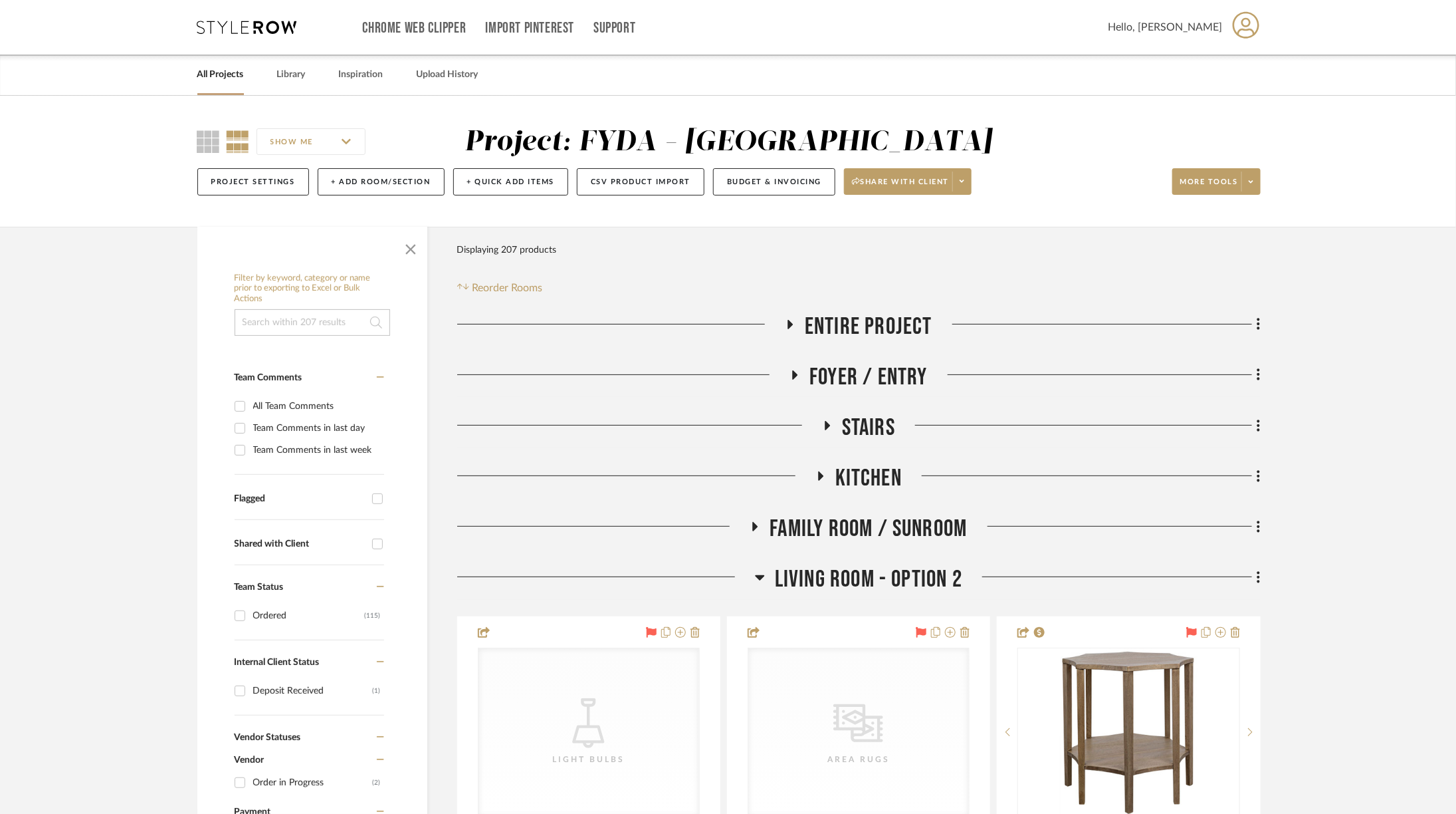
click at [861, 326] on span "Entire Project" at bounding box center [869, 326] width 128 height 29
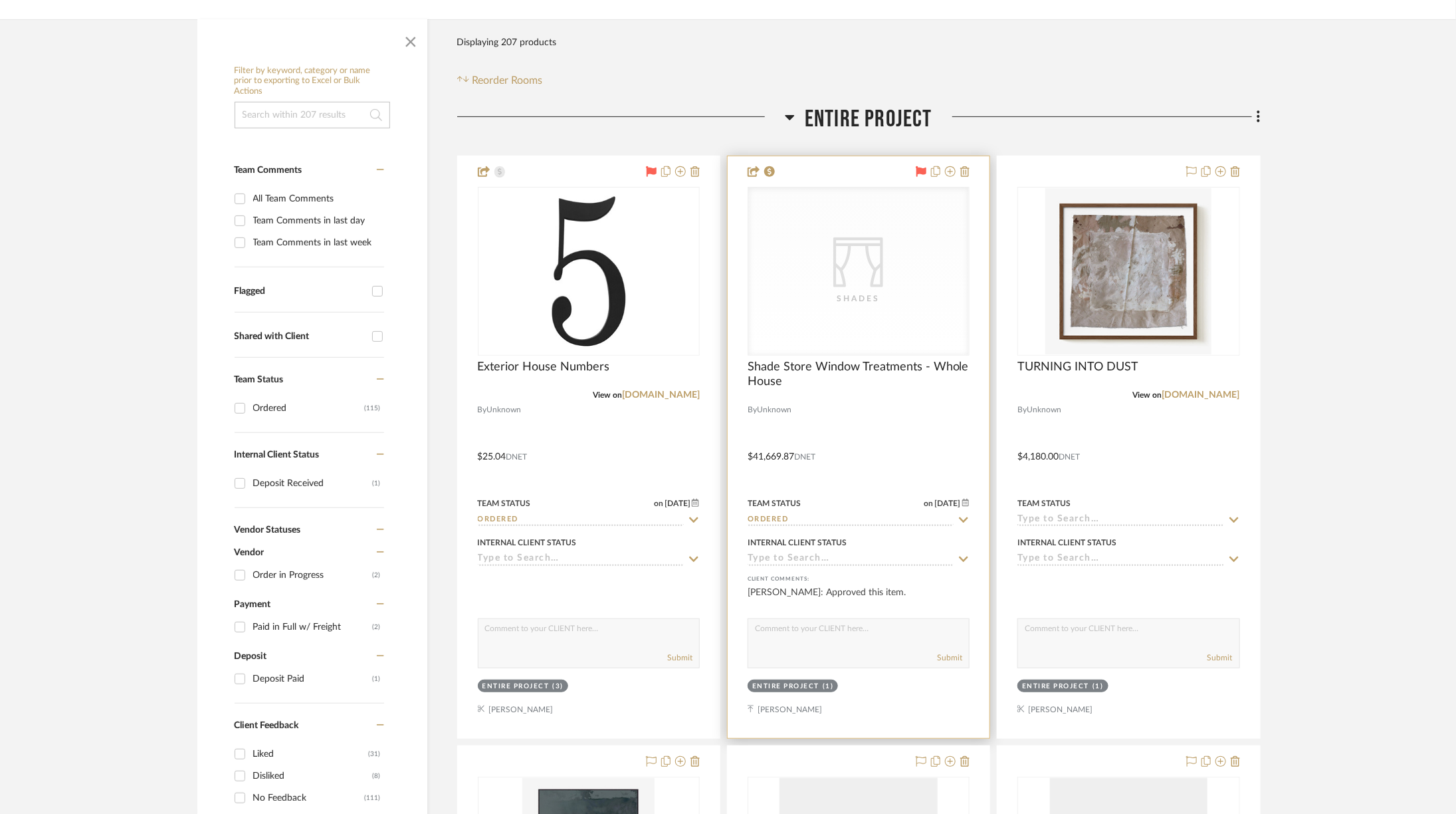
scroll to position [208, 0]
click at [823, 261] on div "CategoryIconFabrics Created with Sketch. Shades" at bounding box center [858, 270] width 221 height 168
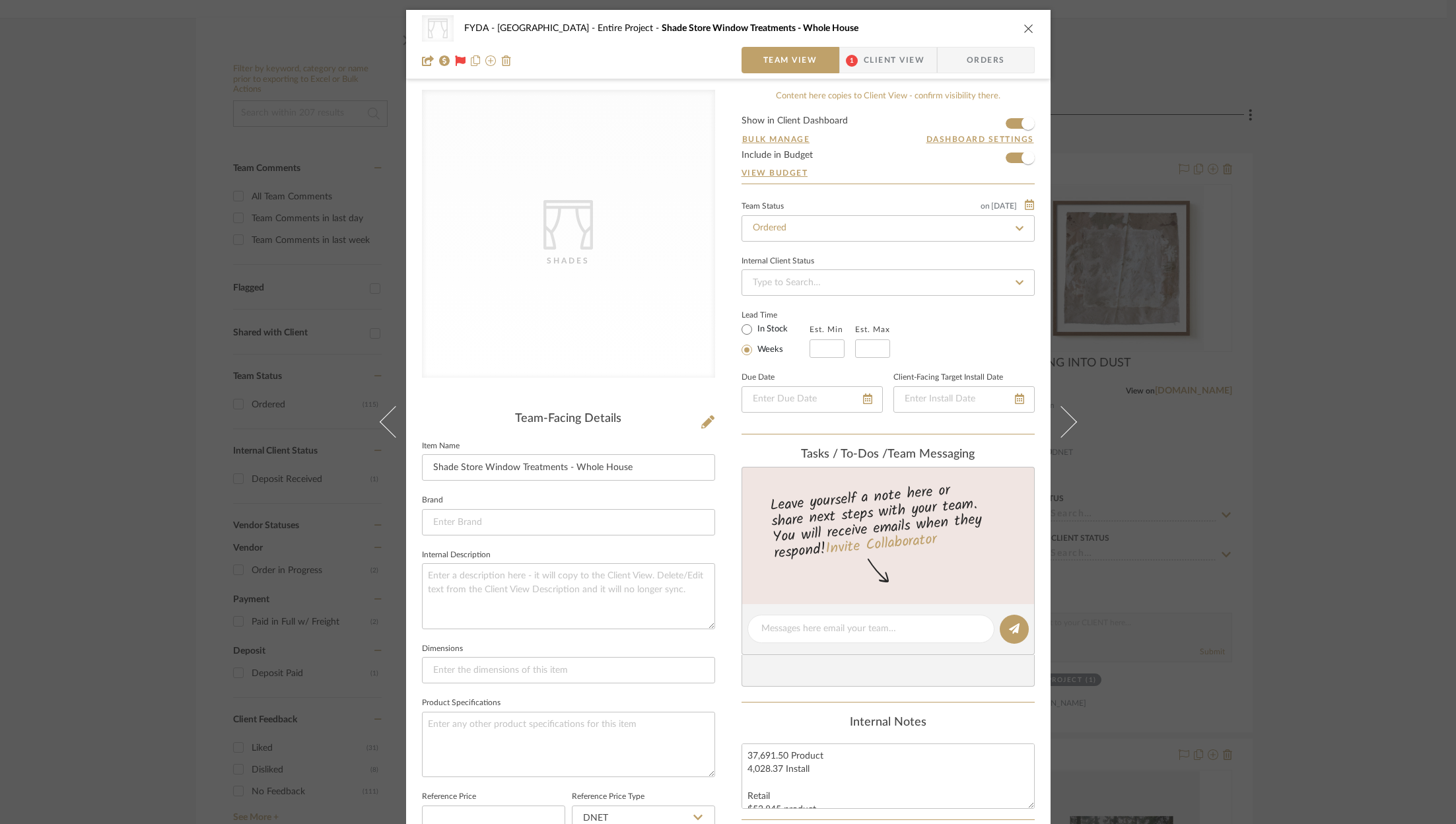
scroll to position [398, 0]
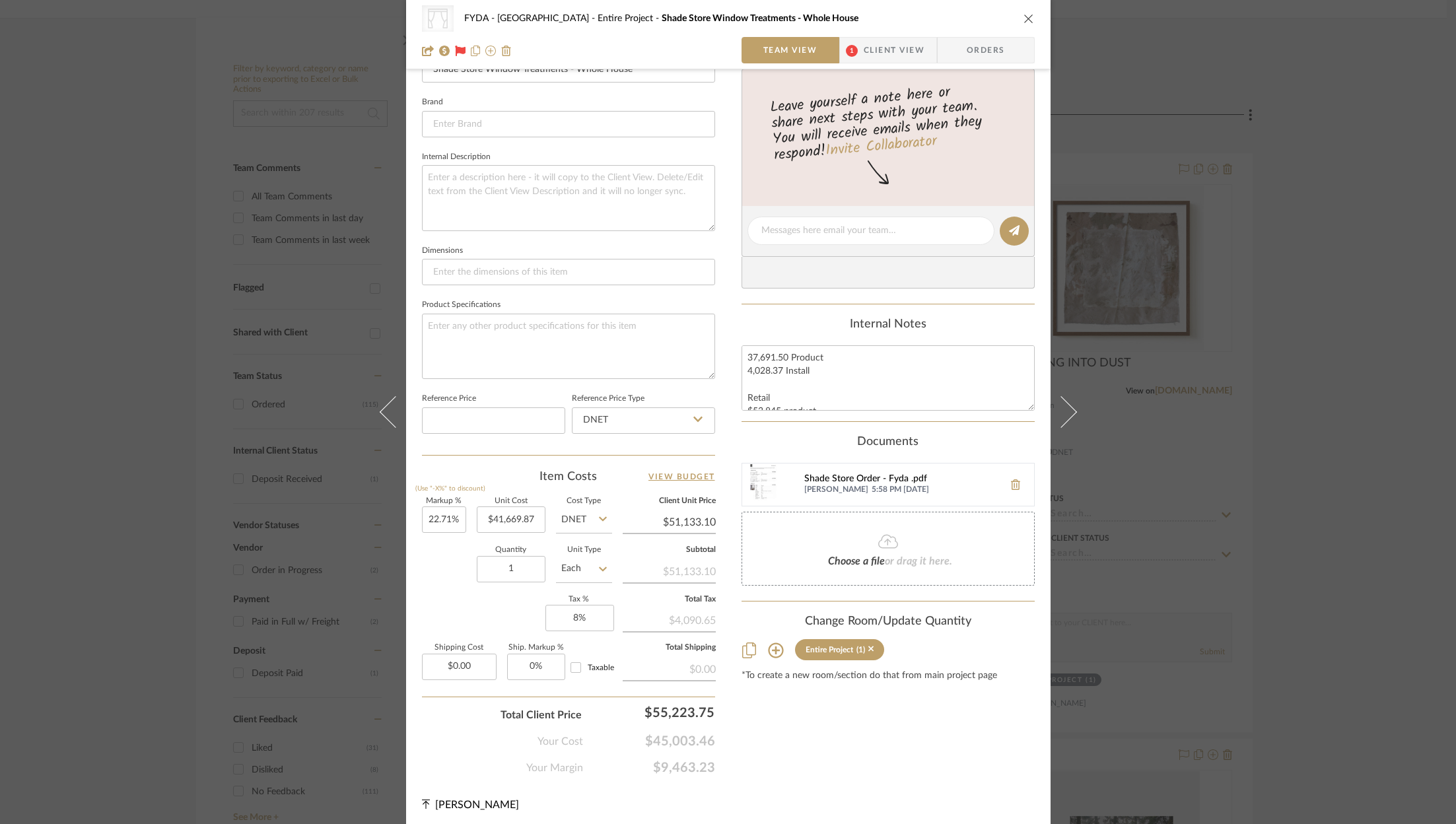
click at [826, 474] on div "Shade Store Order - Fyda .pdf" at bounding box center [900, 479] width 193 height 10
